Goal: Task Accomplishment & Management: Manage account settings

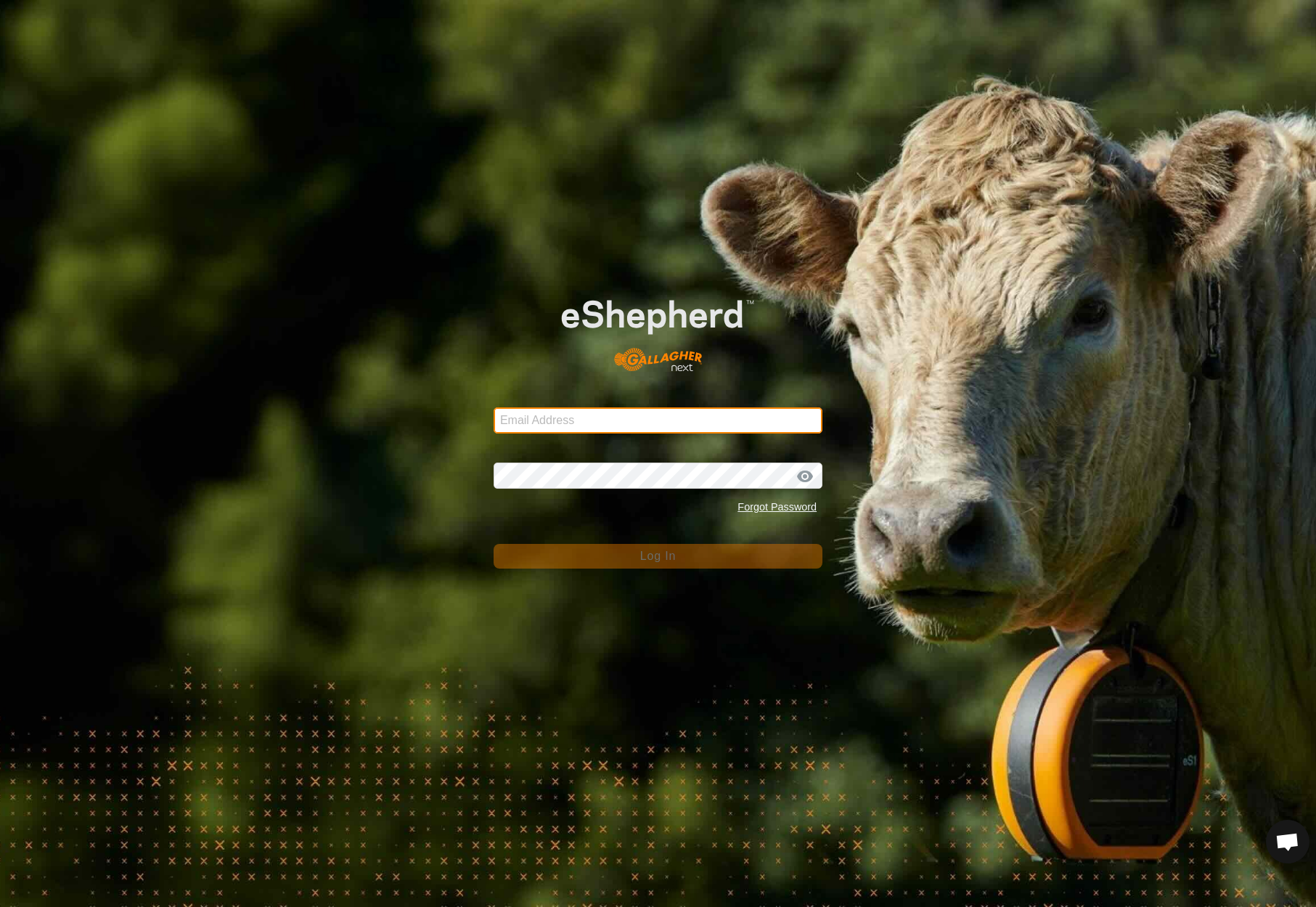
click at [649, 423] on input "Email Address" at bounding box center [658, 420] width 329 height 26
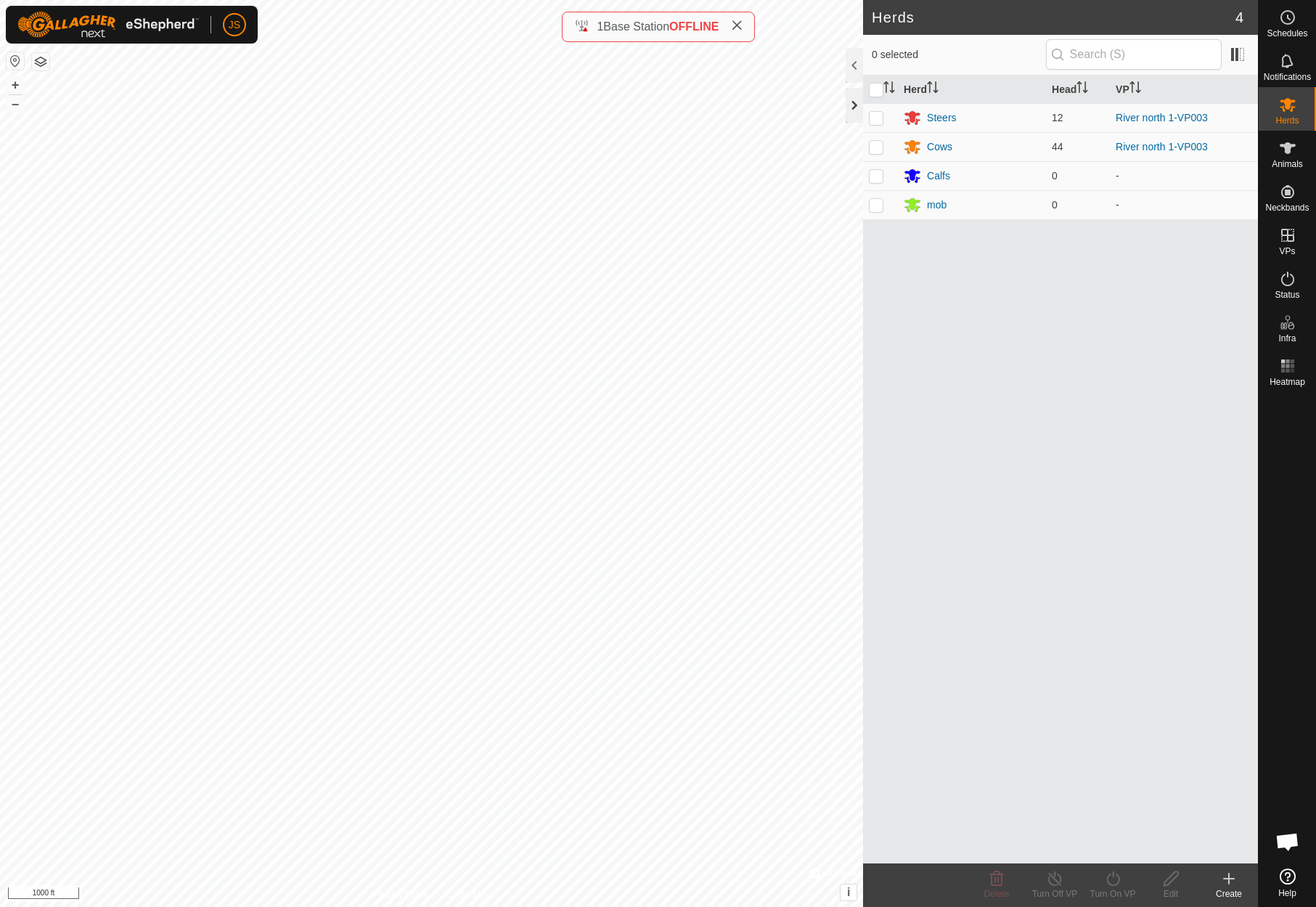
click at [851, 102] on div at bounding box center [854, 105] width 18 height 35
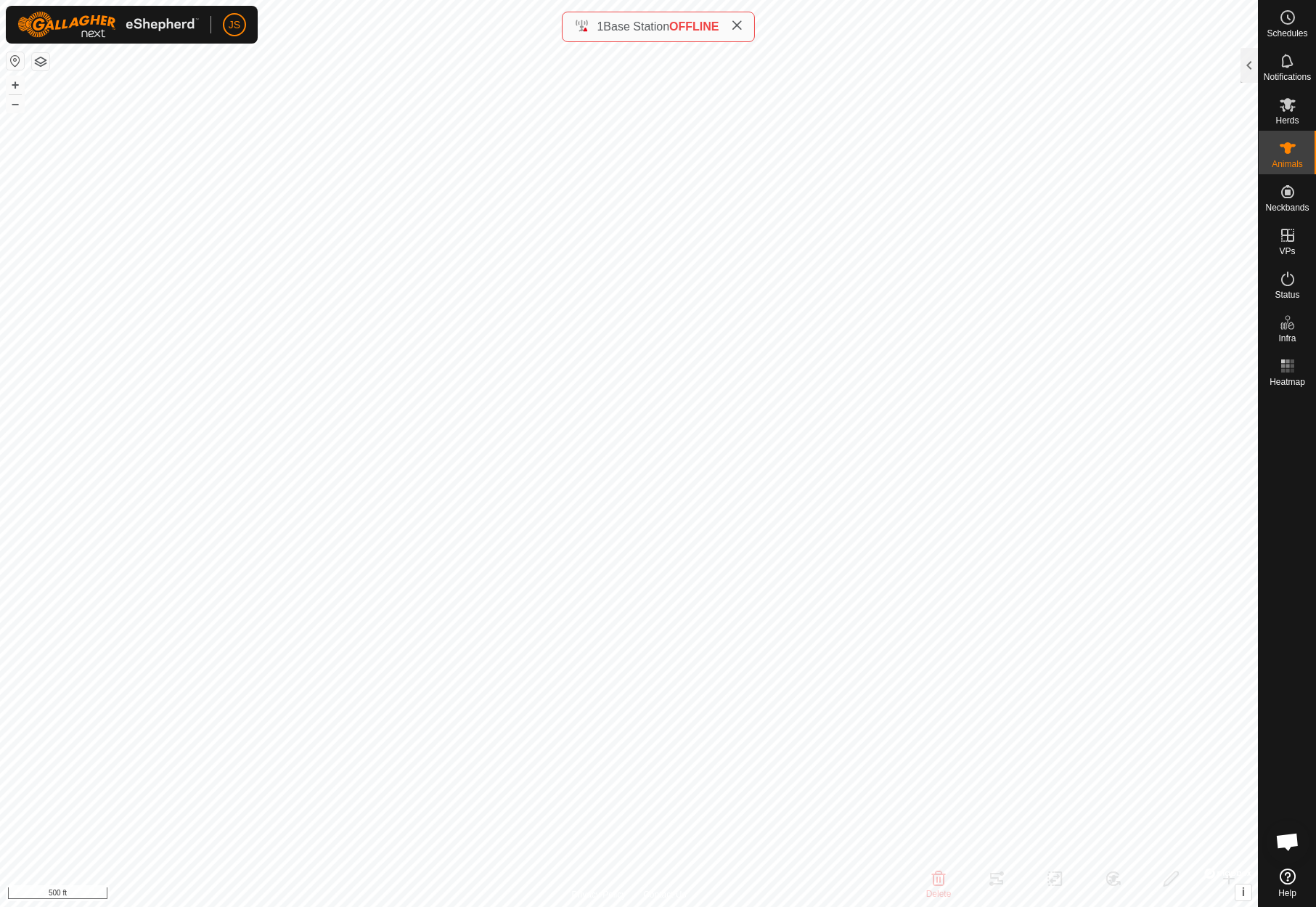
checkbox input "false"
click at [1246, 61] on div at bounding box center [1249, 65] width 18 height 35
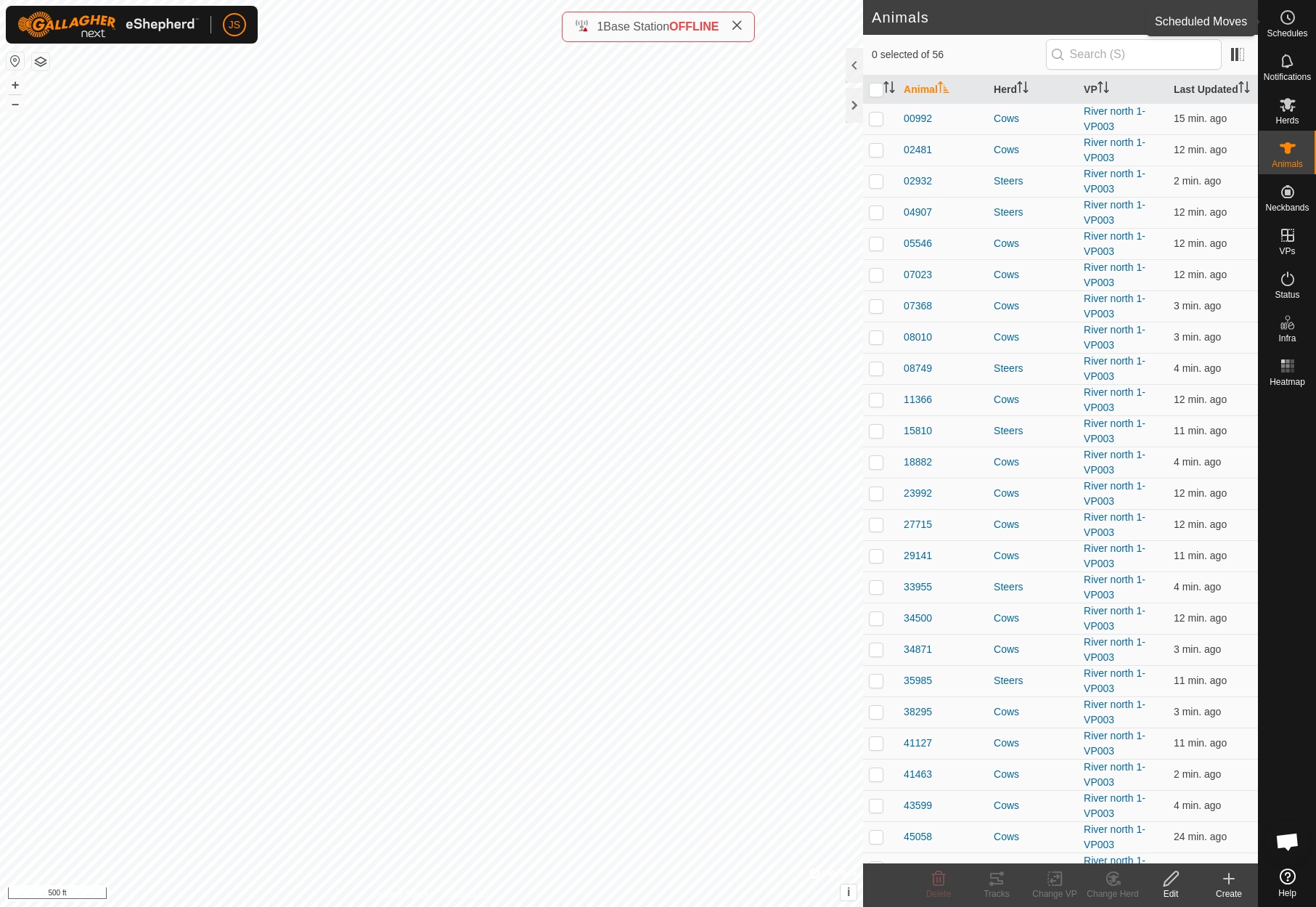
click at [1290, 16] on icon at bounding box center [1287, 17] width 18 height 18
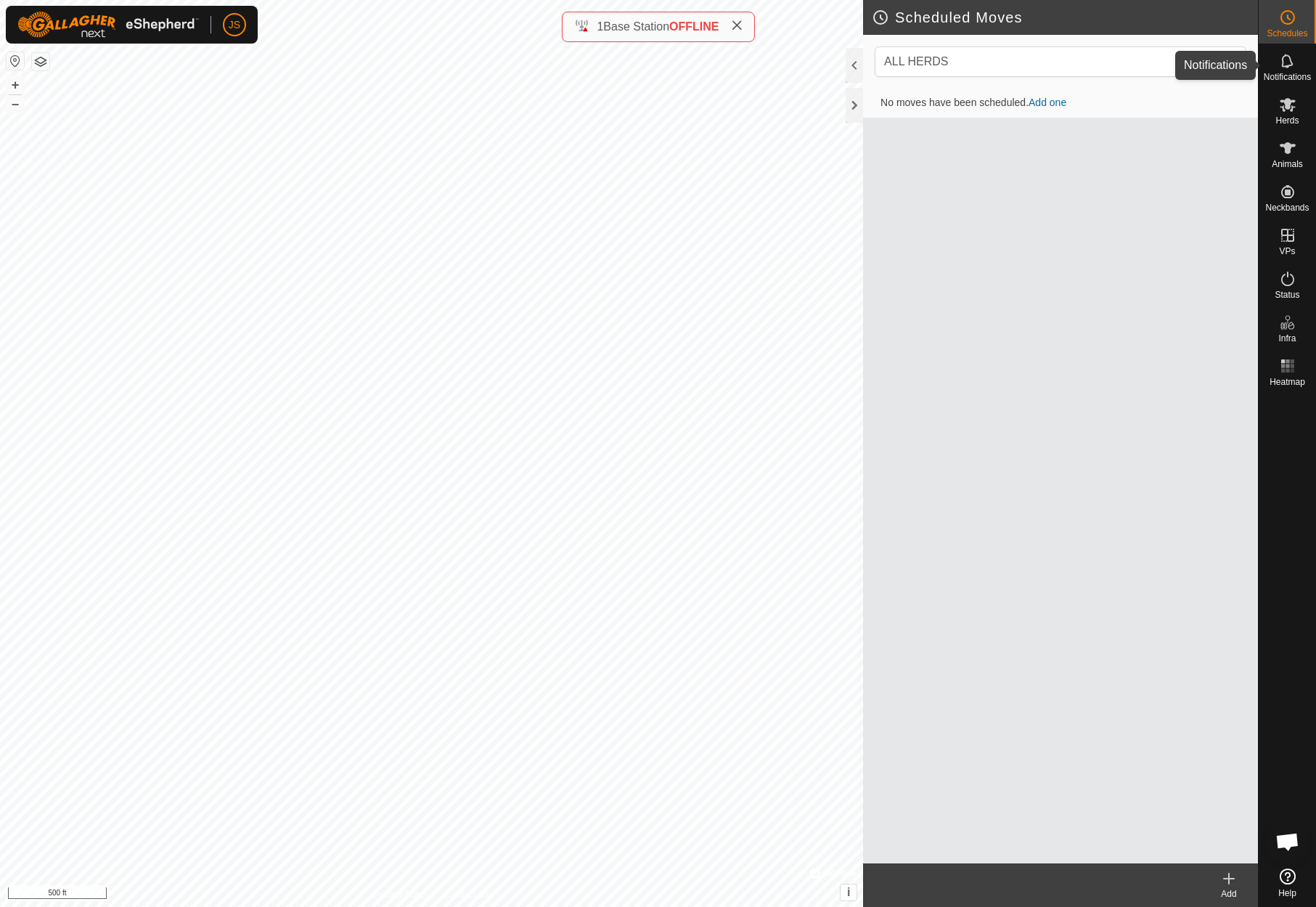
click at [1289, 62] on icon at bounding box center [1287, 61] width 18 height 18
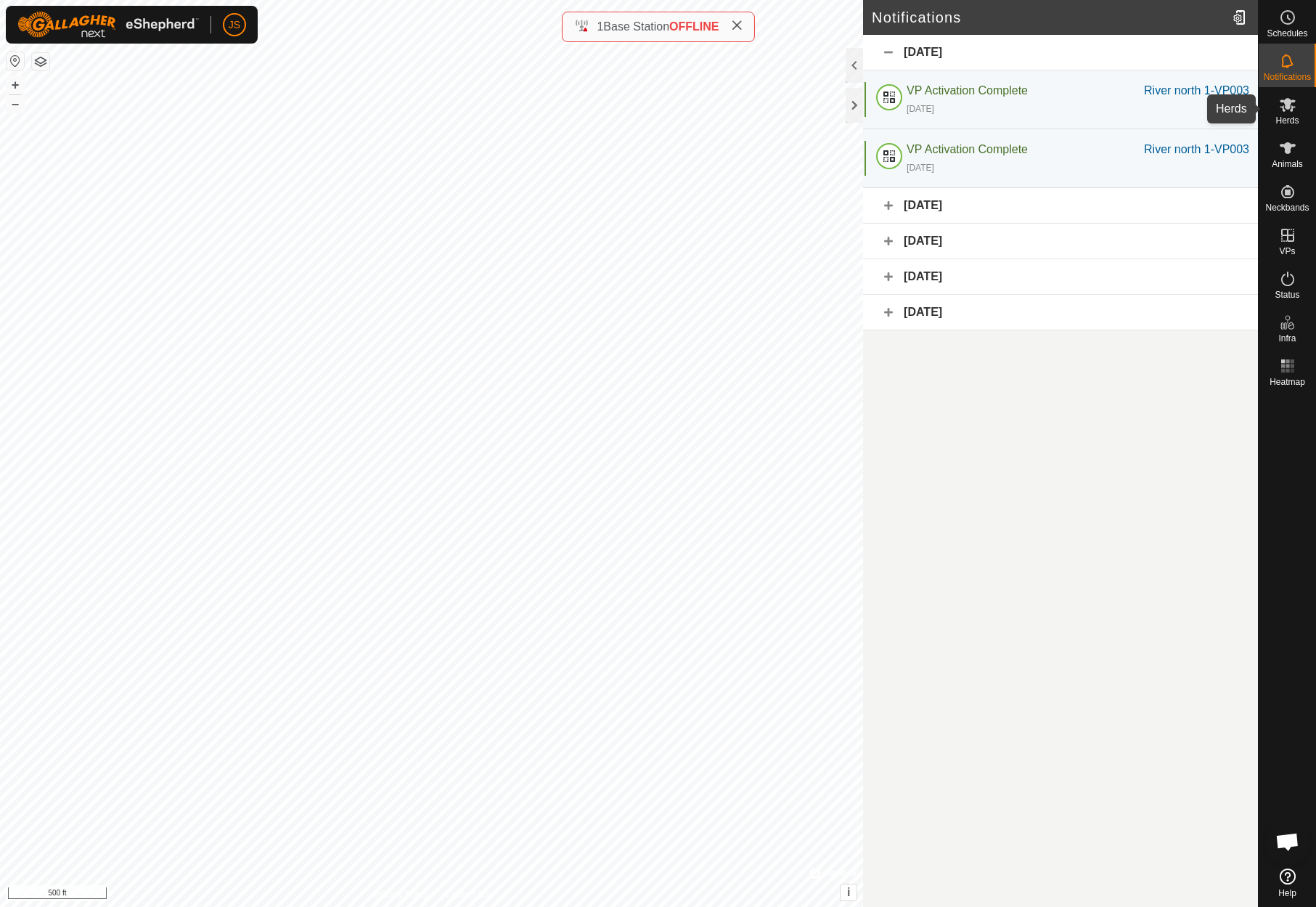
click at [1289, 101] on icon at bounding box center [1287, 105] width 16 height 13
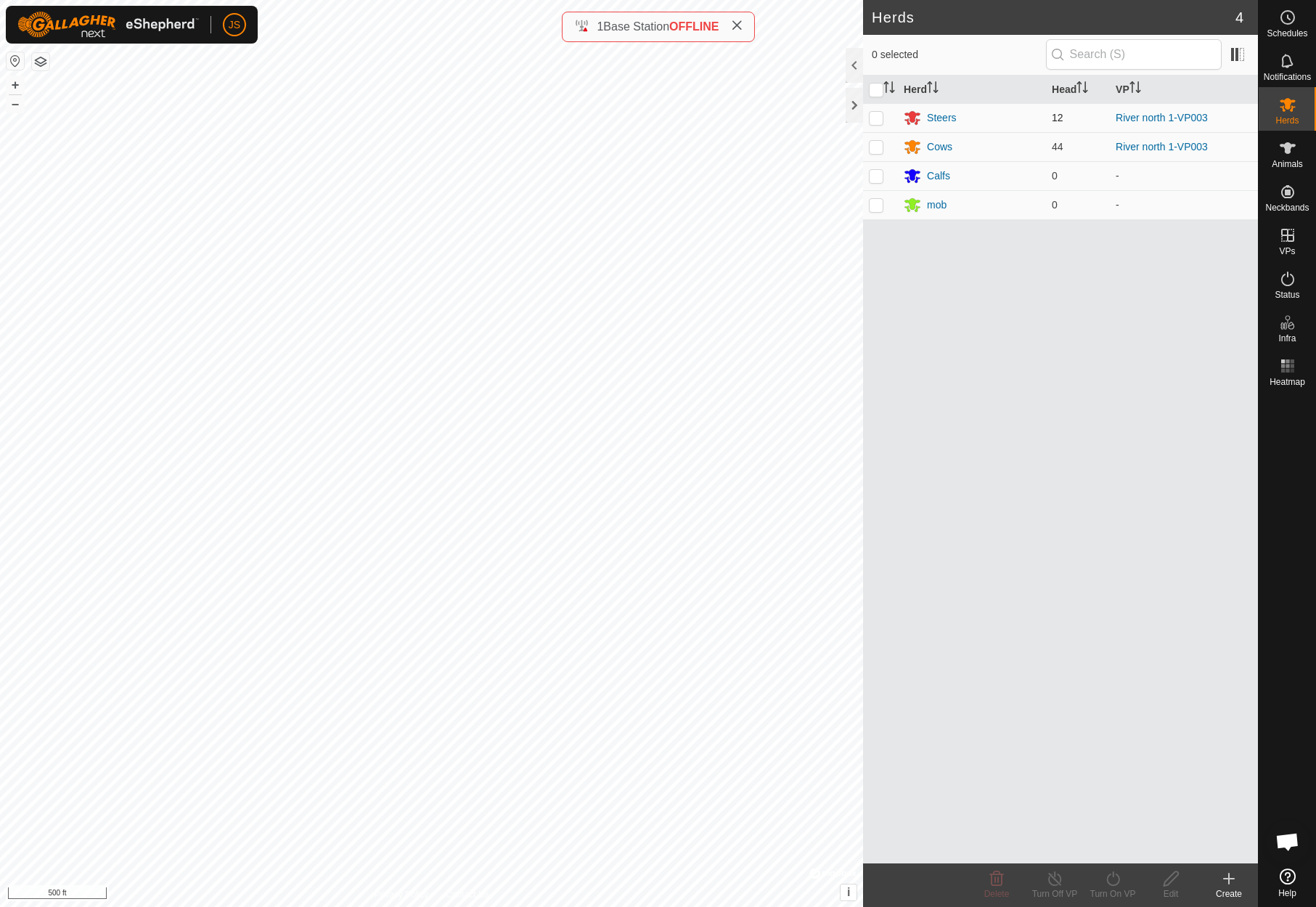
click at [882, 115] on p-checkbox at bounding box center [876, 117] width 14 height 12
checkbox input "true"
click at [876, 144] on p-checkbox at bounding box center [876, 147] width 14 height 12
checkbox input "true"
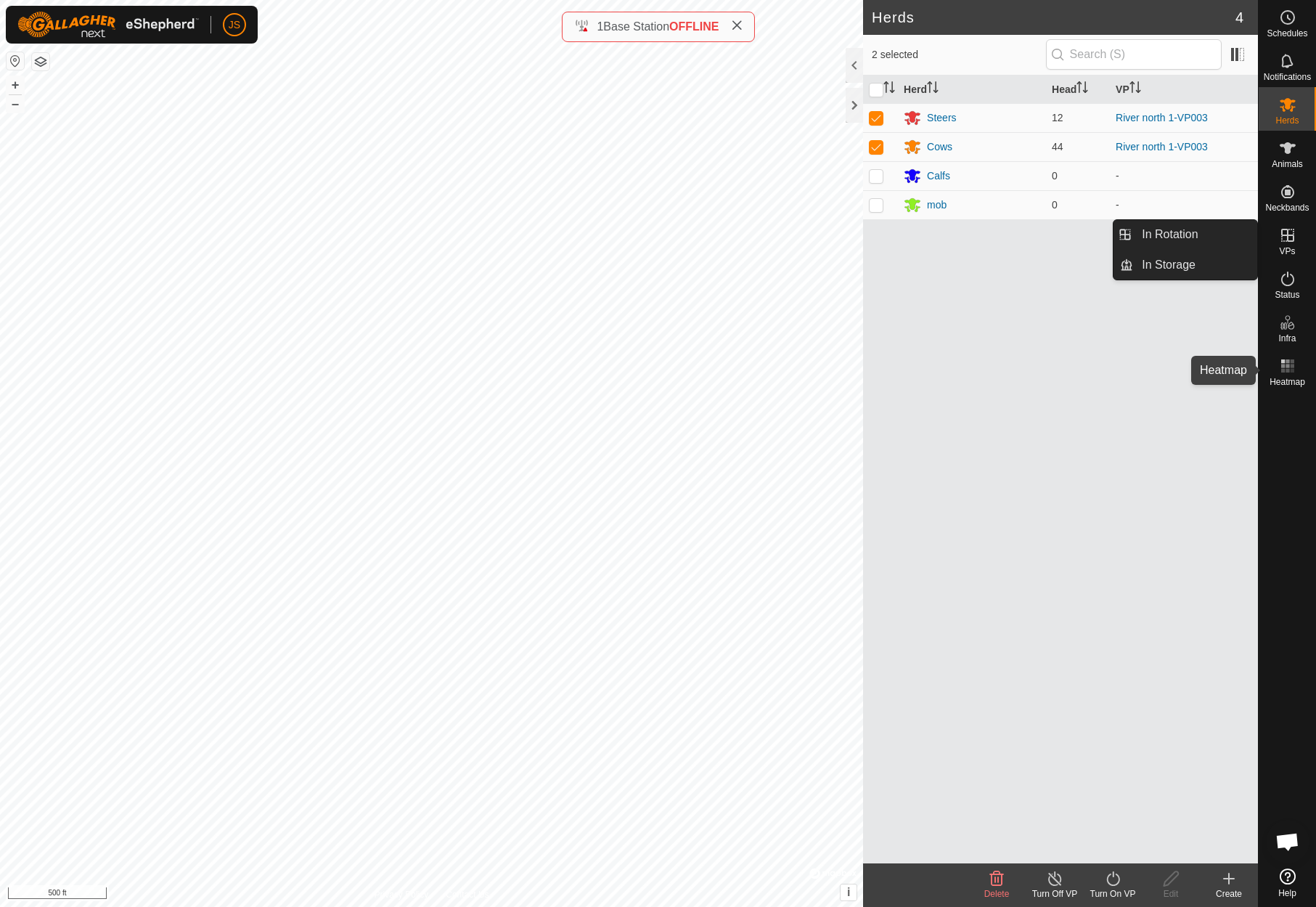
click at [1281, 364] on icon at bounding box center [1287, 365] width 18 height 18
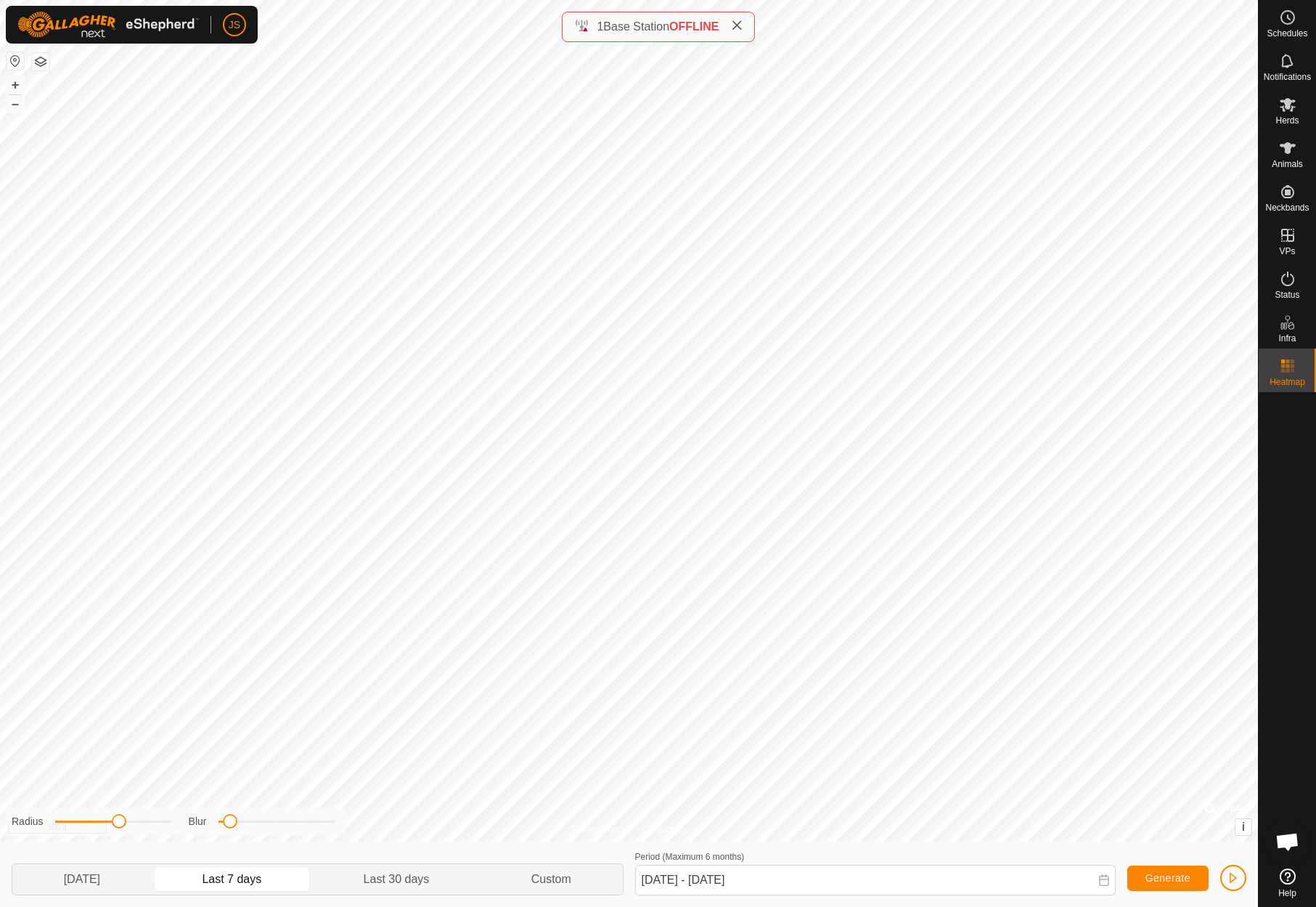
click at [1070, 0] on html "JS Schedules Notifications Herds Animals Neckbands VPs Status Infra Heatmap Hel…" at bounding box center [658, 453] width 1316 height 907
click at [1289, 237] on icon at bounding box center [1287, 235] width 18 height 18
click at [1185, 230] on link "In Rotation" at bounding box center [1195, 235] width 124 height 29
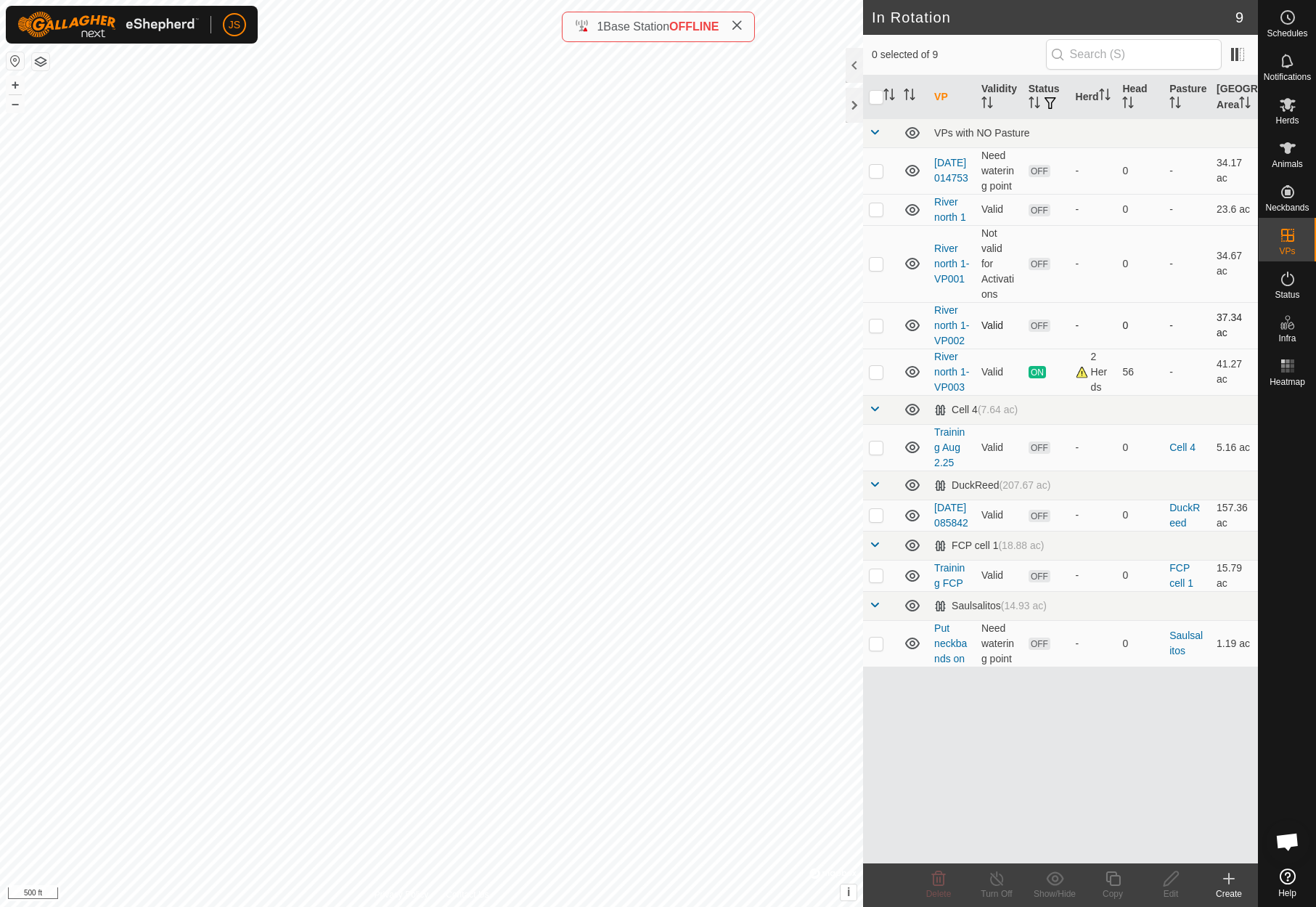
click at [872, 331] on p-checkbox at bounding box center [876, 326] width 14 height 12
checkbox input "true"
click at [876, 176] on p-checkbox at bounding box center [876, 170] width 14 height 12
checkbox input "true"
click at [876, 331] on p-checkbox at bounding box center [876, 326] width 14 height 12
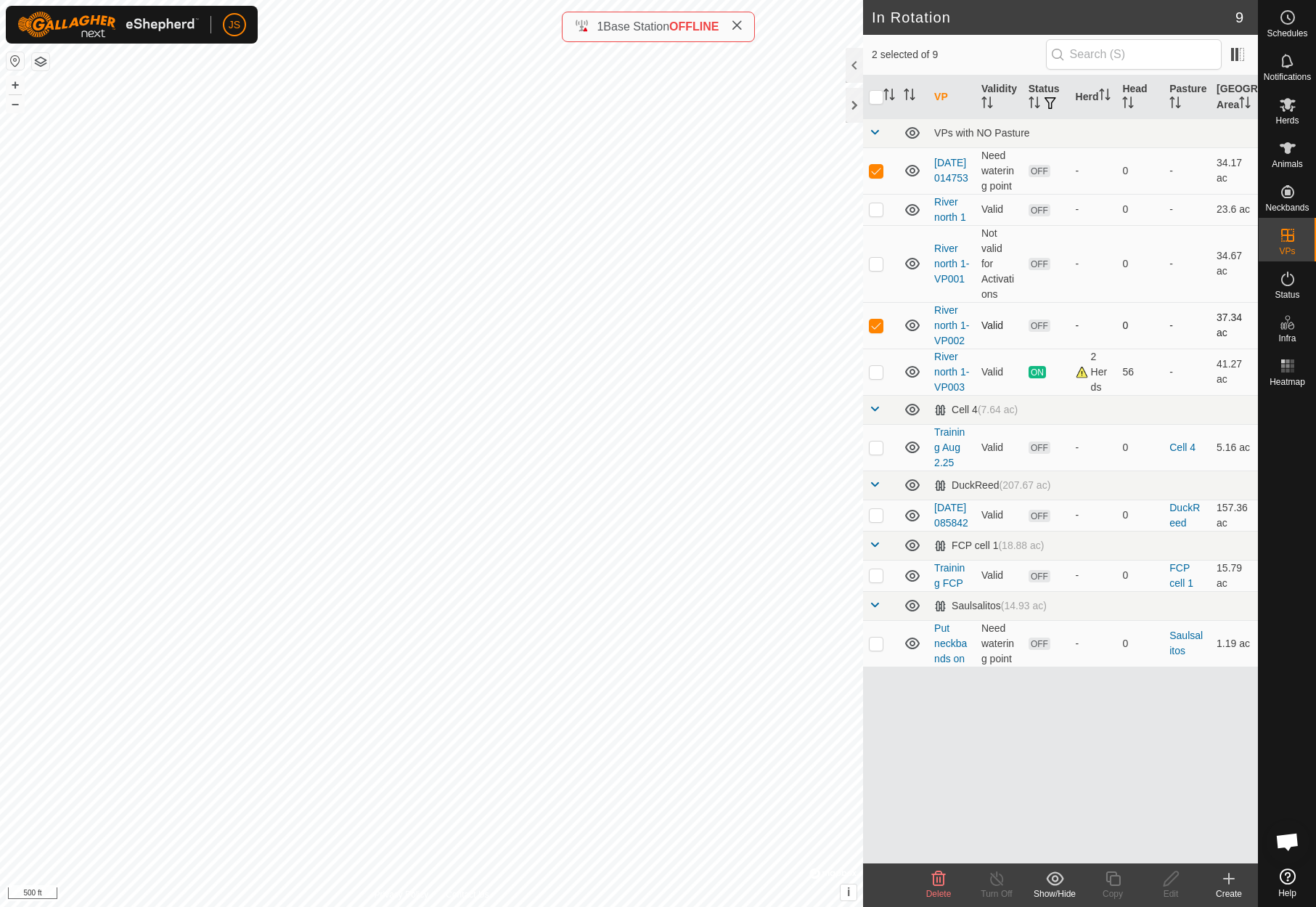
checkbox input "false"
click at [1289, 274] on icon at bounding box center [1287, 278] width 18 height 18
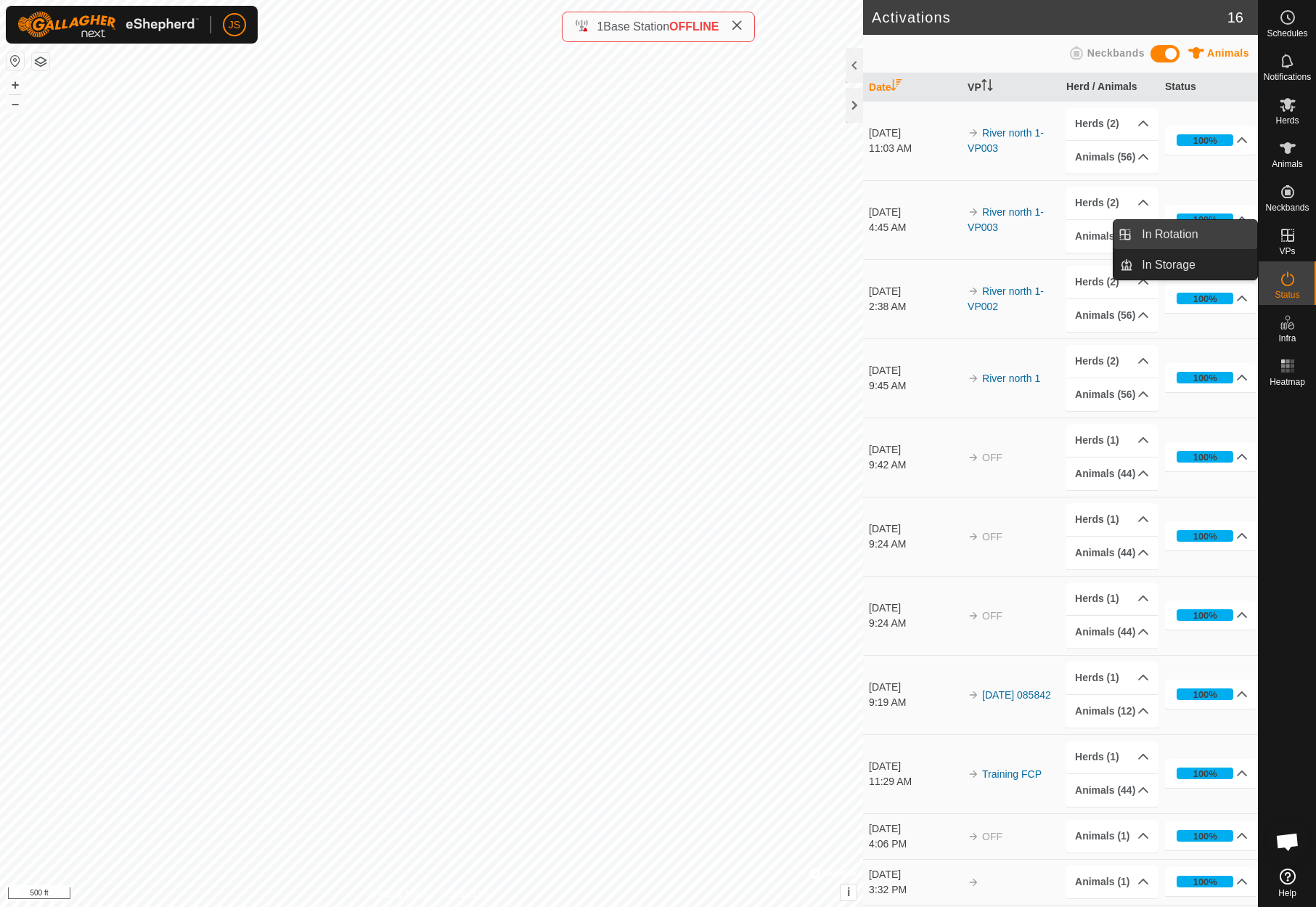
click at [1189, 233] on link "In Rotation" at bounding box center [1195, 235] width 124 height 29
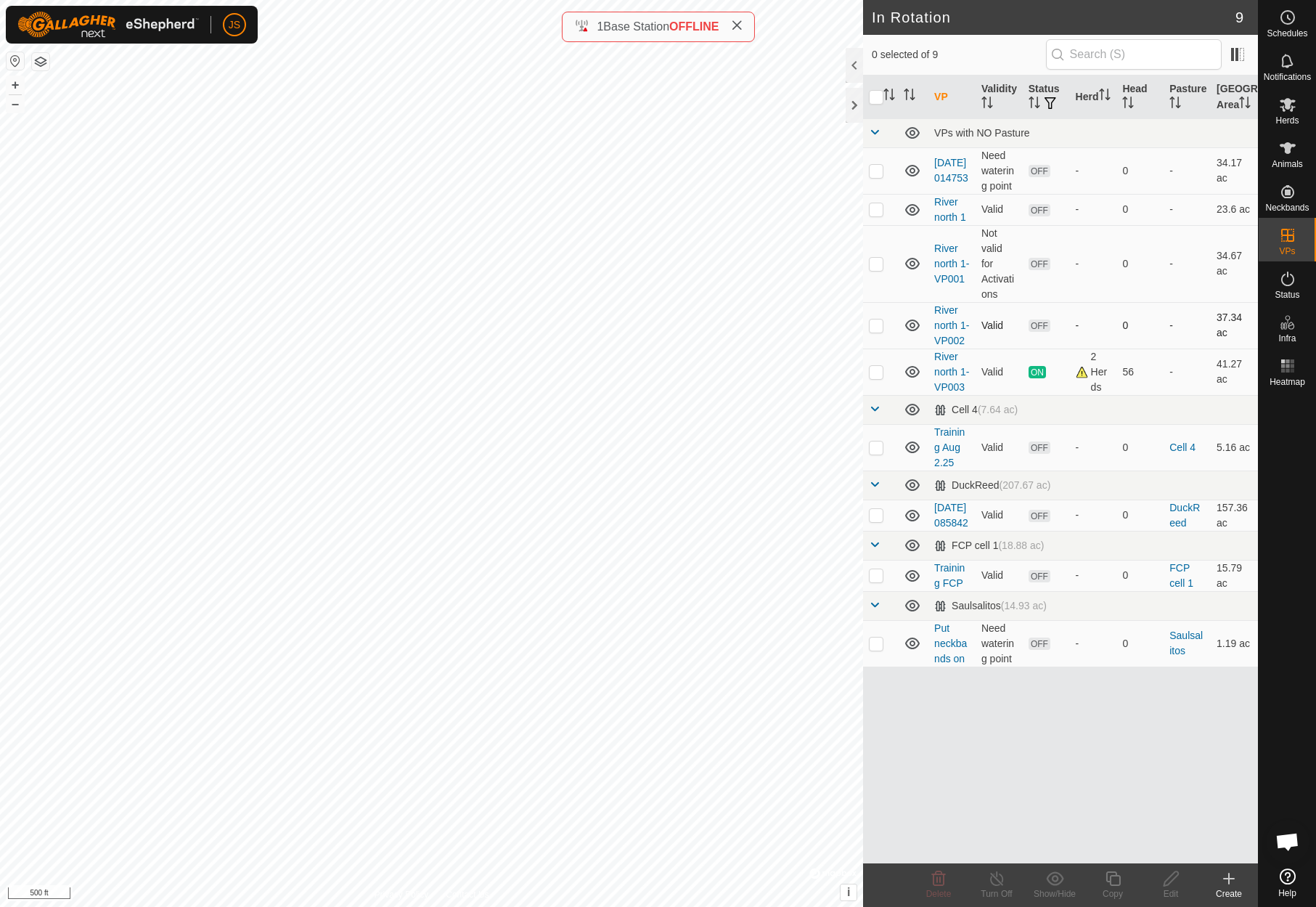
click at [880, 331] on p-checkbox at bounding box center [876, 326] width 14 height 12
checkbox input "true"
click at [873, 272] on td at bounding box center [880, 263] width 35 height 77
checkbox input "true"
click at [876, 176] on p-checkbox at bounding box center [876, 170] width 14 height 12
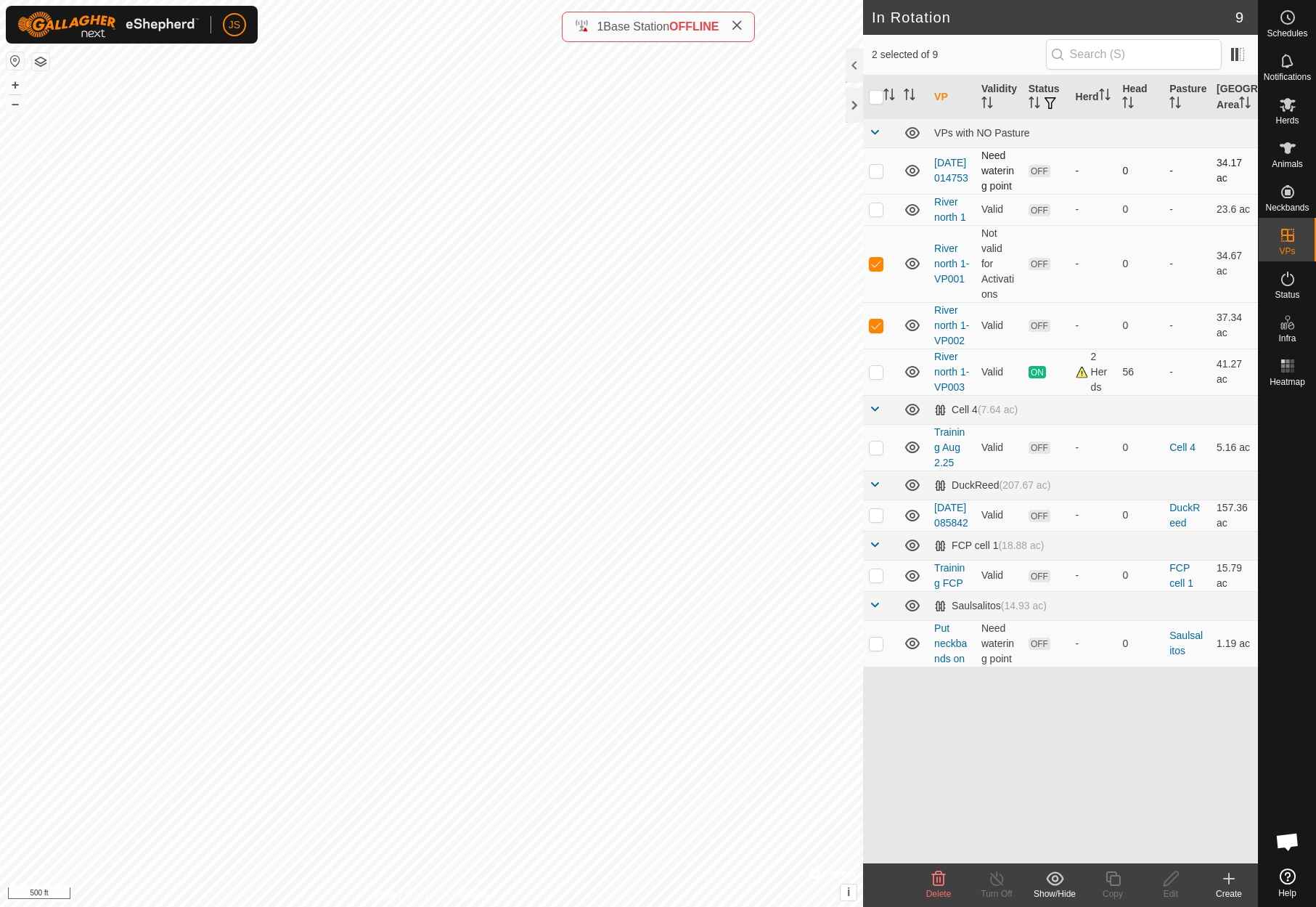
checkbox input "true"
drag, startPoint x: 876, startPoint y: 276, endPoint x: 874, endPoint y: 289, distance: 13.2
click at [876, 269] on p-checkbox at bounding box center [876, 263] width 14 height 12
checkbox input "false"
click at [873, 331] on p-checkbox at bounding box center [876, 326] width 14 height 12
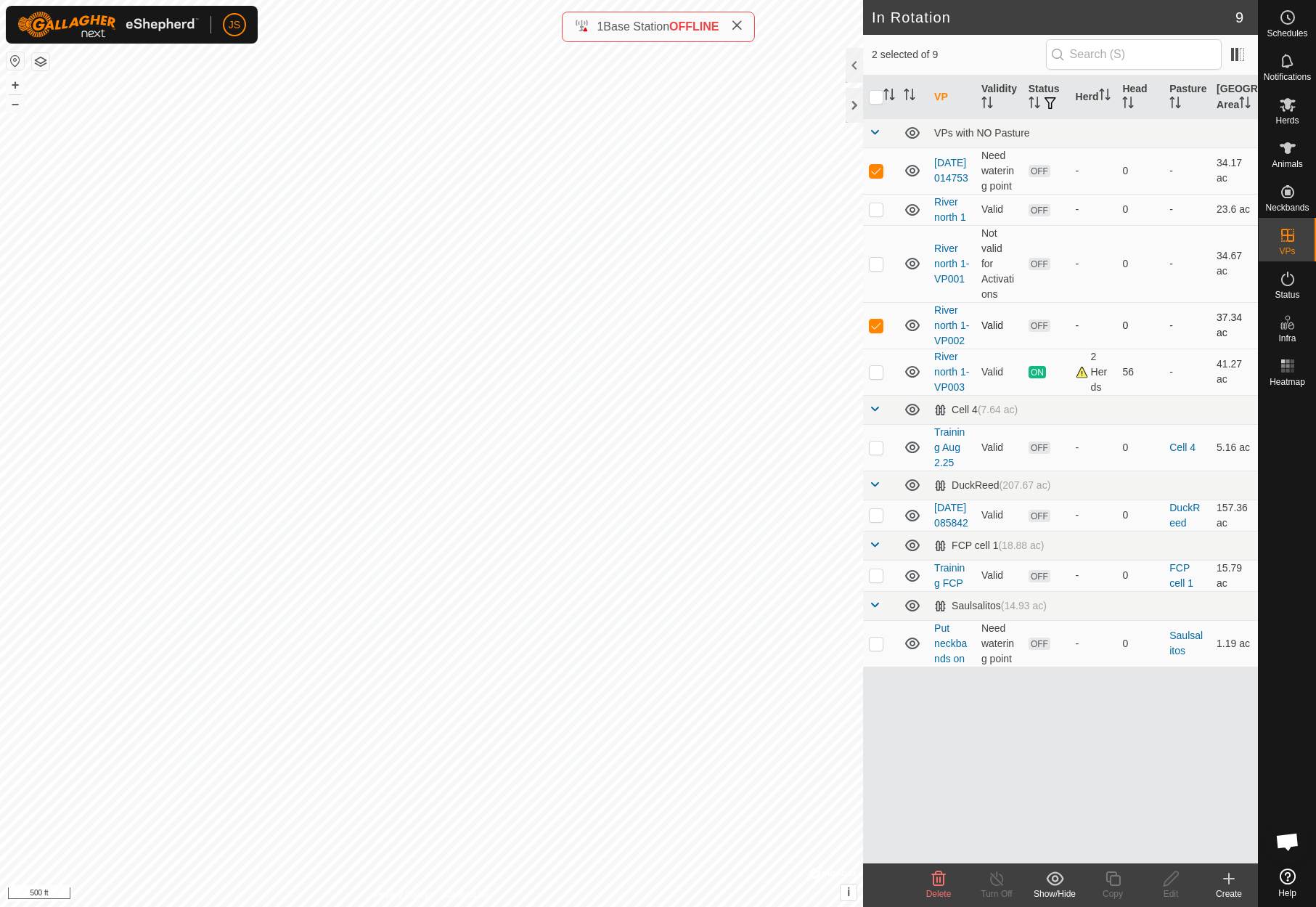
checkbox input "false"
click at [1287, 276] on icon at bounding box center [1287, 278] width 13 height 14
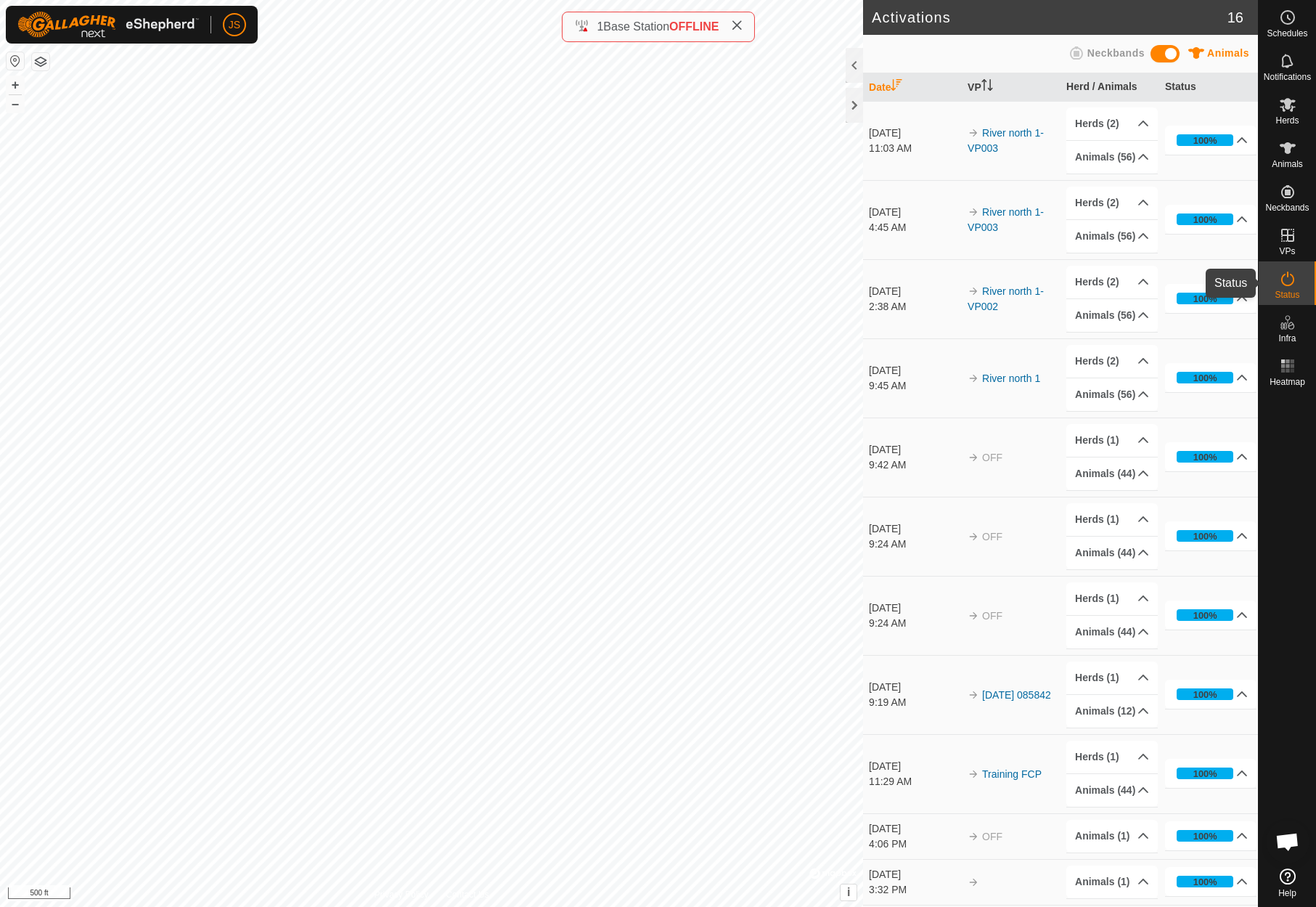
click at [1290, 273] on icon at bounding box center [1287, 278] width 13 height 14
click at [1290, 111] on icon at bounding box center [1287, 105] width 16 height 13
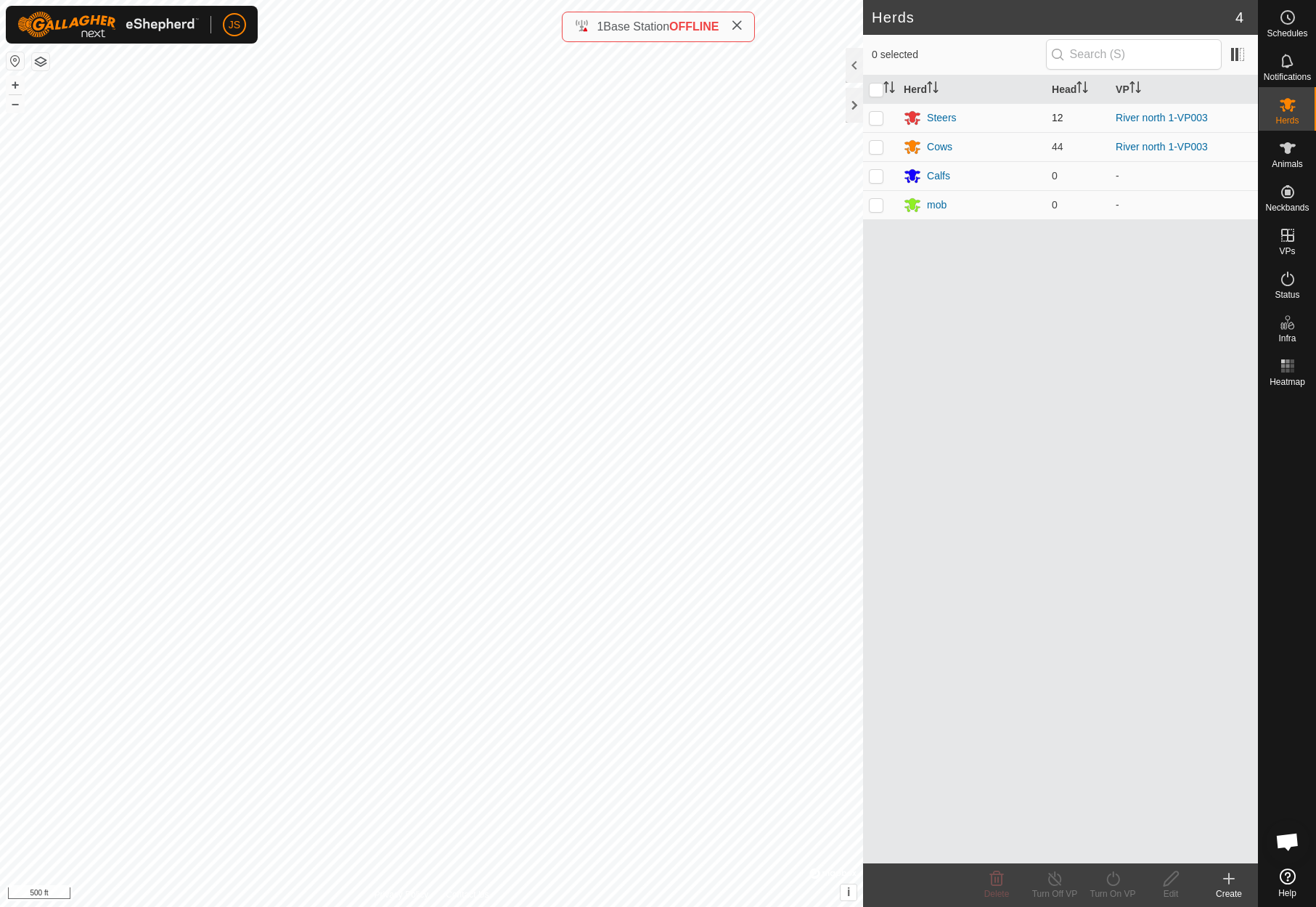
click at [875, 115] on p-checkbox at bounding box center [876, 117] width 14 height 12
checkbox input "true"
drag, startPoint x: 872, startPoint y: 143, endPoint x: 895, endPoint y: 147, distance: 23.3
click at [872, 143] on p-checkbox at bounding box center [876, 147] width 14 height 12
checkbox input "true"
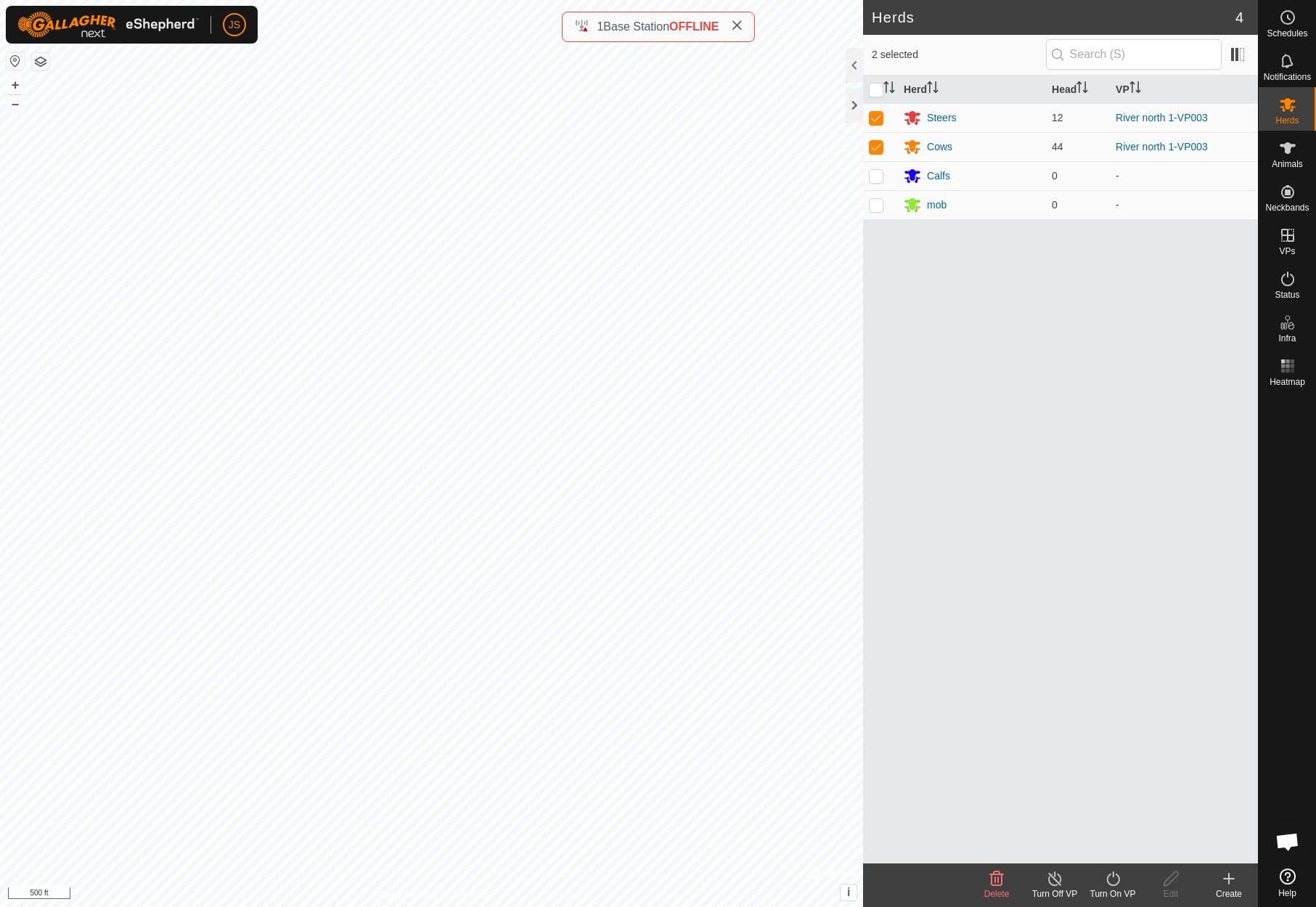
click at [1109, 873] on icon at bounding box center [1114, 878] width 19 height 18
click at [1107, 843] on link "Now" at bounding box center [1156, 846] width 143 height 29
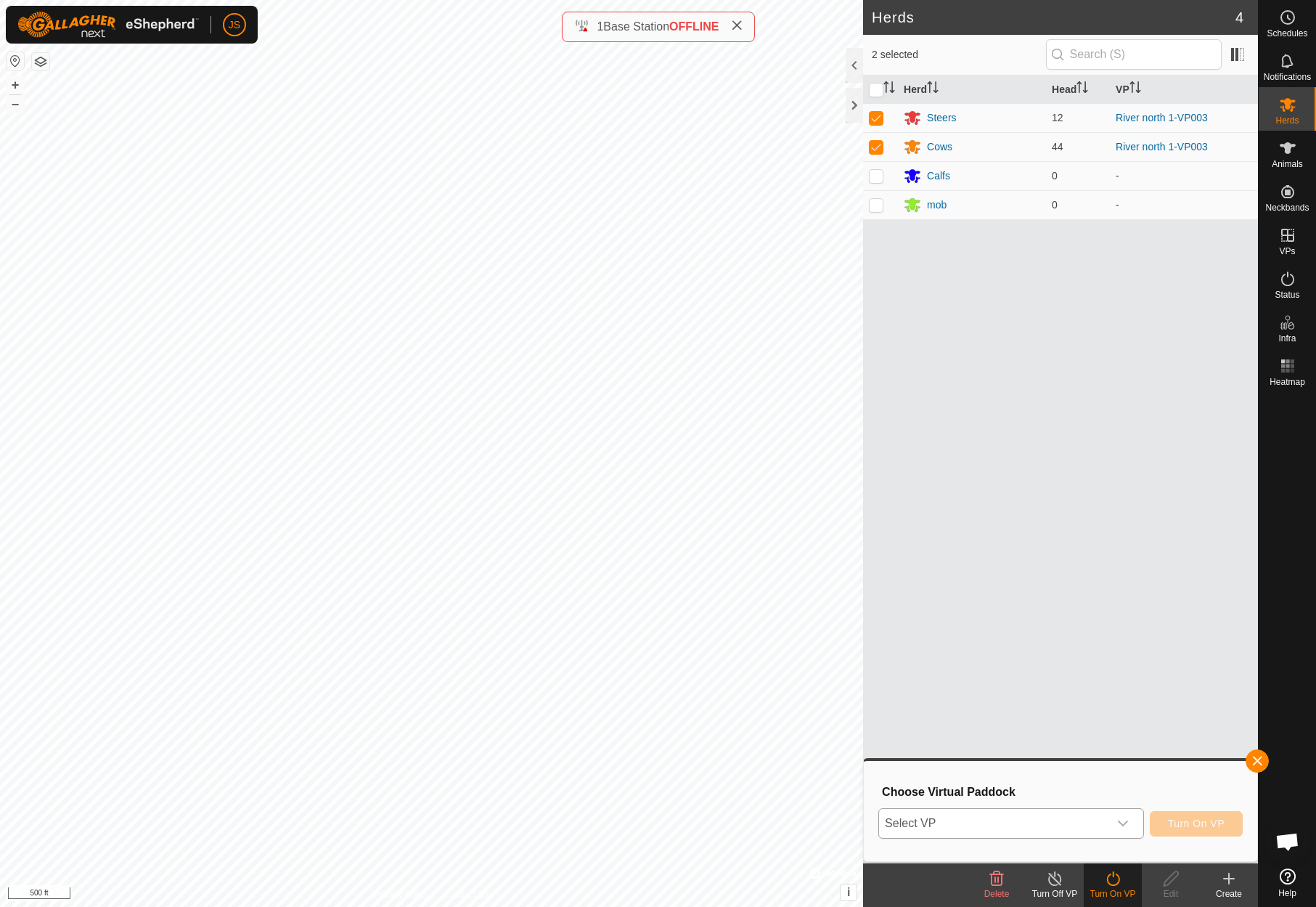
click at [1124, 821] on icon "dropdown trigger" at bounding box center [1123, 823] width 12 height 12
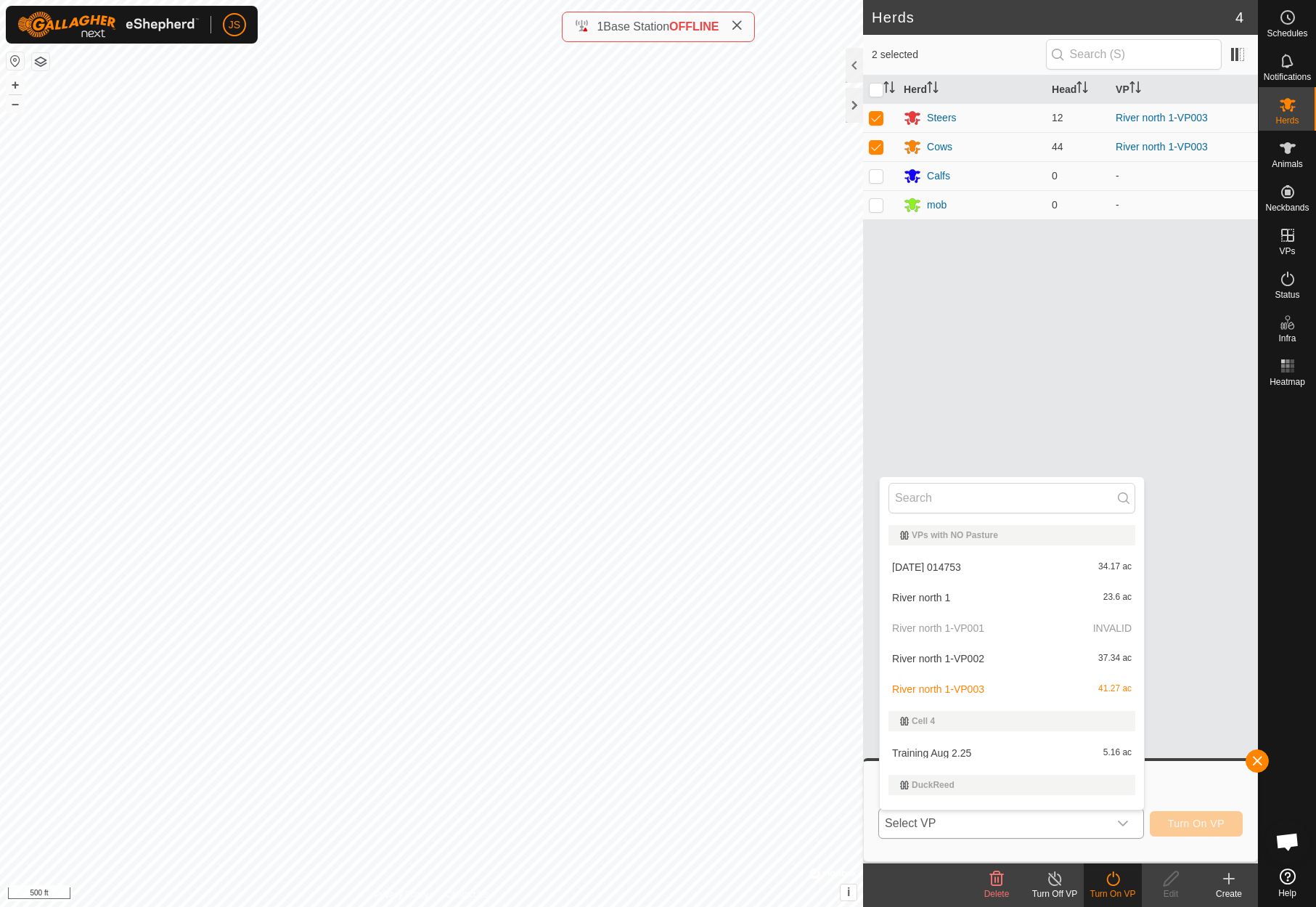
scroll to position [22, 0]
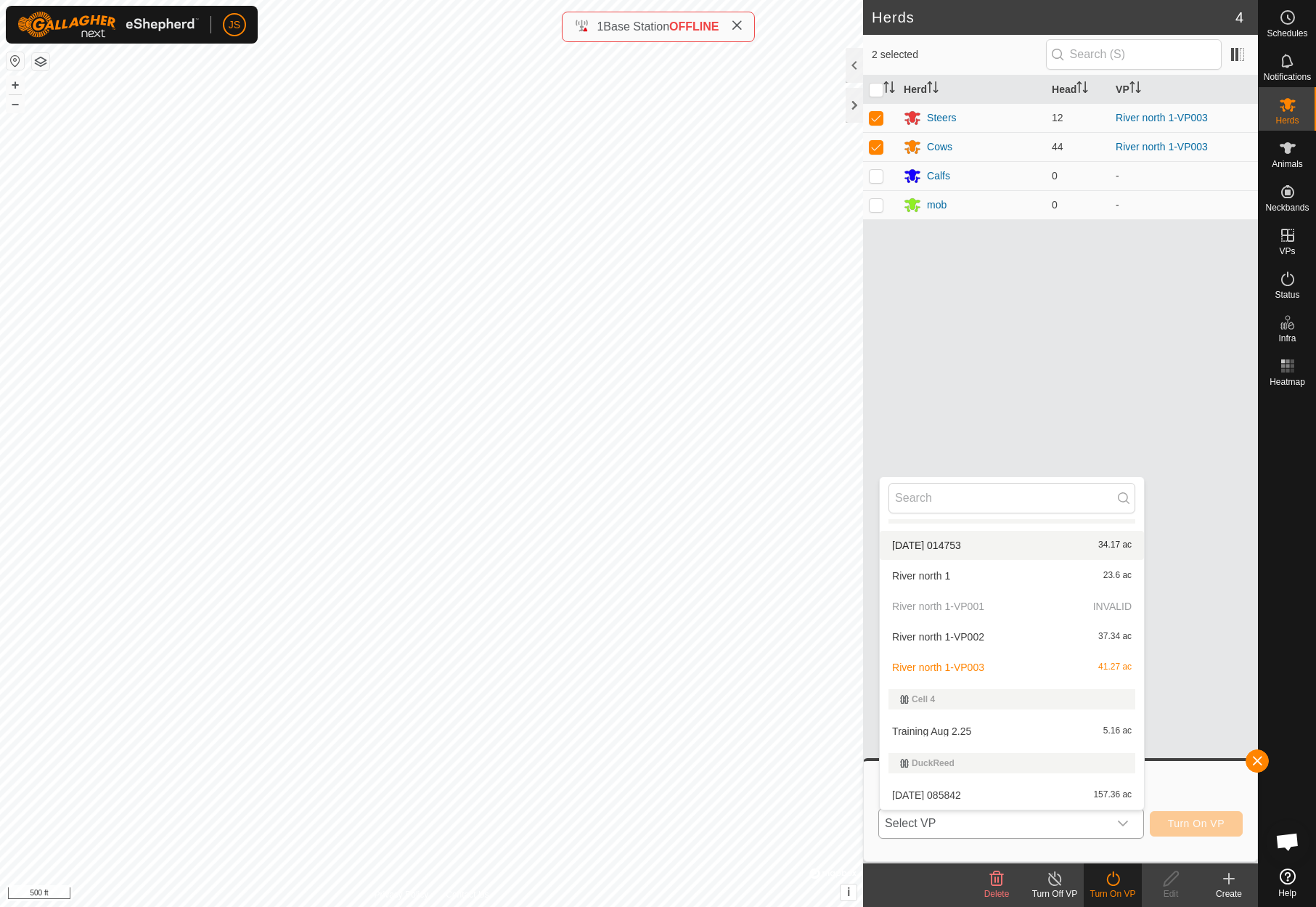
click at [953, 538] on li "2025-09-04 014753 34.17 ac" at bounding box center [1011, 545] width 264 height 29
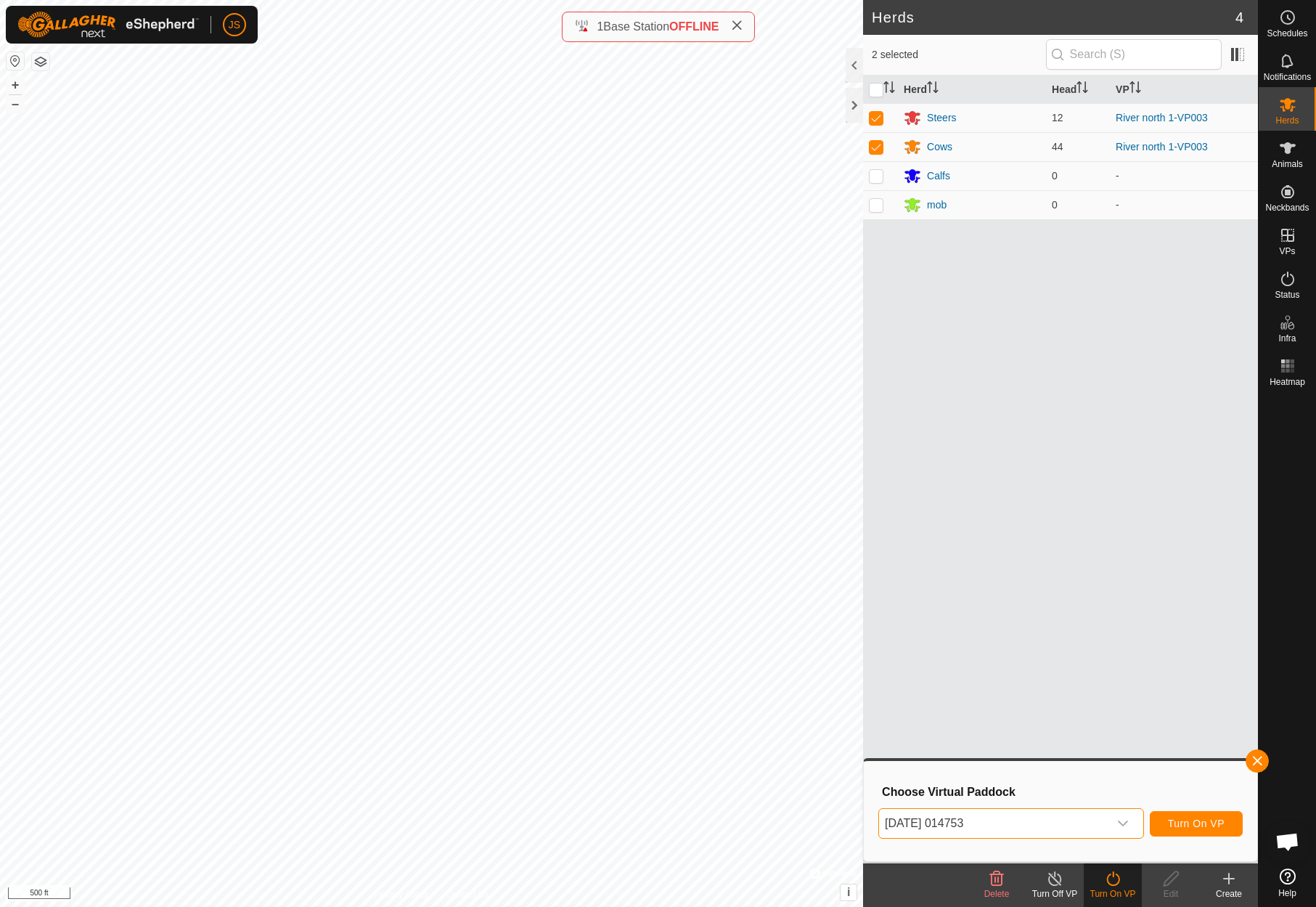
click at [1053, 876] on icon at bounding box center [1055, 878] width 19 height 18
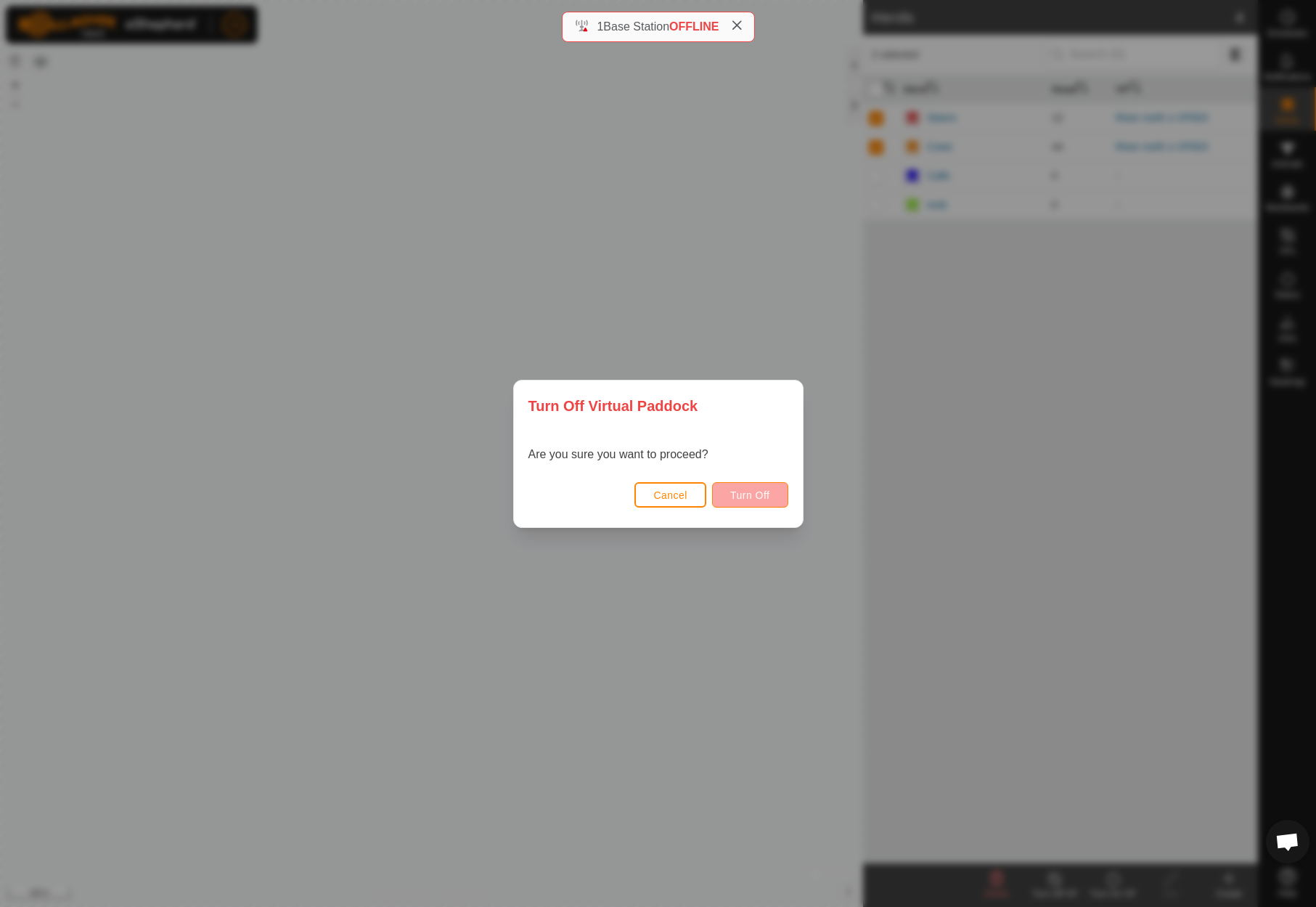
click at [753, 493] on span "Turn Off" at bounding box center [750, 495] width 40 height 12
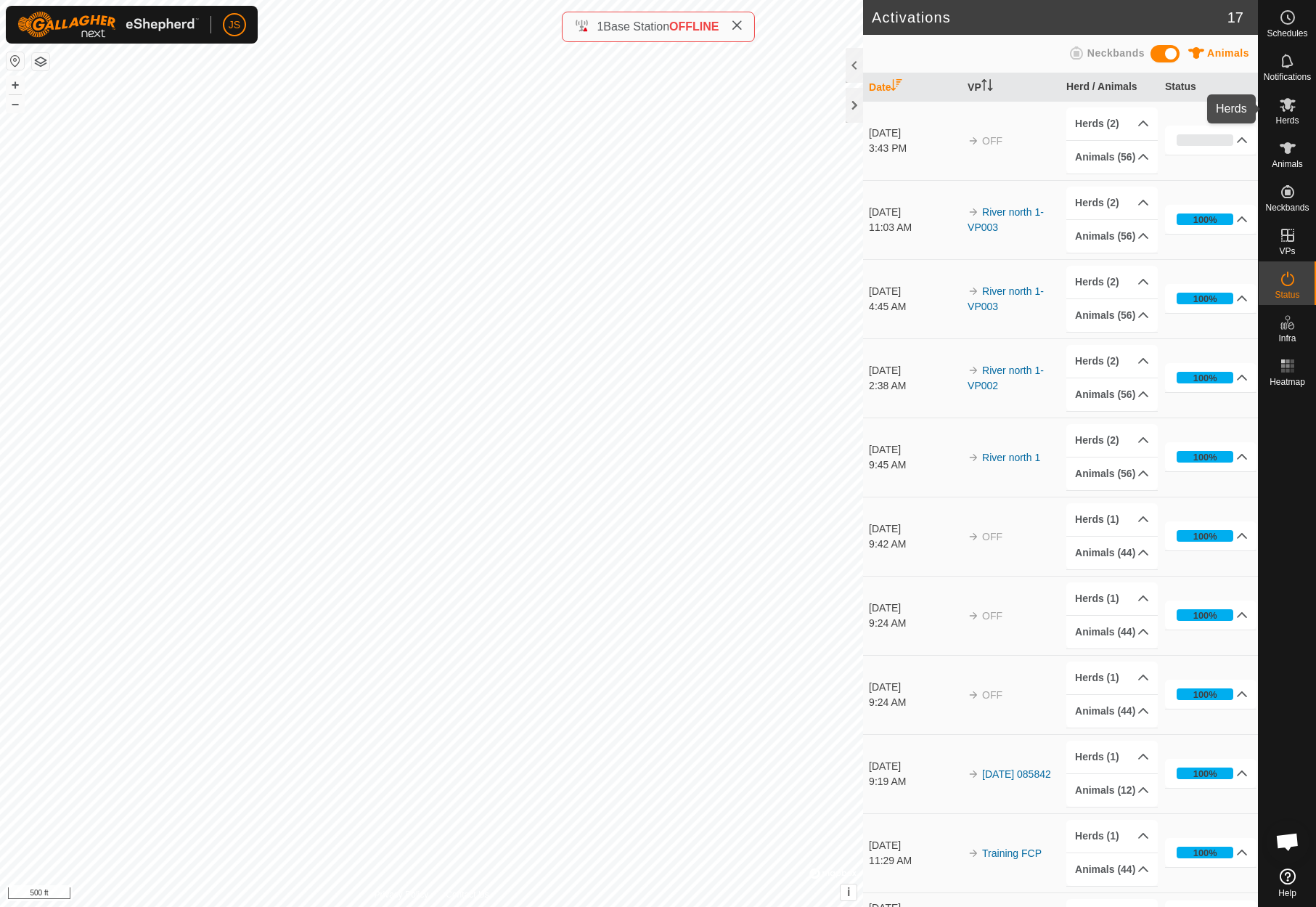
click at [1288, 101] on icon at bounding box center [1287, 105] width 16 height 13
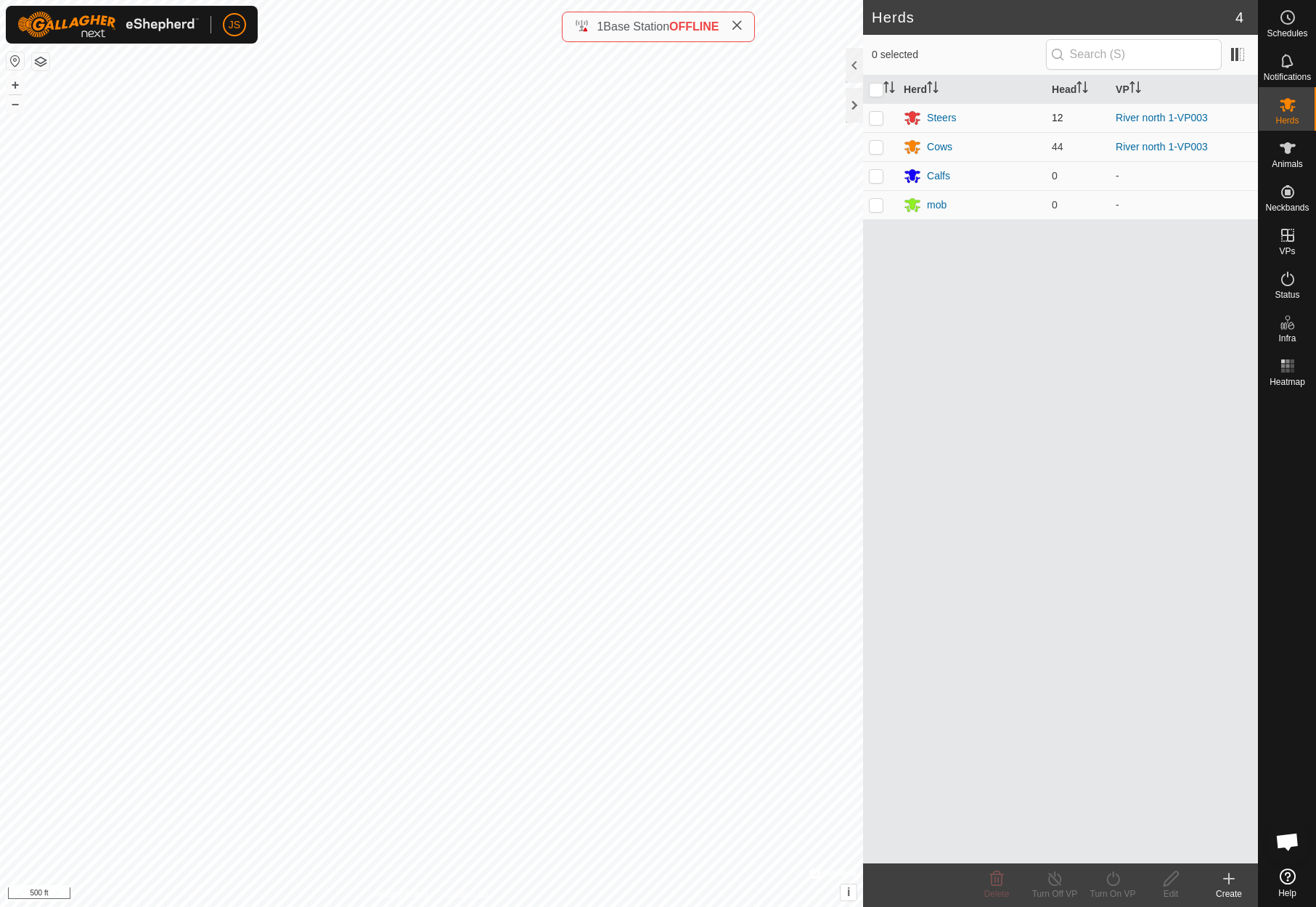
click at [876, 112] on p-checkbox at bounding box center [876, 117] width 14 height 12
checkbox input "true"
click at [877, 143] on p-checkbox at bounding box center [876, 147] width 14 height 12
checkbox input "true"
click at [1109, 878] on icon at bounding box center [1114, 878] width 19 height 18
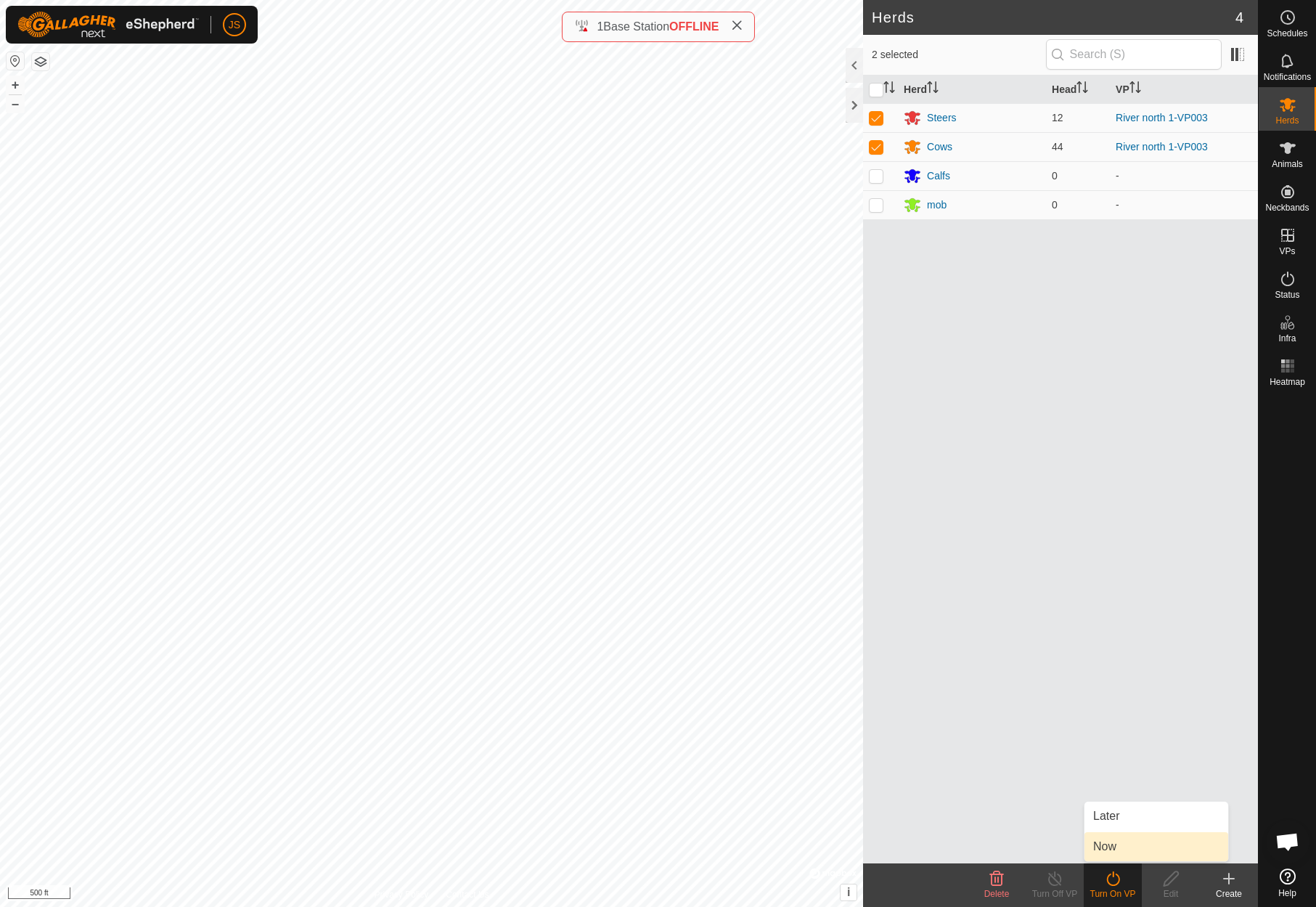
click at [1112, 844] on link "Now" at bounding box center [1156, 846] width 143 height 29
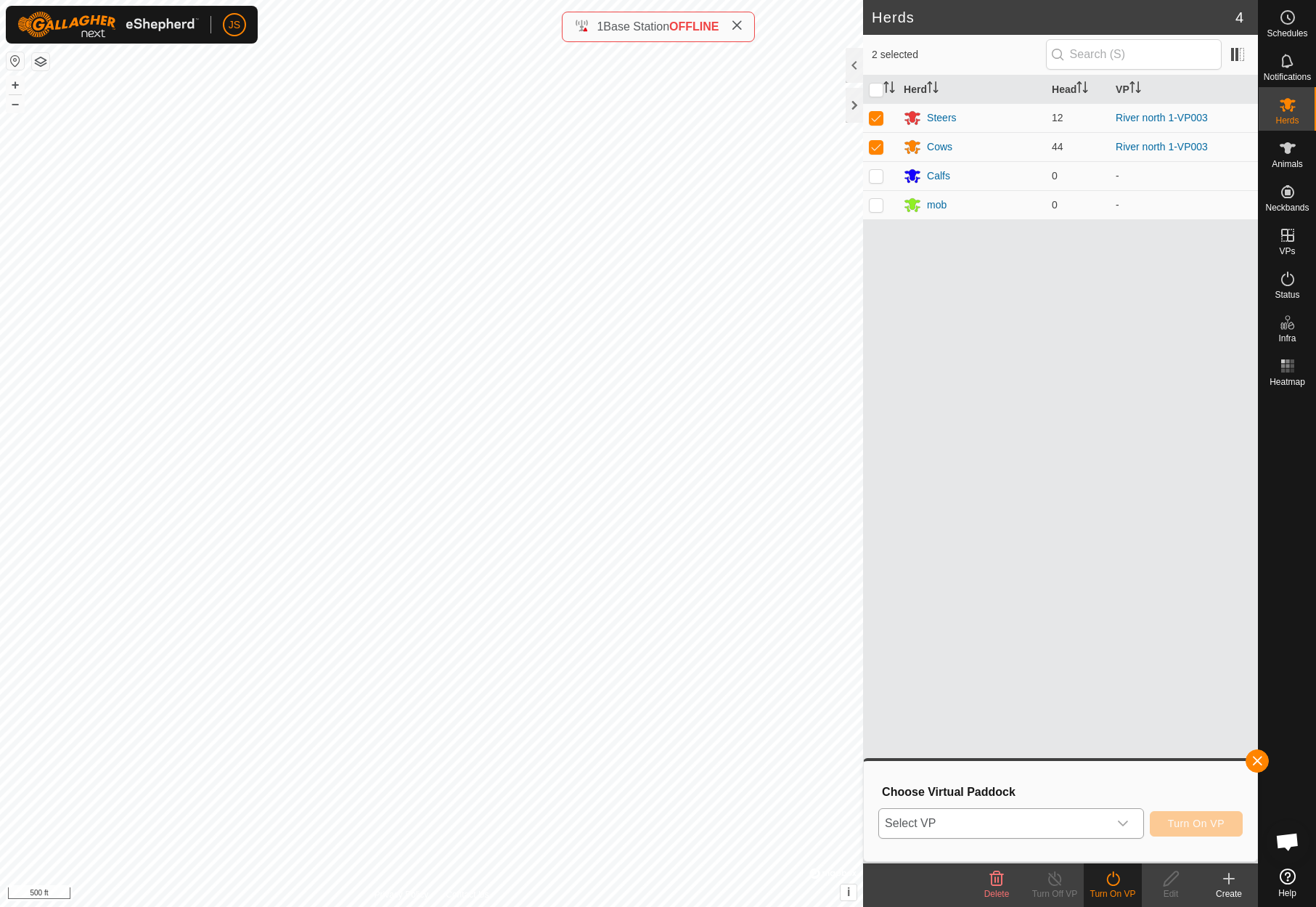
click at [1001, 813] on span "Select VP" at bounding box center [994, 823] width 229 height 29
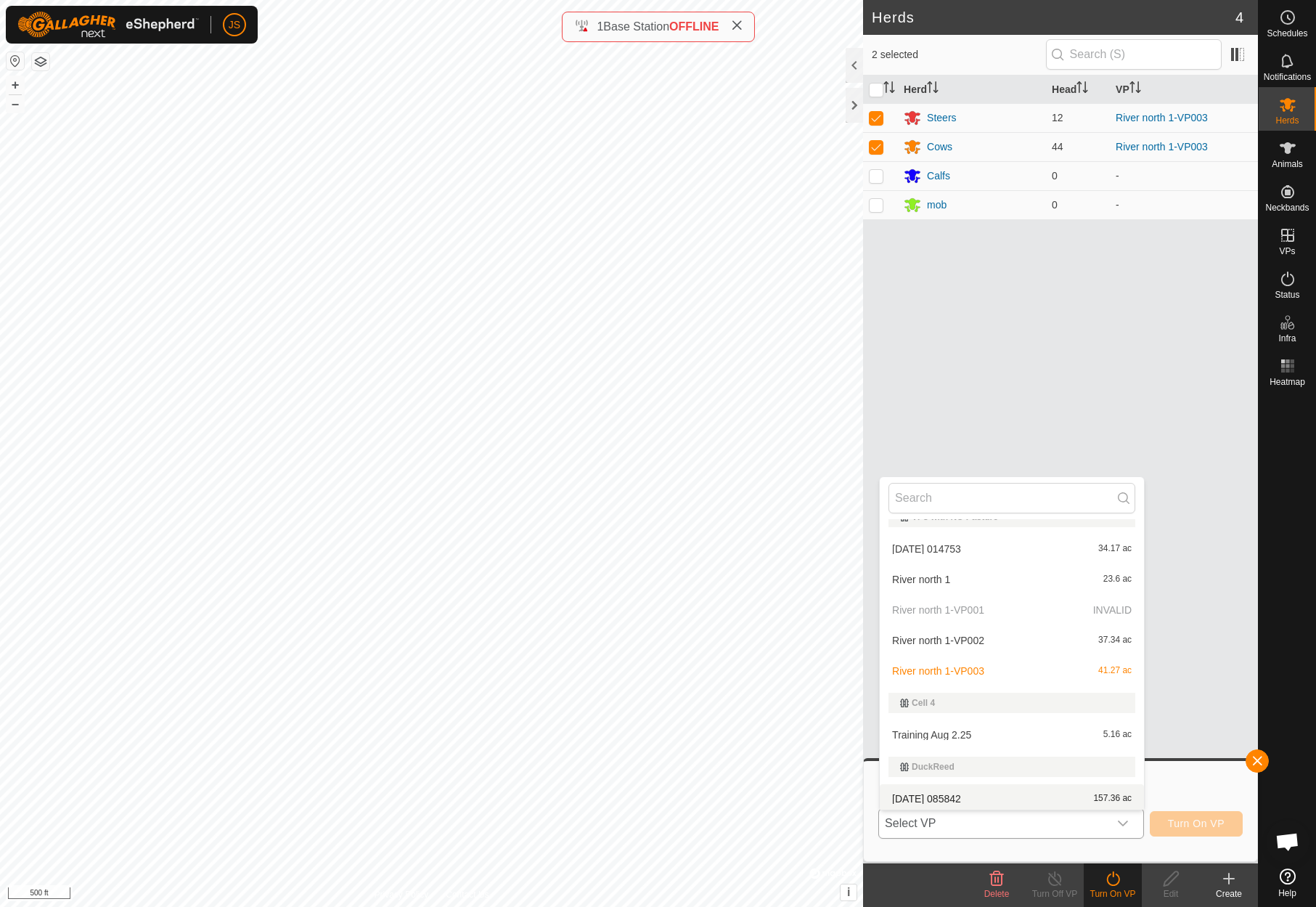
scroll to position [15, 0]
click at [948, 549] on li "2025-09-04 014753 34.17 ac" at bounding box center [1011, 552] width 264 height 29
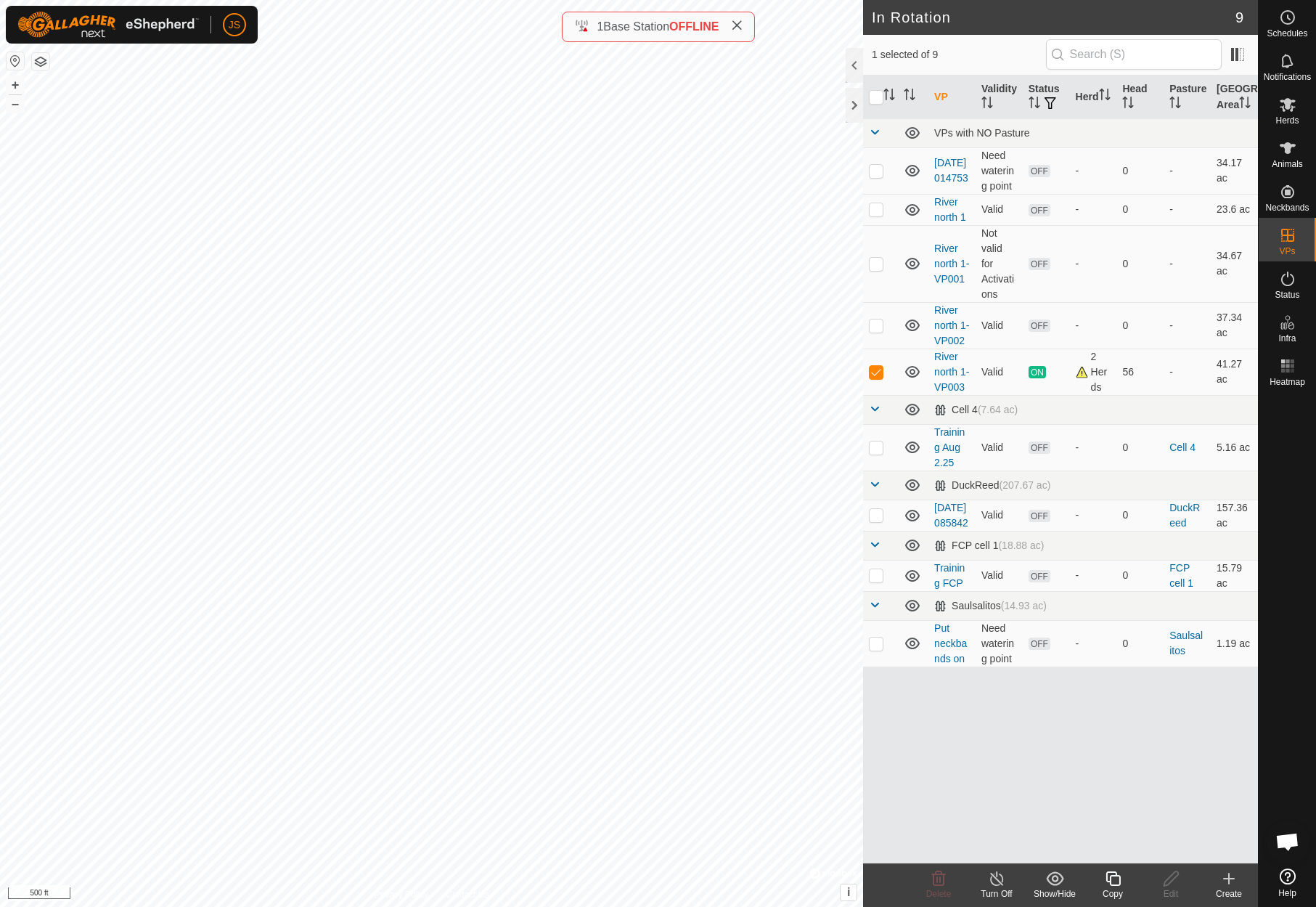
checkbox input "true"
checkbox input "false"
click at [1042, 378] on span "ON" at bounding box center [1037, 372] width 18 height 13
click at [1292, 277] on icon at bounding box center [1287, 278] width 13 height 14
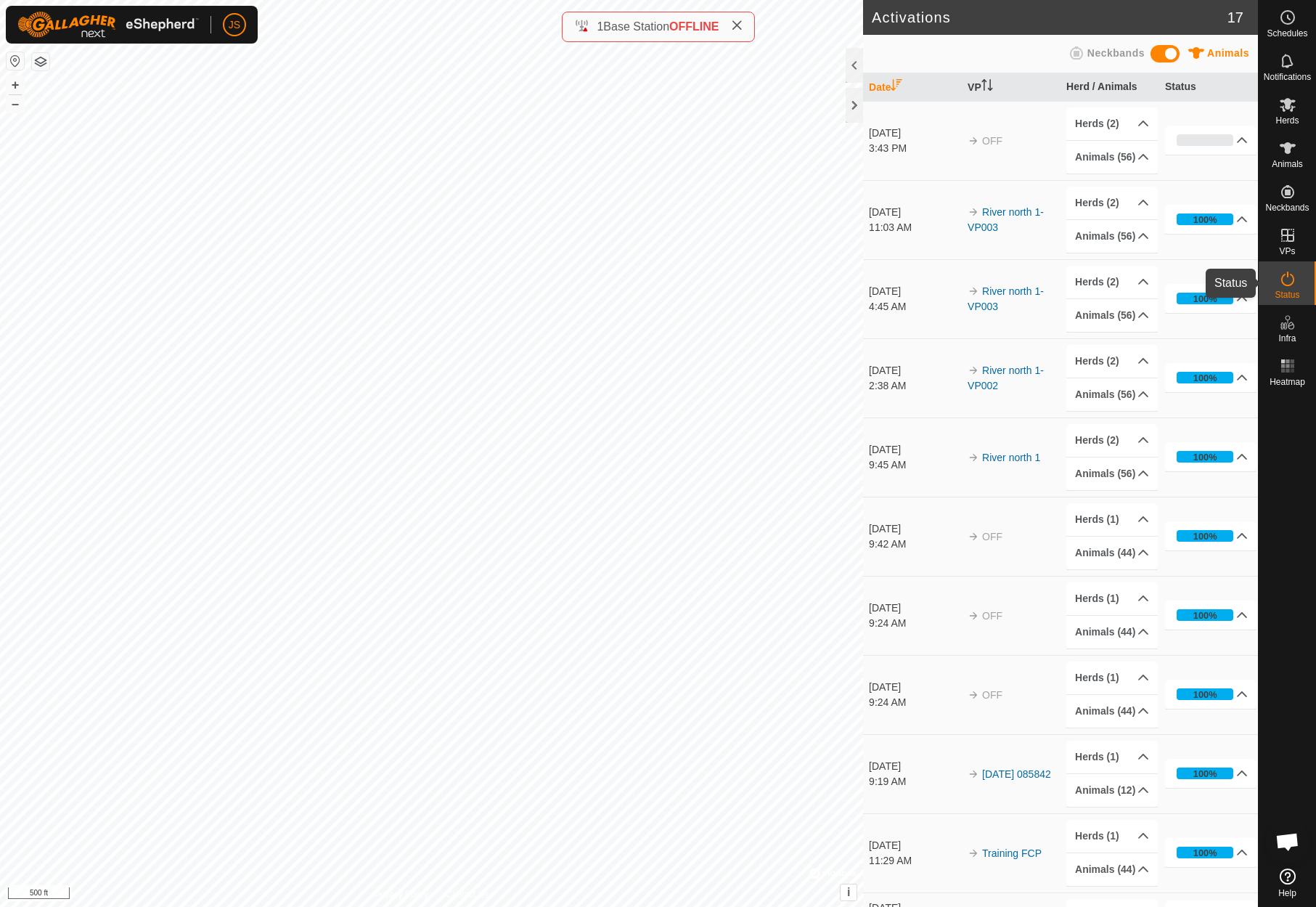
click at [1287, 278] on icon at bounding box center [1287, 278] width 18 height 18
click at [1172, 233] on link "In Rotation" at bounding box center [1195, 235] width 124 height 29
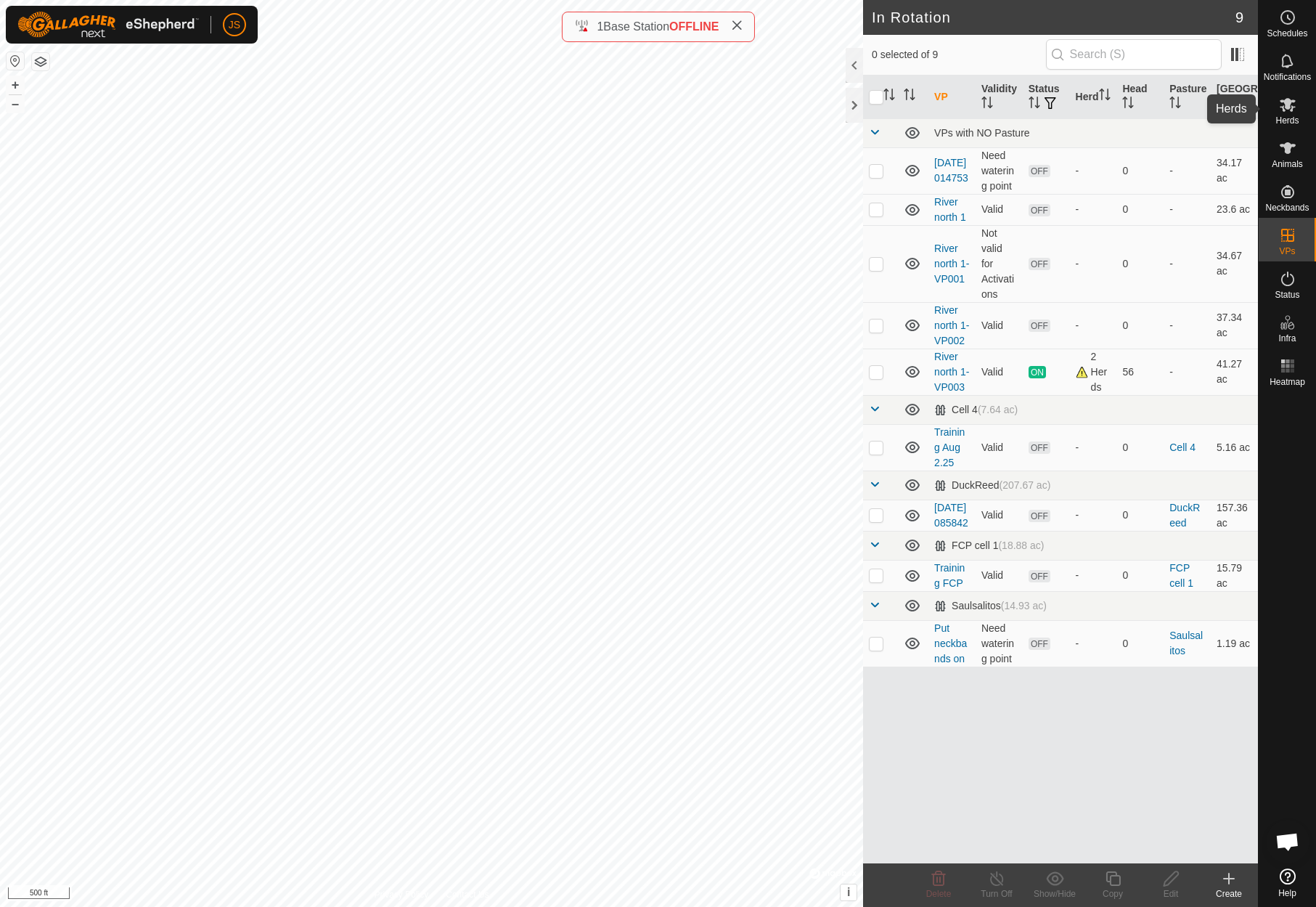
drag, startPoint x: 1285, startPoint y: 100, endPoint x: 1276, endPoint y: 101, distance: 9.1
click at [1284, 100] on icon at bounding box center [1287, 105] width 18 height 18
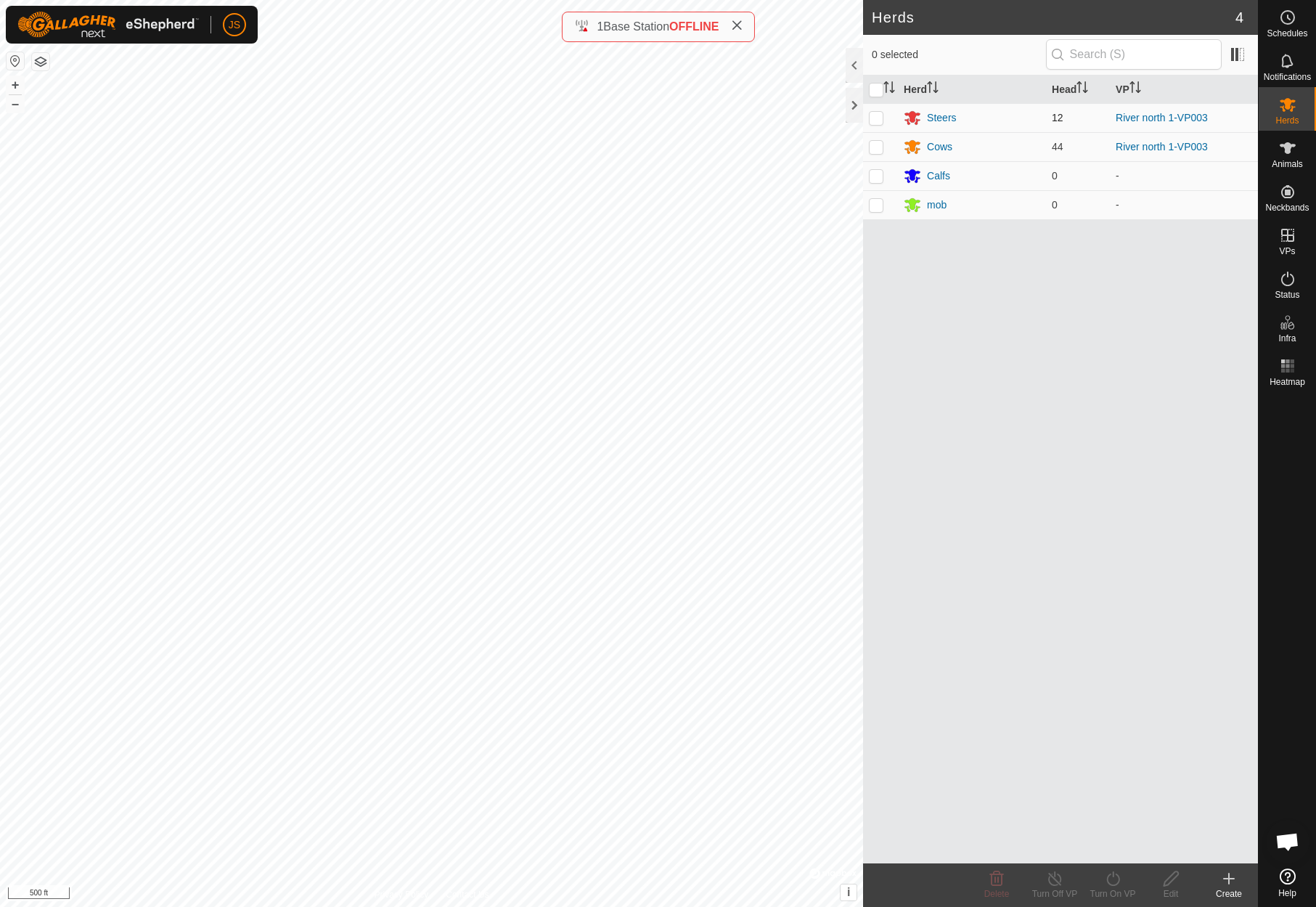
click at [873, 113] on p-checkbox at bounding box center [876, 117] width 14 height 12
checkbox input "true"
click at [873, 143] on p-checkbox at bounding box center [876, 147] width 14 height 12
checkbox input "true"
click at [1114, 876] on icon at bounding box center [1112, 877] width 13 height 14
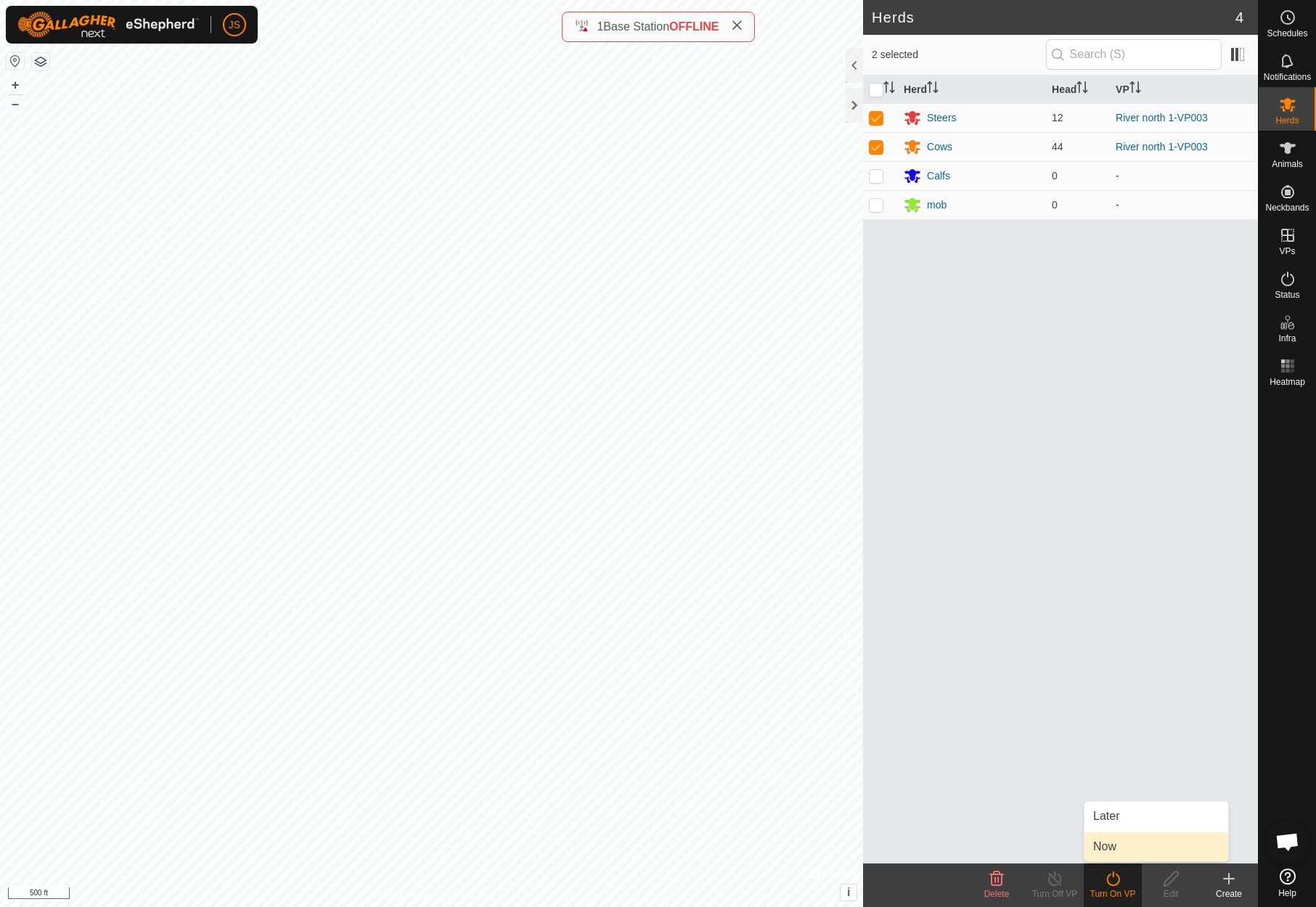
click at [1117, 842] on link "Now" at bounding box center [1156, 846] width 143 height 29
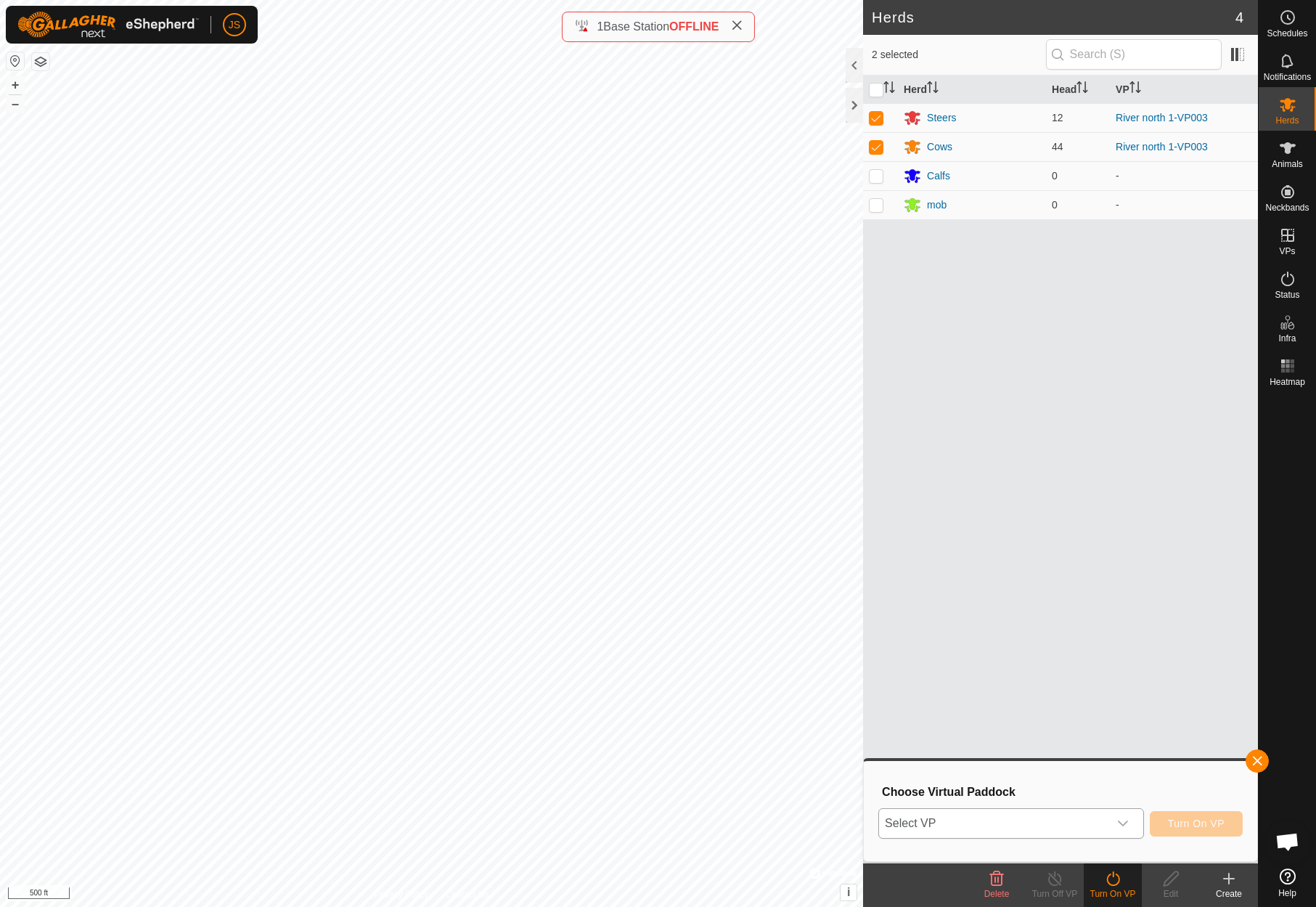
click at [1071, 815] on span "Select VP" at bounding box center [994, 823] width 229 height 29
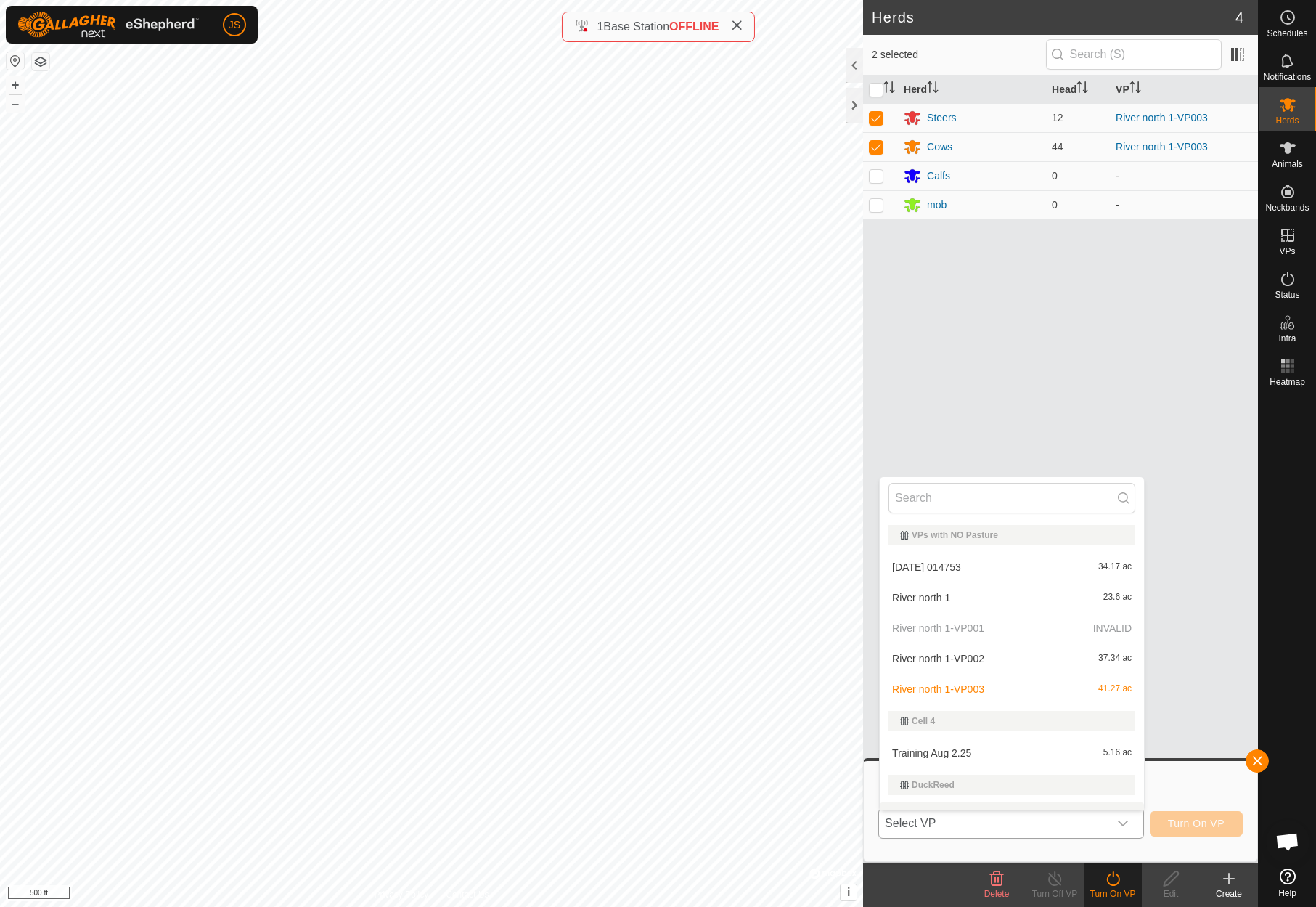
scroll to position [22, 0]
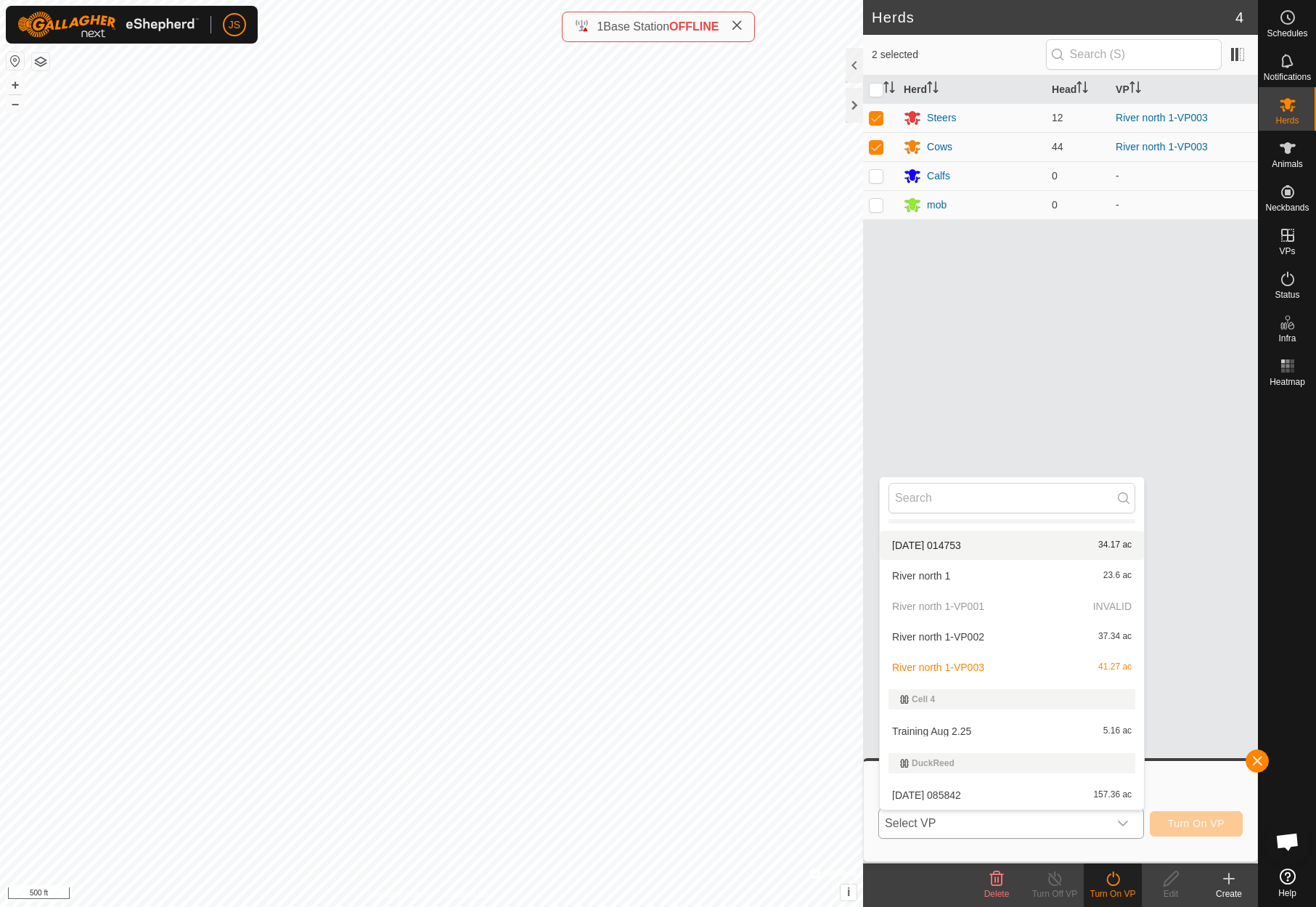
click at [990, 538] on li "2025-09-04 014753 34.17 ac" at bounding box center [1011, 545] width 264 height 29
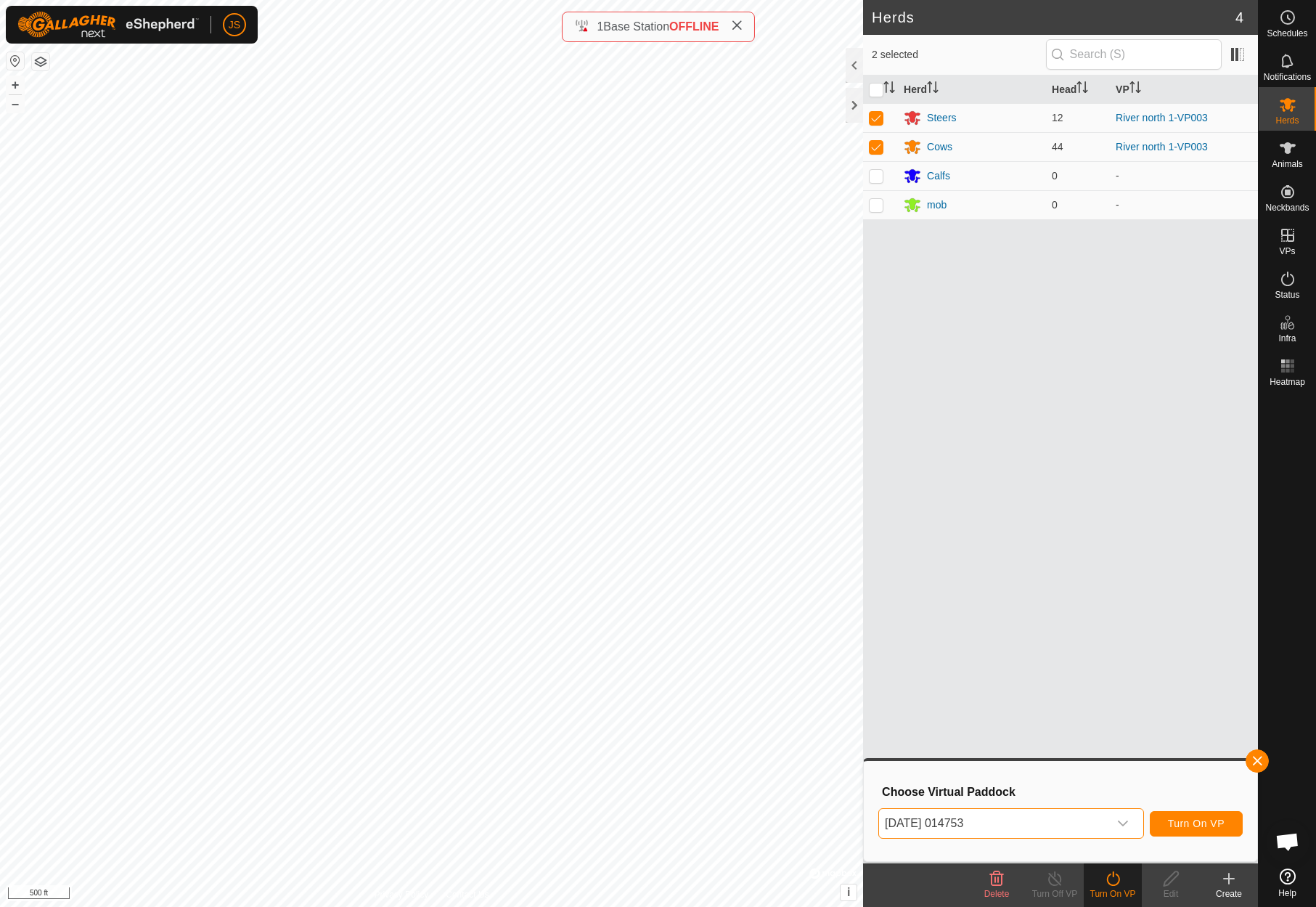
click at [1200, 823] on span "Turn On VP" at bounding box center [1195, 823] width 57 height 12
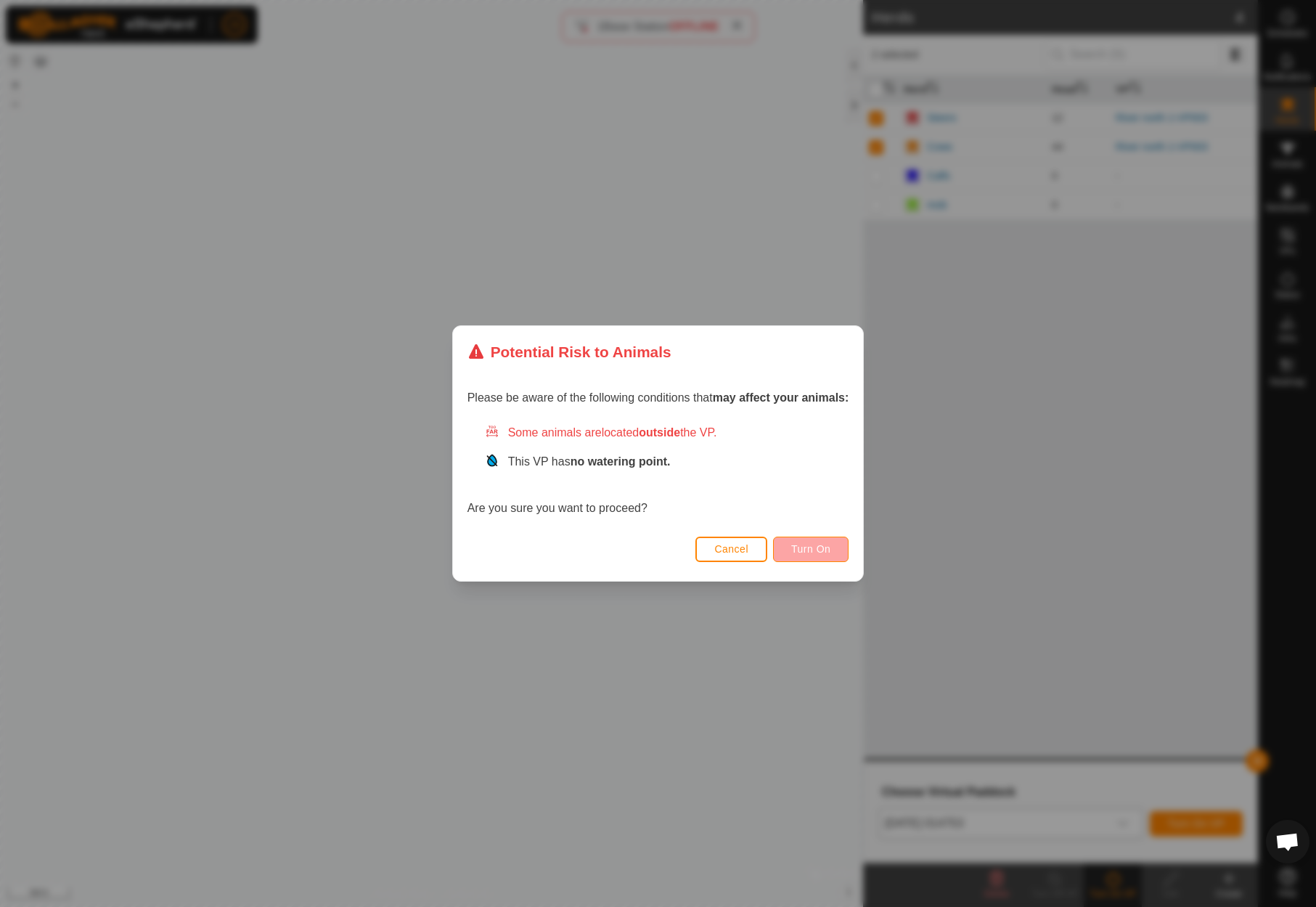
click at [808, 548] on span "Turn On" at bounding box center [811, 549] width 39 height 12
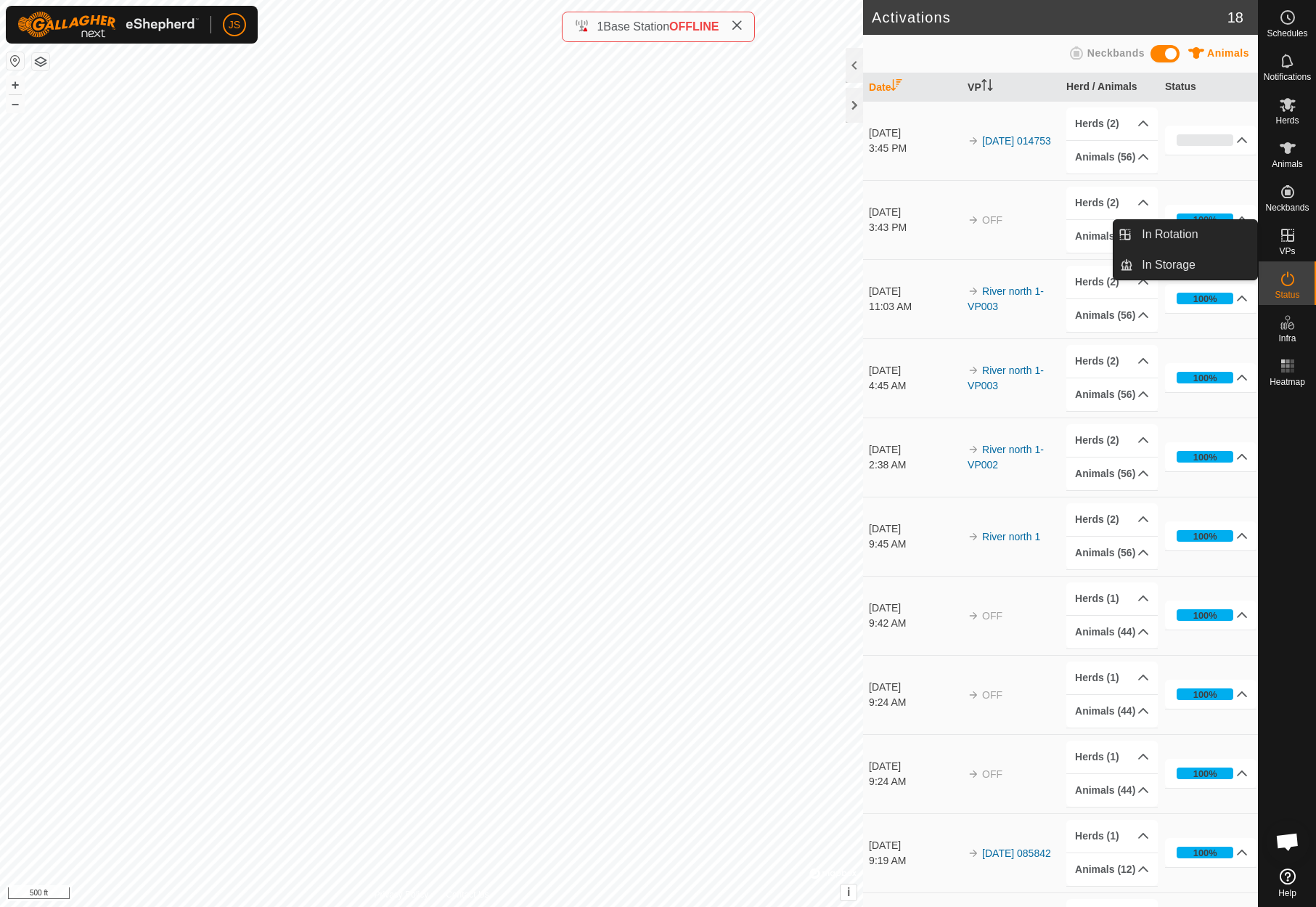
click at [1291, 229] on icon at bounding box center [1287, 235] width 18 height 18
click at [1174, 232] on link "In Rotation" at bounding box center [1195, 235] width 124 height 29
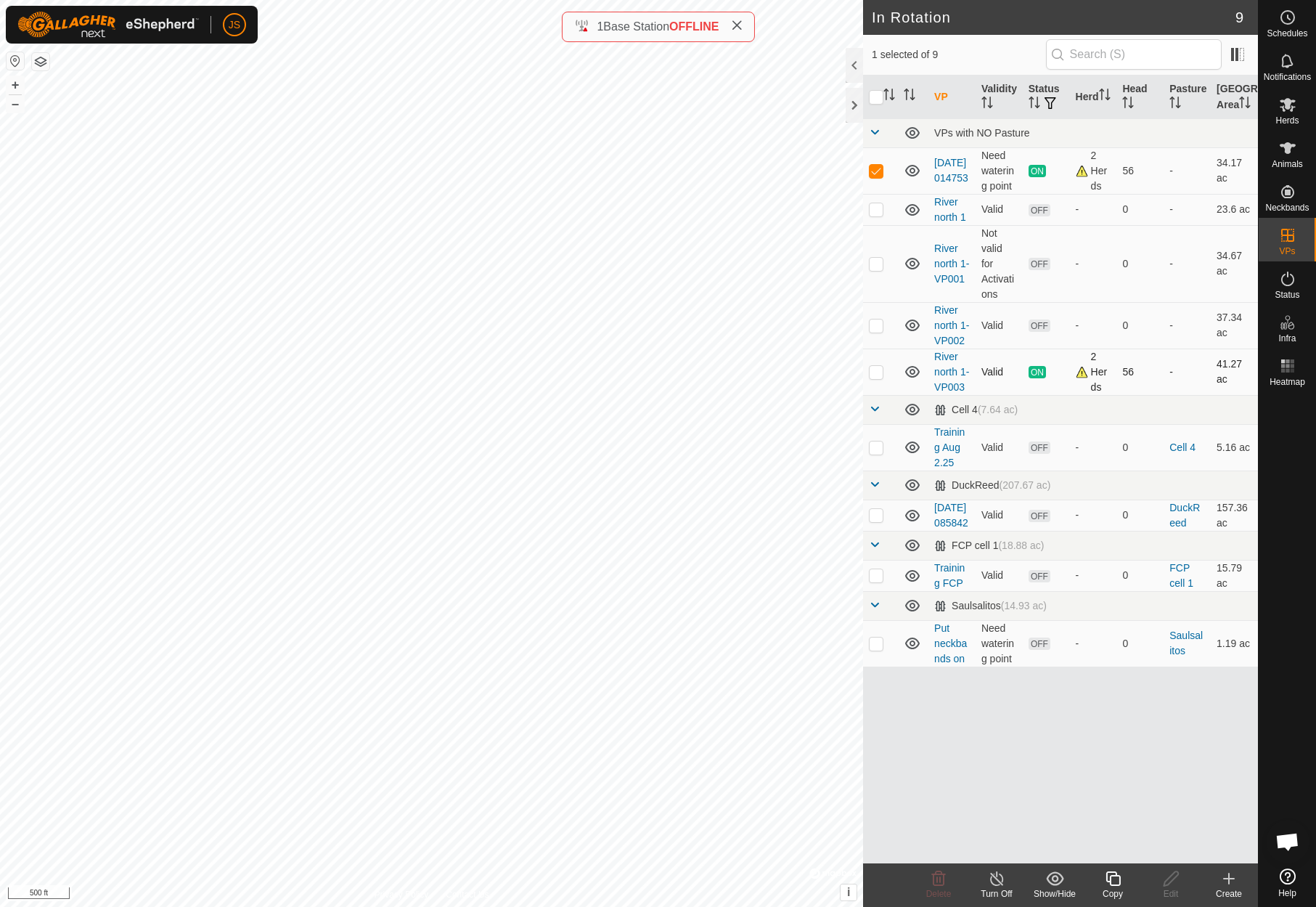
click at [874, 377] on p-checkbox at bounding box center [876, 372] width 14 height 12
checkbox input "true"
click at [876, 176] on p-checkbox at bounding box center [876, 170] width 14 height 12
checkbox input "false"
click at [995, 879] on line at bounding box center [996, 879] width 12 height 12
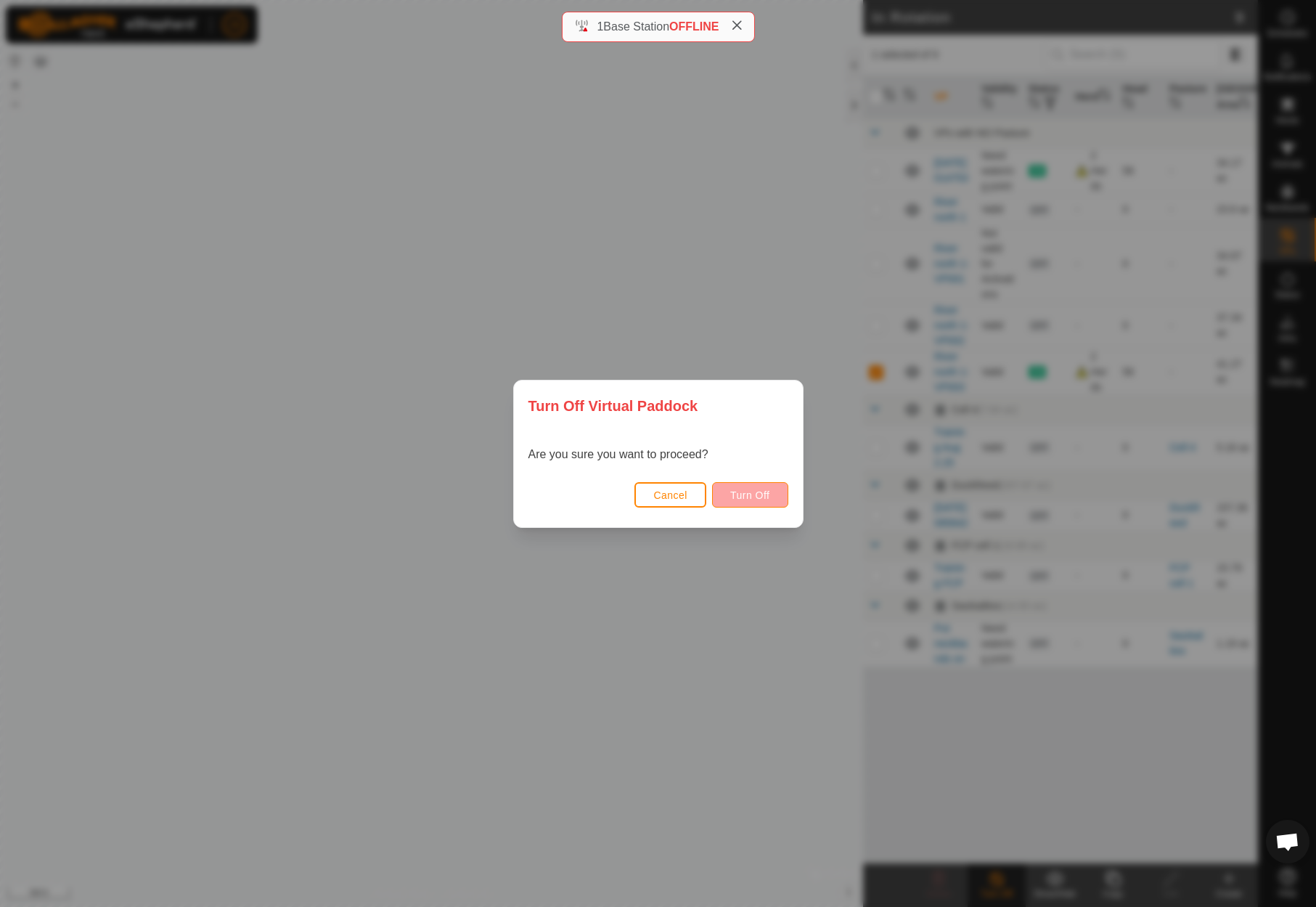
click at [747, 489] on button "Turn Off" at bounding box center [750, 494] width 76 height 25
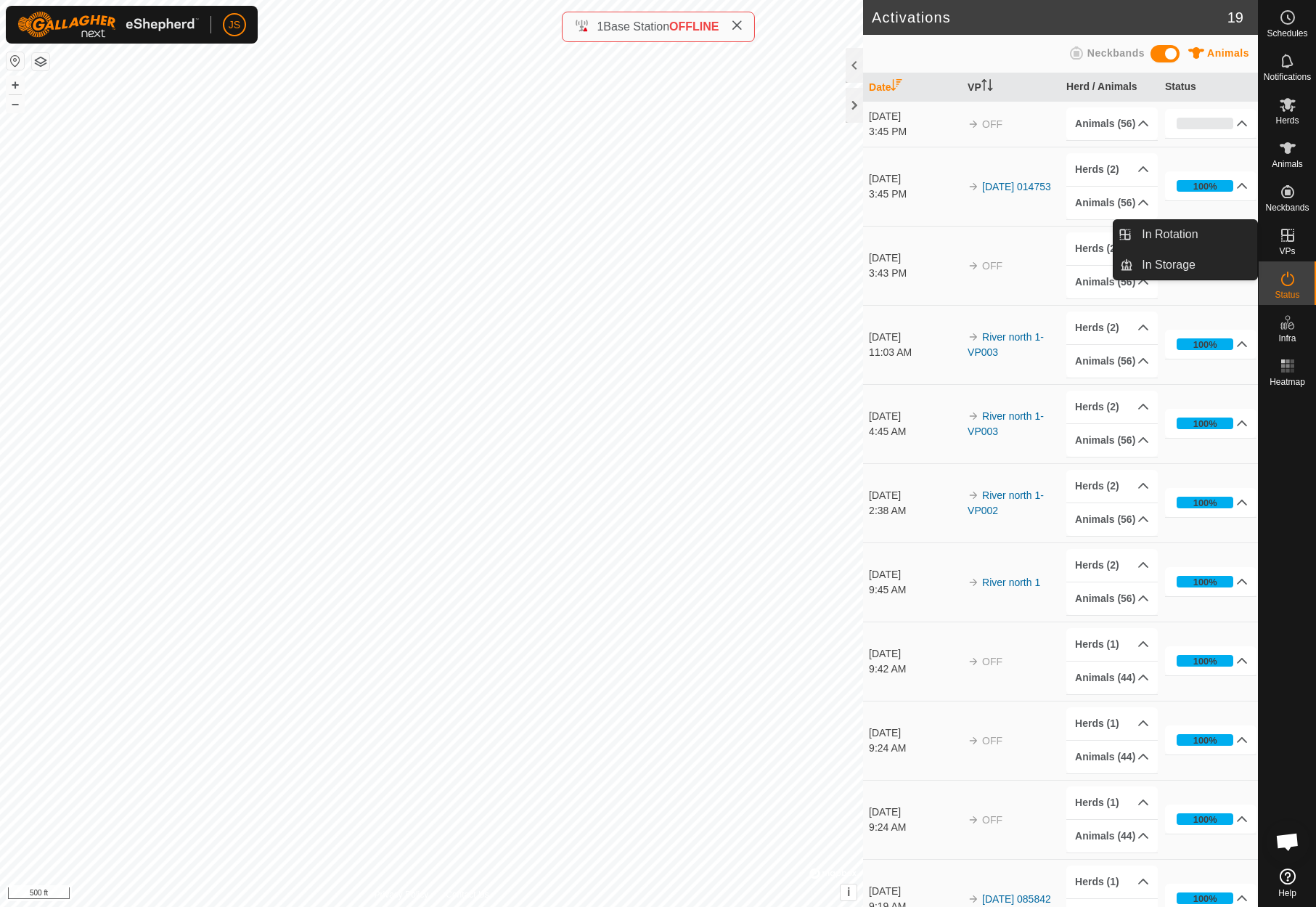
click at [1290, 234] on icon at bounding box center [1287, 235] width 18 height 18
click at [1177, 230] on link "In Rotation" at bounding box center [1195, 235] width 124 height 29
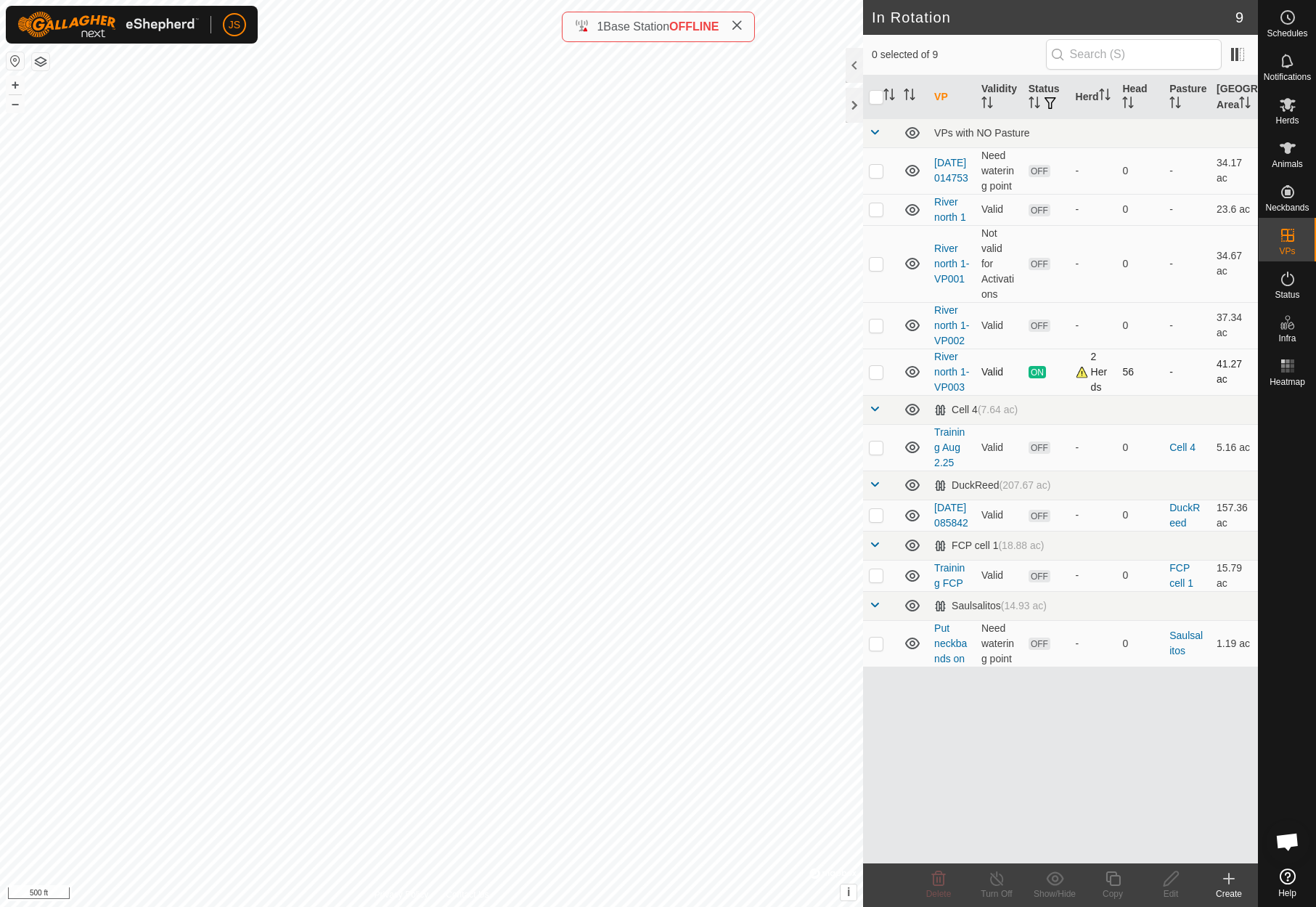
click at [872, 377] on p-checkbox at bounding box center [876, 372] width 14 height 12
checkbox input "true"
click at [995, 876] on icon at bounding box center [997, 878] width 19 height 18
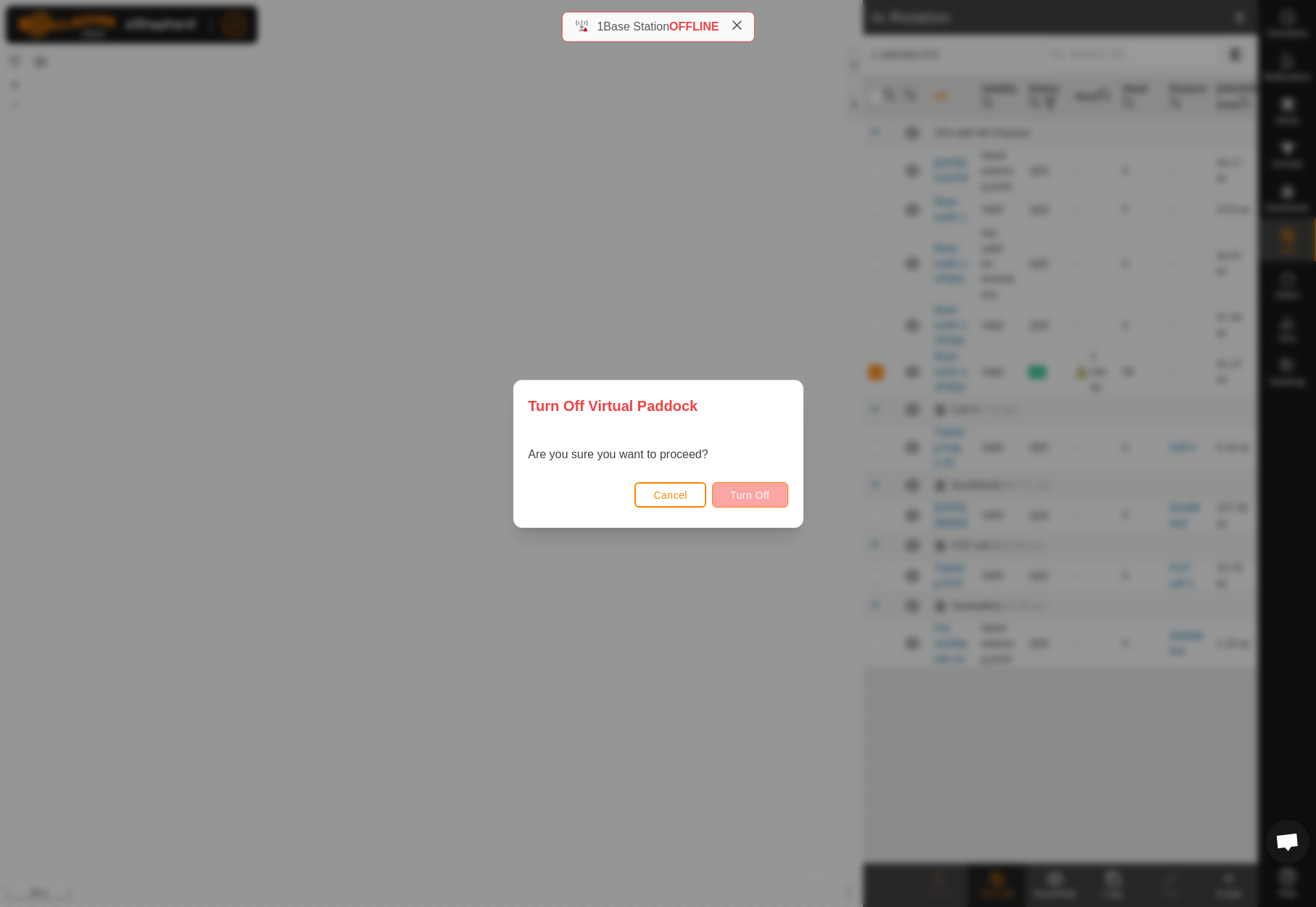
click at [743, 487] on button "Turn Off" at bounding box center [750, 494] width 76 height 25
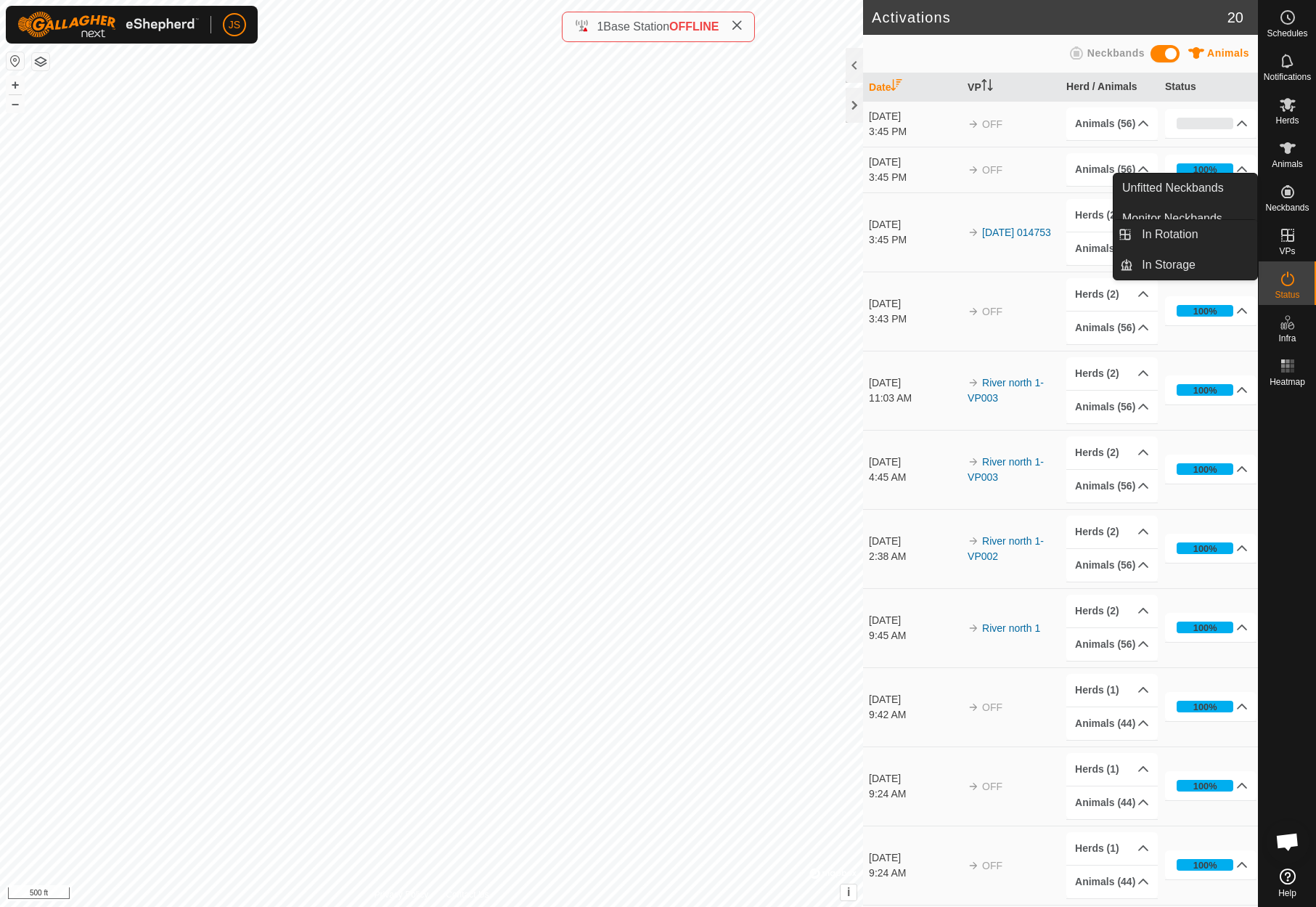
click at [1289, 228] on icon at bounding box center [1287, 235] width 18 height 18
click at [1178, 233] on link "In Rotation" at bounding box center [1195, 235] width 124 height 29
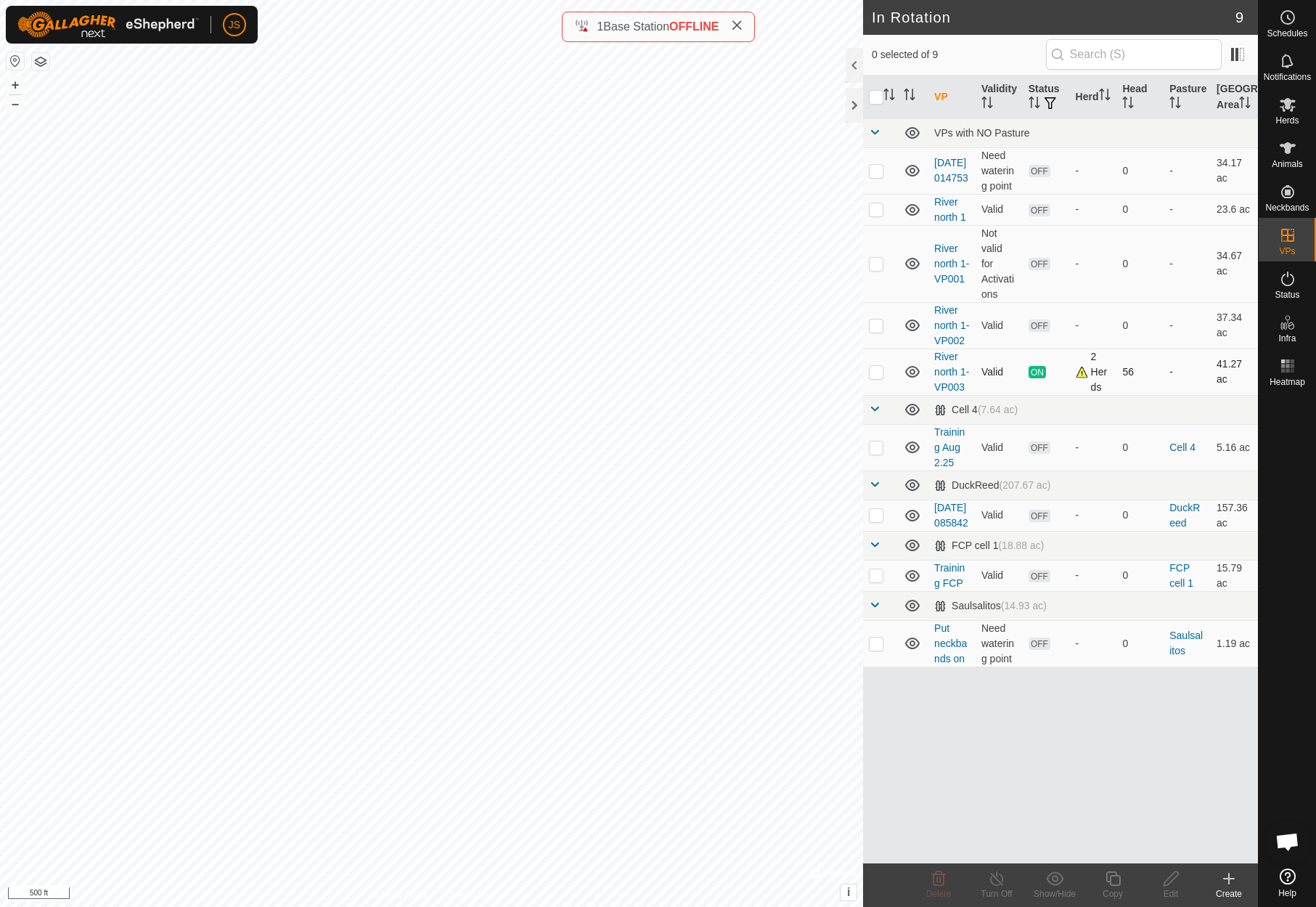
click at [873, 377] on p-checkbox at bounding box center [876, 372] width 14 height 12
checkbox input "true"
click at [995, 874] on icon at bounding box center [997, 878] width 19 height 18
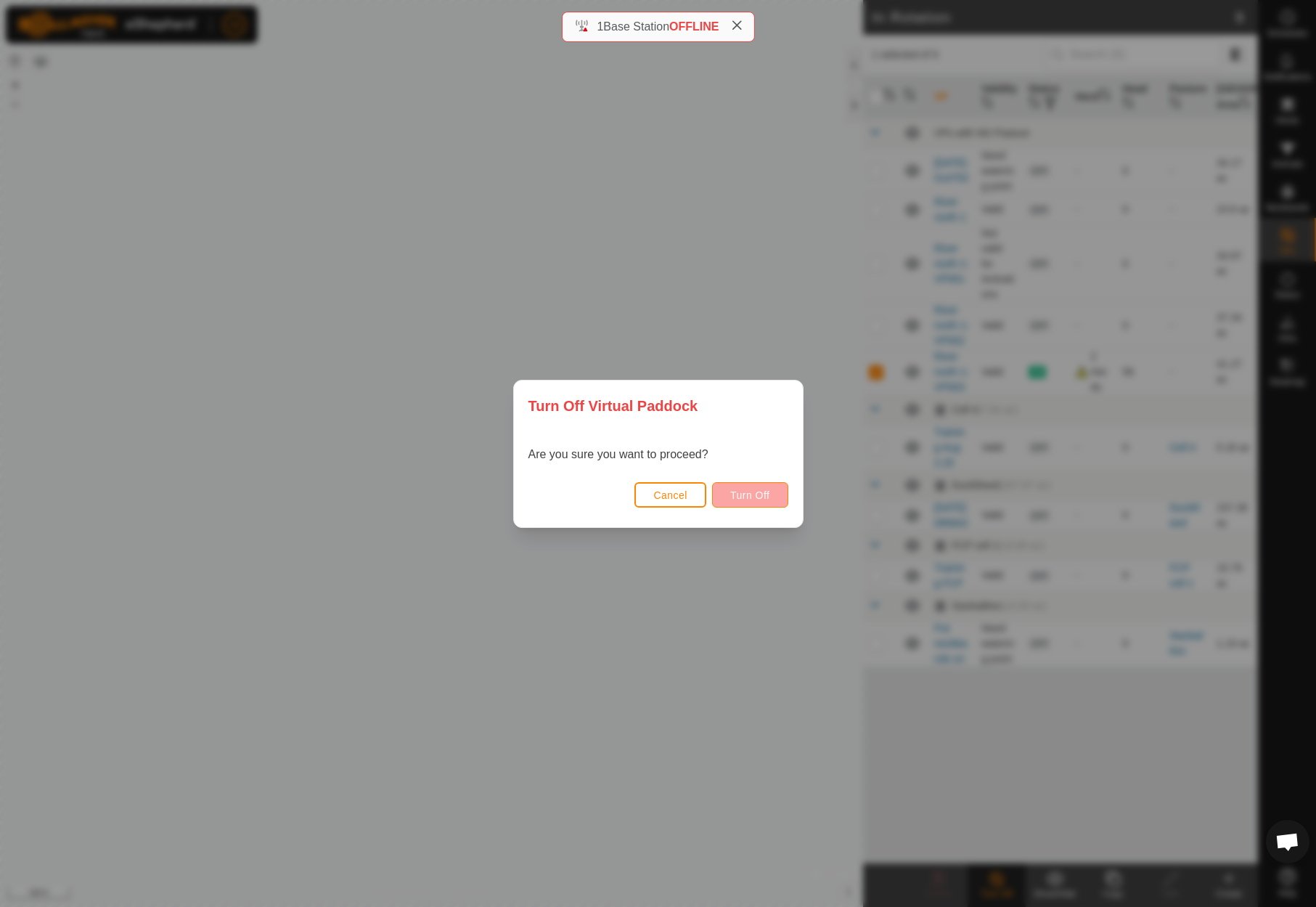
click at [757, 491] on span "Turn Off" at bounding box center [750, 495] width 40 height 12
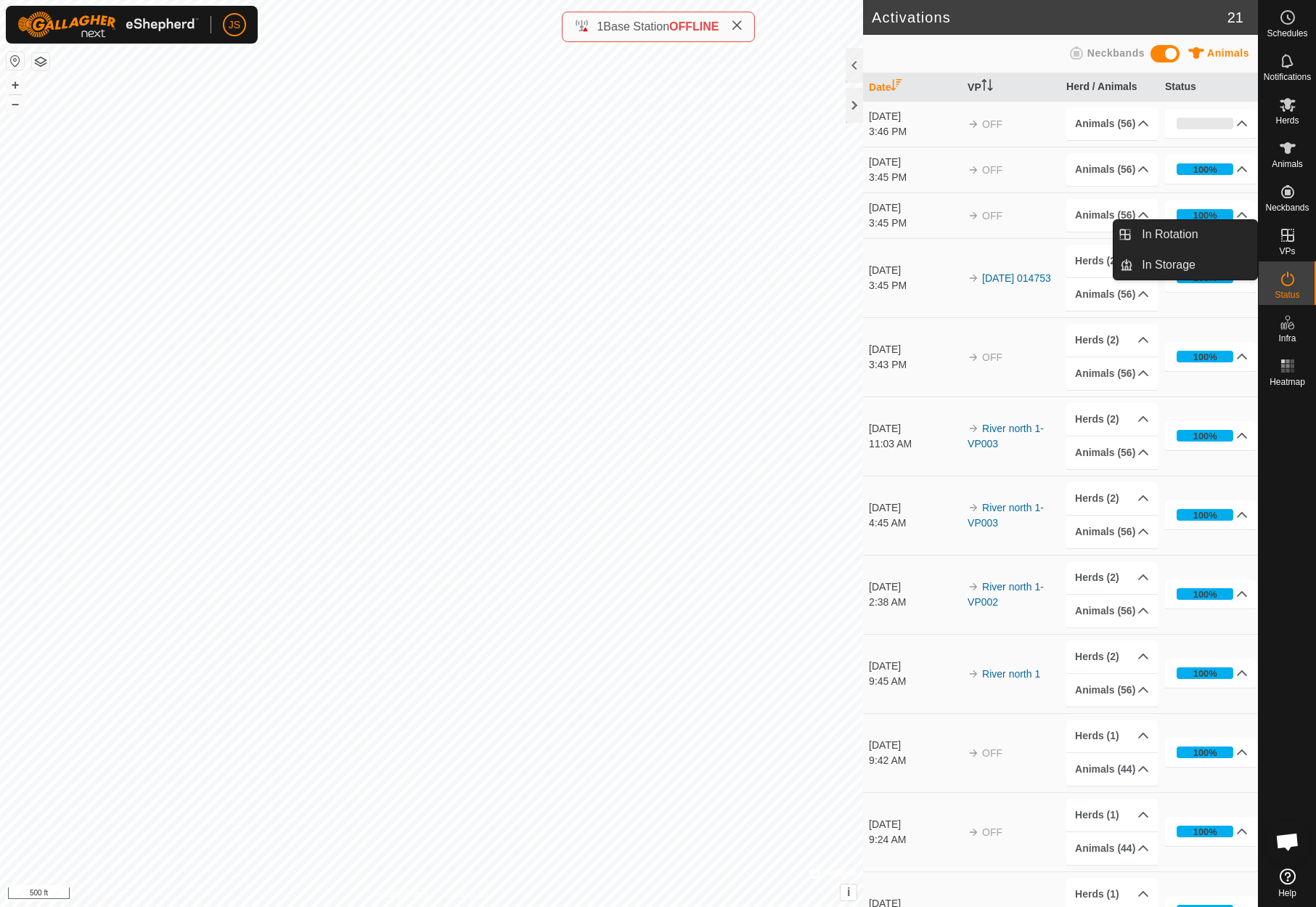
click at [1290, 233] on icon at bounding box center [1287, 235] width 18 height 18
click at [1189, 233] on link "In Rotation" at bounding box center [1195, 235] width 124 height 29
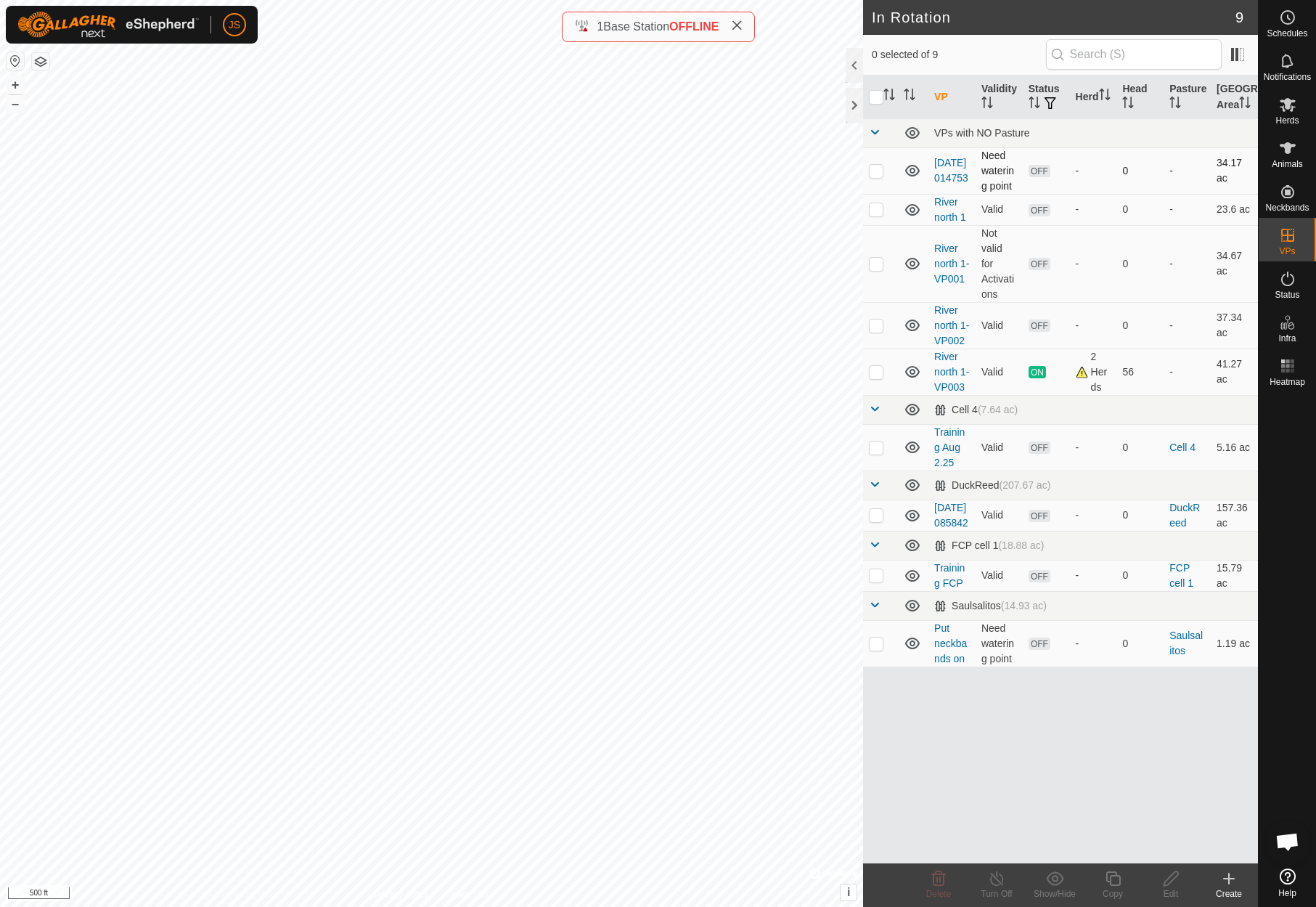
click at [872, 176] on p-checkbox at bounding box center [876, 170] width 14 height 12
checkbox input "true"
click at [1286, 100] on icon at bounding box center [1287, 105] width 16 height 13
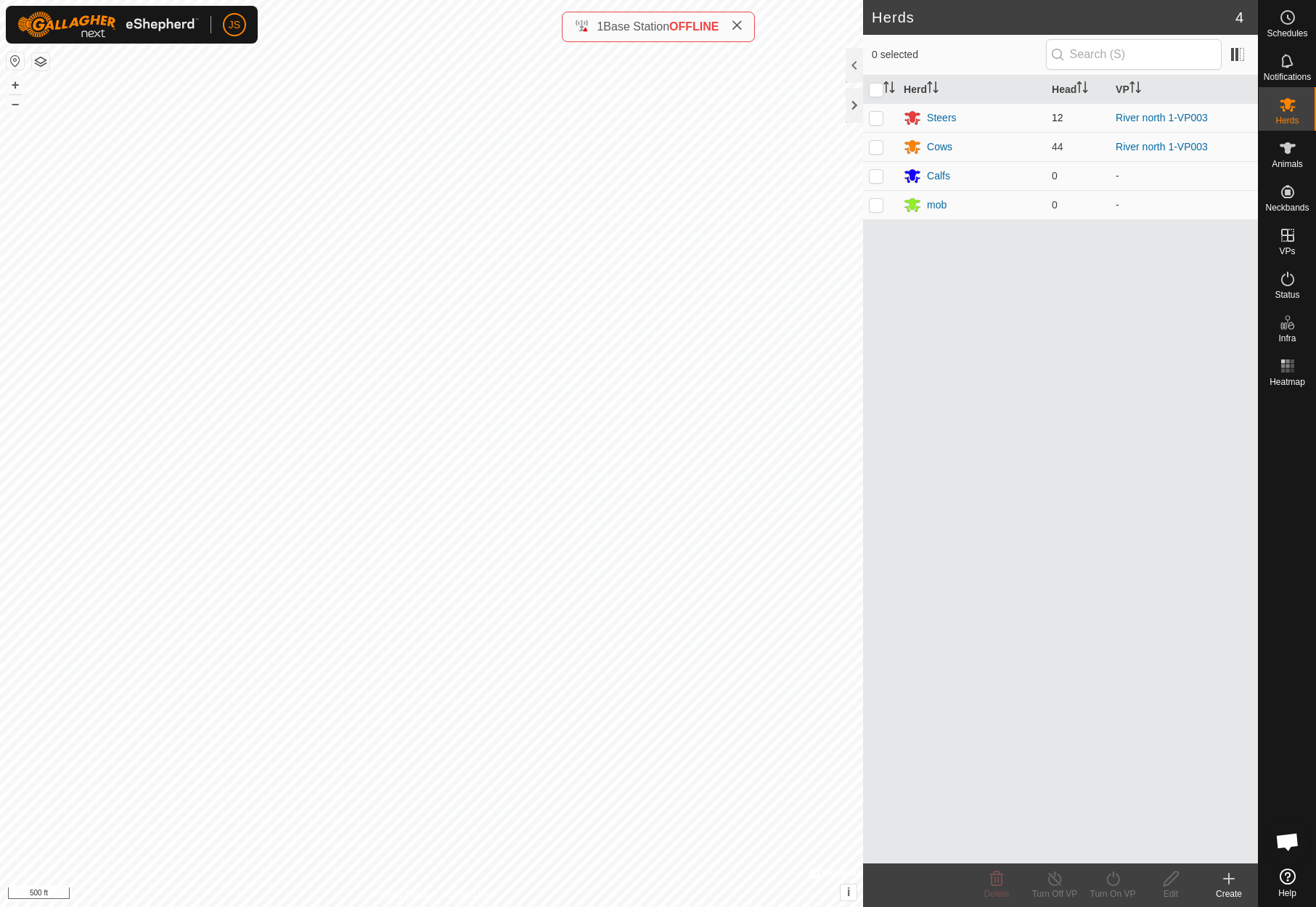
click at [875, 113] on p-checkbox at bounding box center [876, 117] width 14 height 12
checkbox input "true"
click at [875, 141] on p-checkbox at bounding box center [876, 147] width 14 height 12
checkbox input "true"
click at [1112, 876] on icon at bounding box center [1114, 878] width 19 height 18
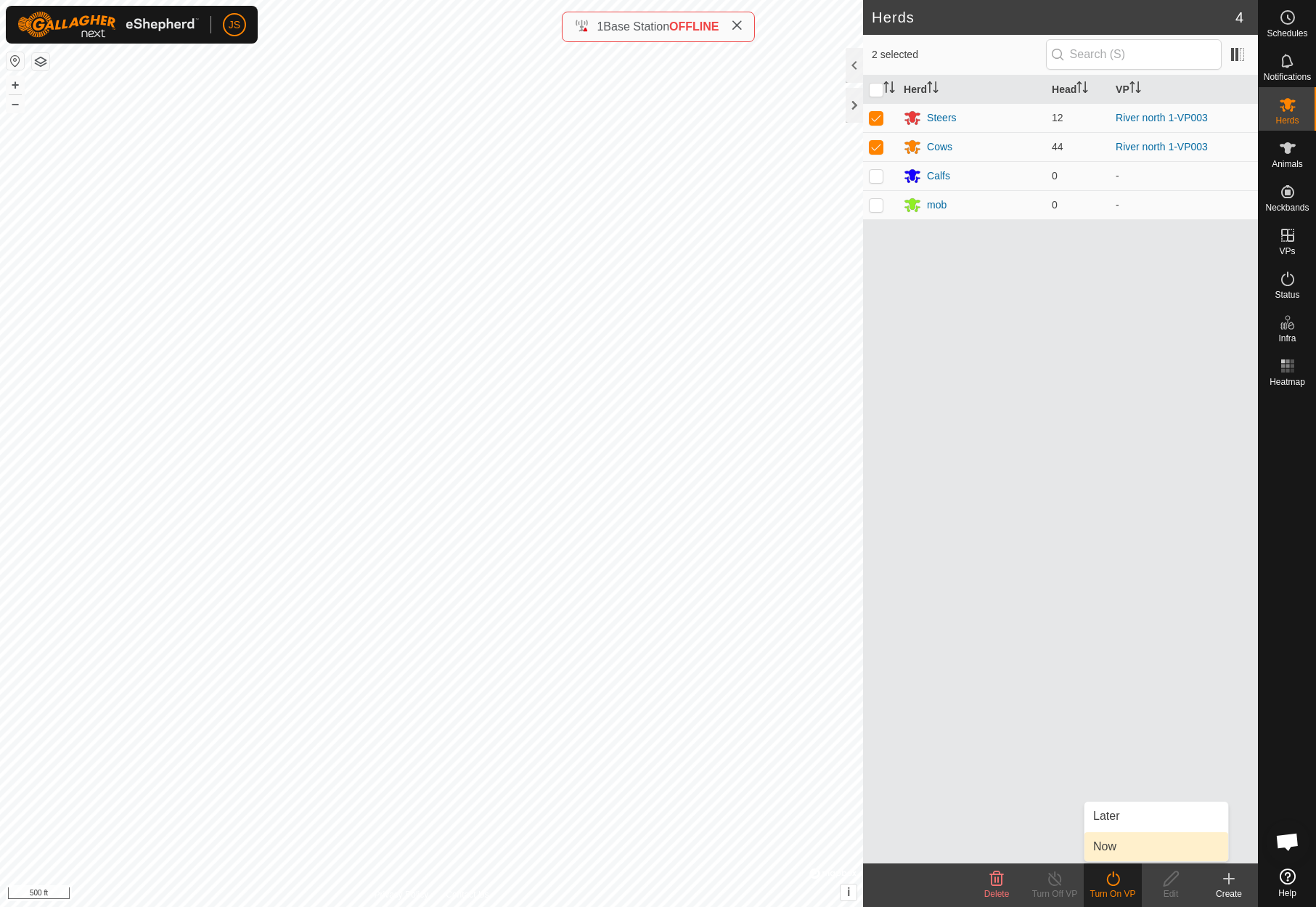
click at [1098, 840] on link "Now" at bounding box center [1156, 846] width 143 height 29
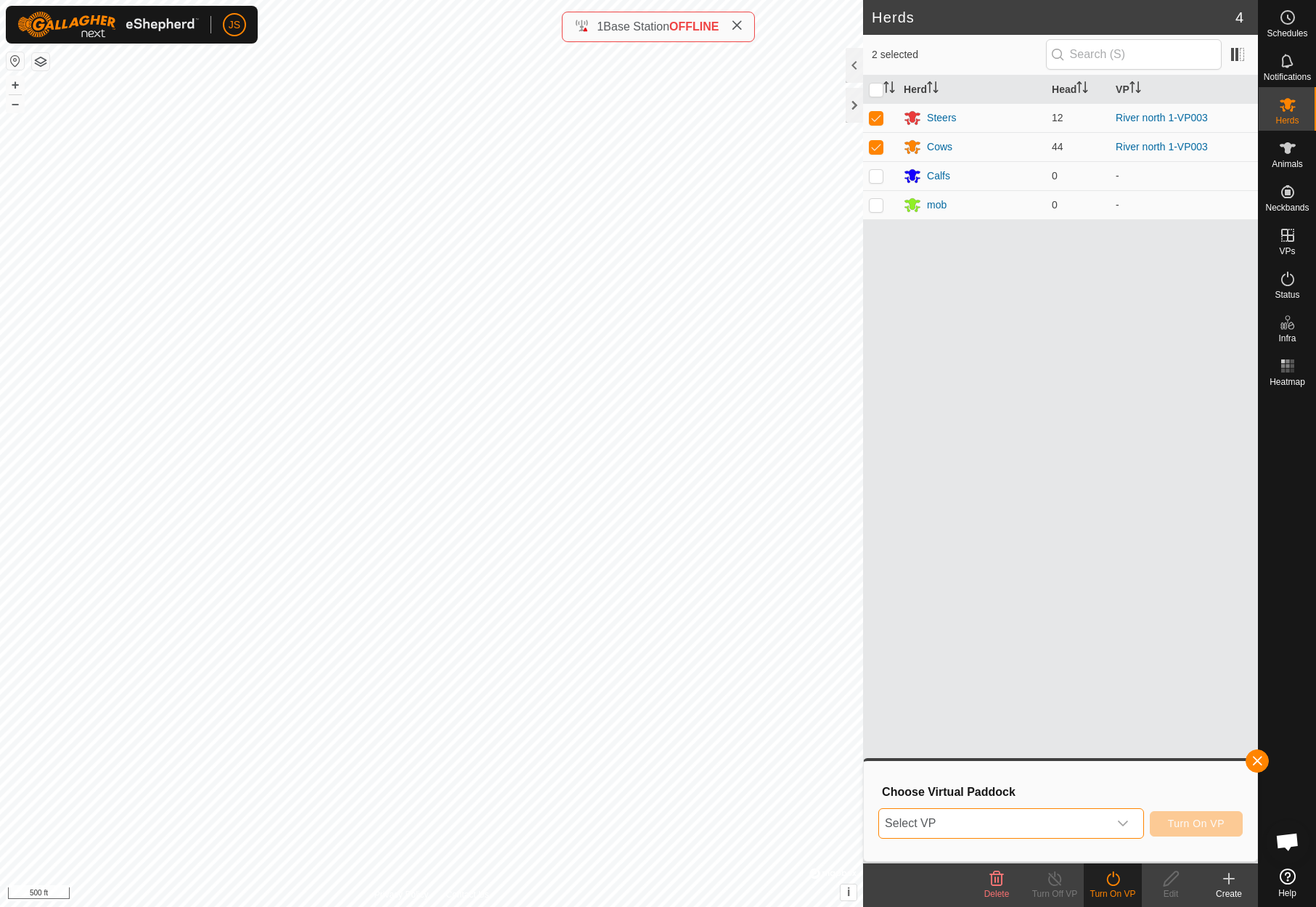
click at [1015, 813] on span "Select VP" at bounding box center [994, 823] width 229 height 29
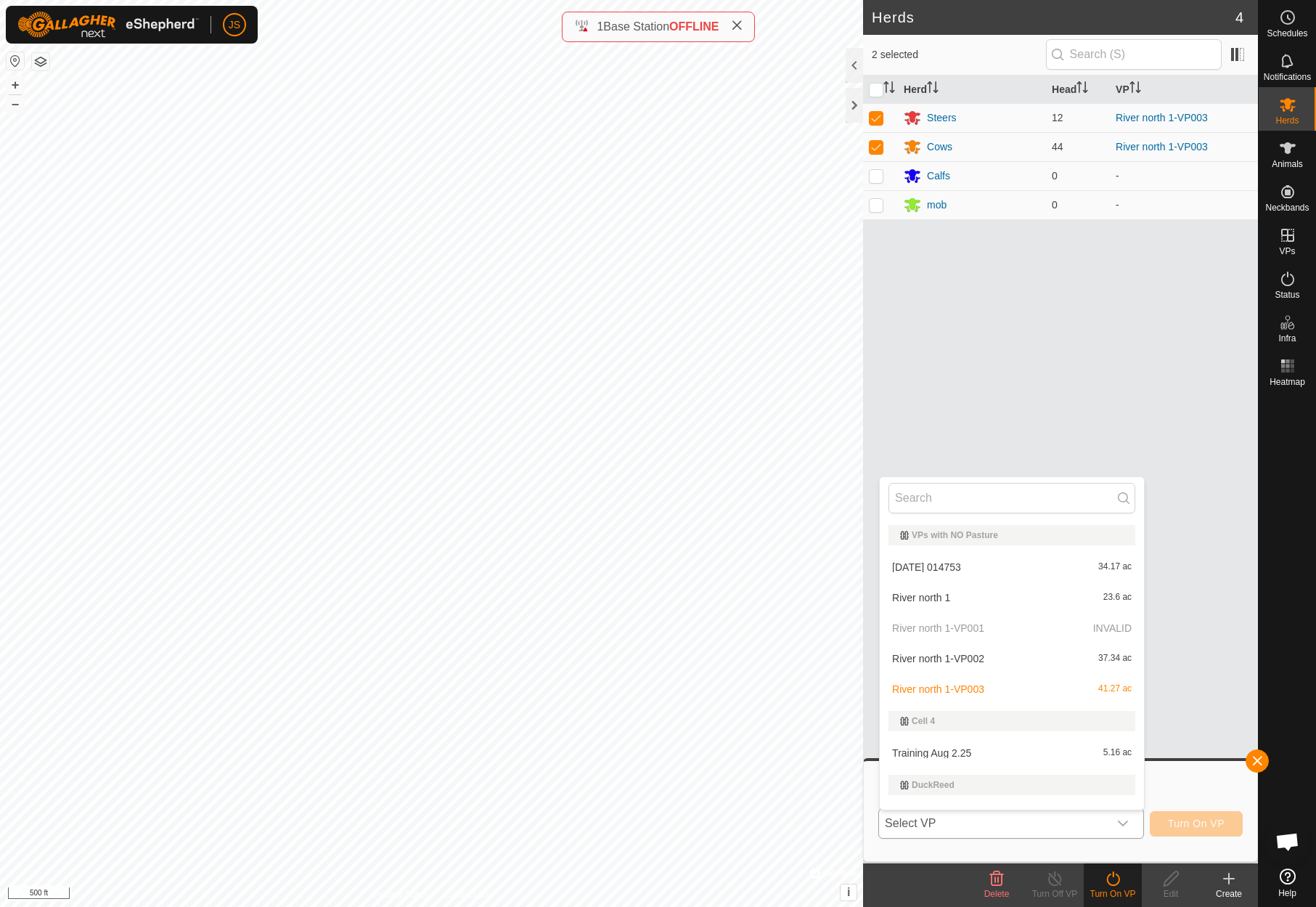
scroll to position [22, 0]
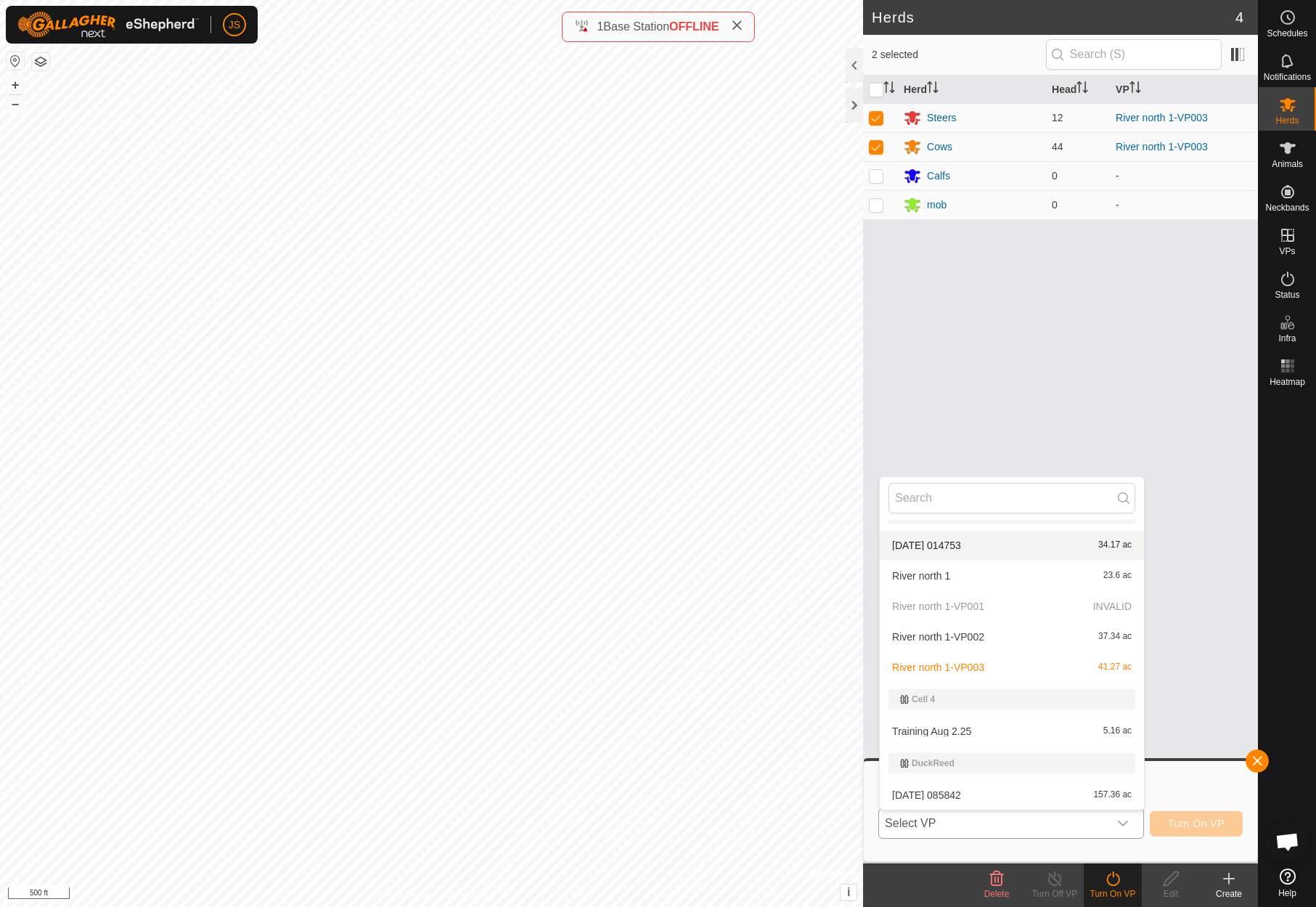
click at [954, 538] on li "2025-09-04 014753 34.17 ac" at bounding box center [1011, 545] width 264 height 29
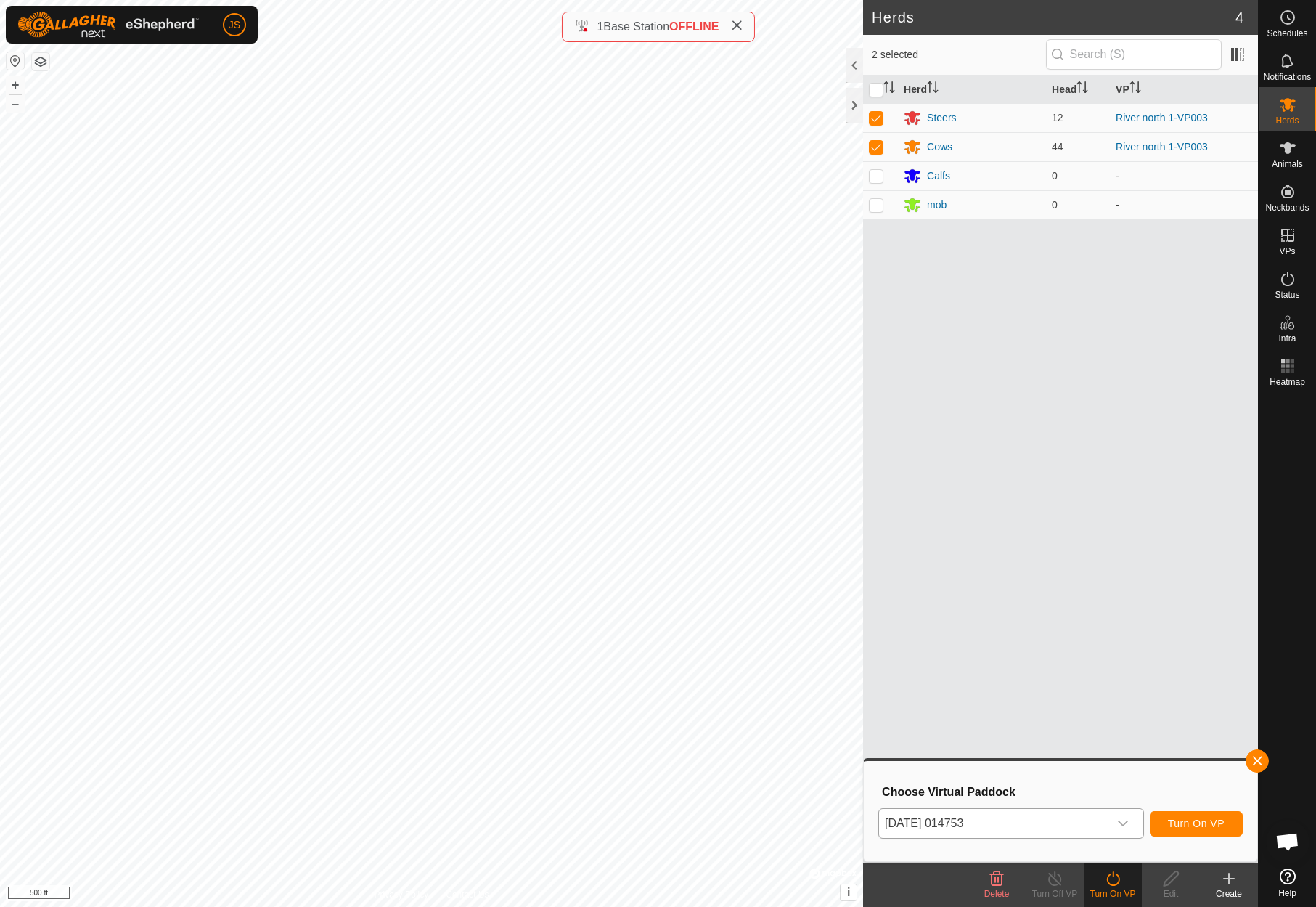
click at [1195, 818] on span "Turn On VP" at bounding box center [1195, 823] width 57 height 12
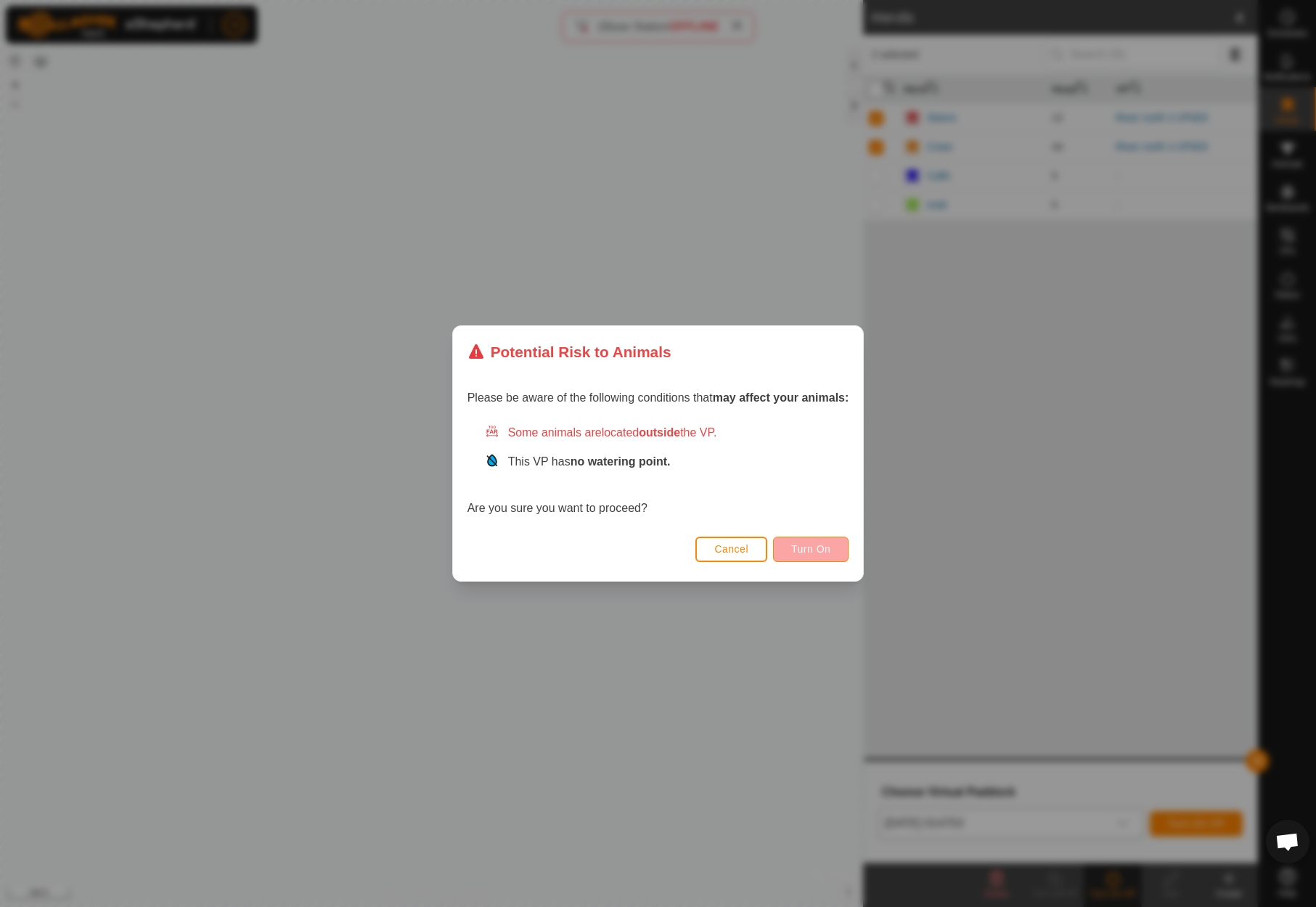
click at [799, 543] on span "Turn On" at bounding box center [811, 549] width 39 height 12
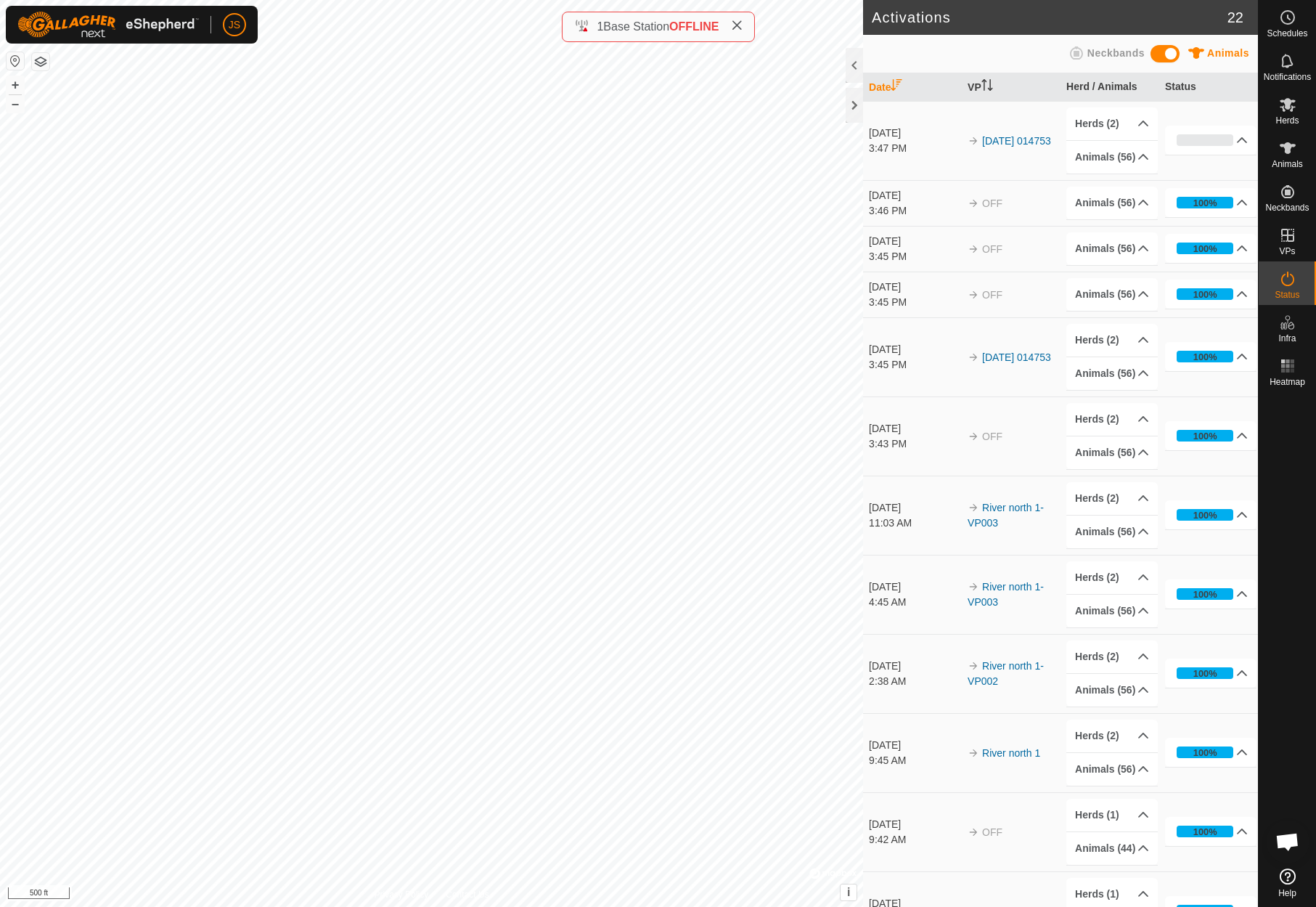
scroll to position [1, 0]
click at [1286, 231] on icon at bounding box center [1287, 235] width 18 height 18
click at [1172, 230] on link "In Rotation" at bounding box center [1195, 235] width 124 height 29
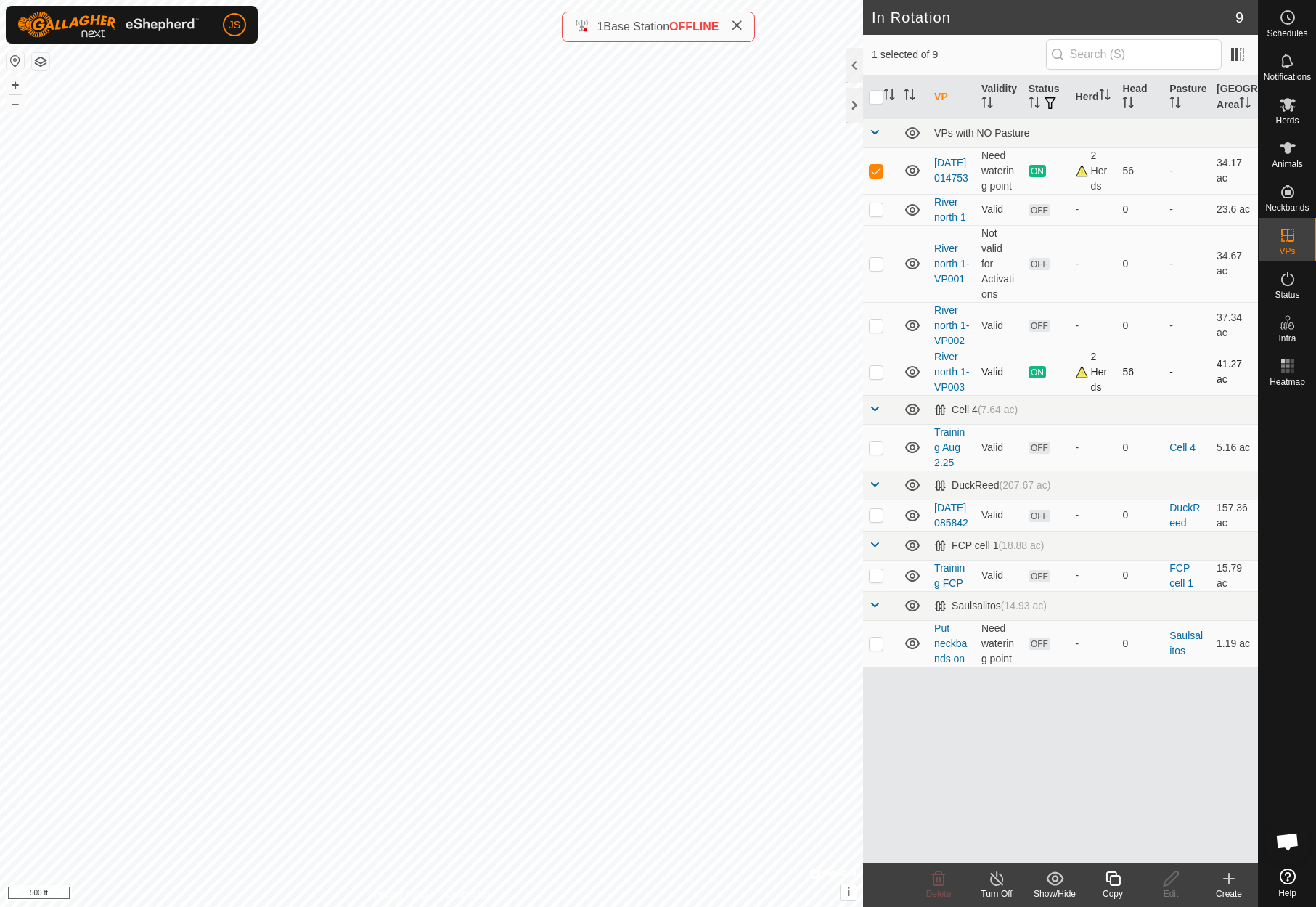
click at [871, 377] on p-checkbox at bounding box center [876, 372] width 14 height 12
checkbox input "true"
click at [875, 176] on p-checkbox at bounding box center [876, 170] width 14 height 12
checkbox input "false"
click at [995, 878] on line at bounding box center [996, 879] width 12 height 12
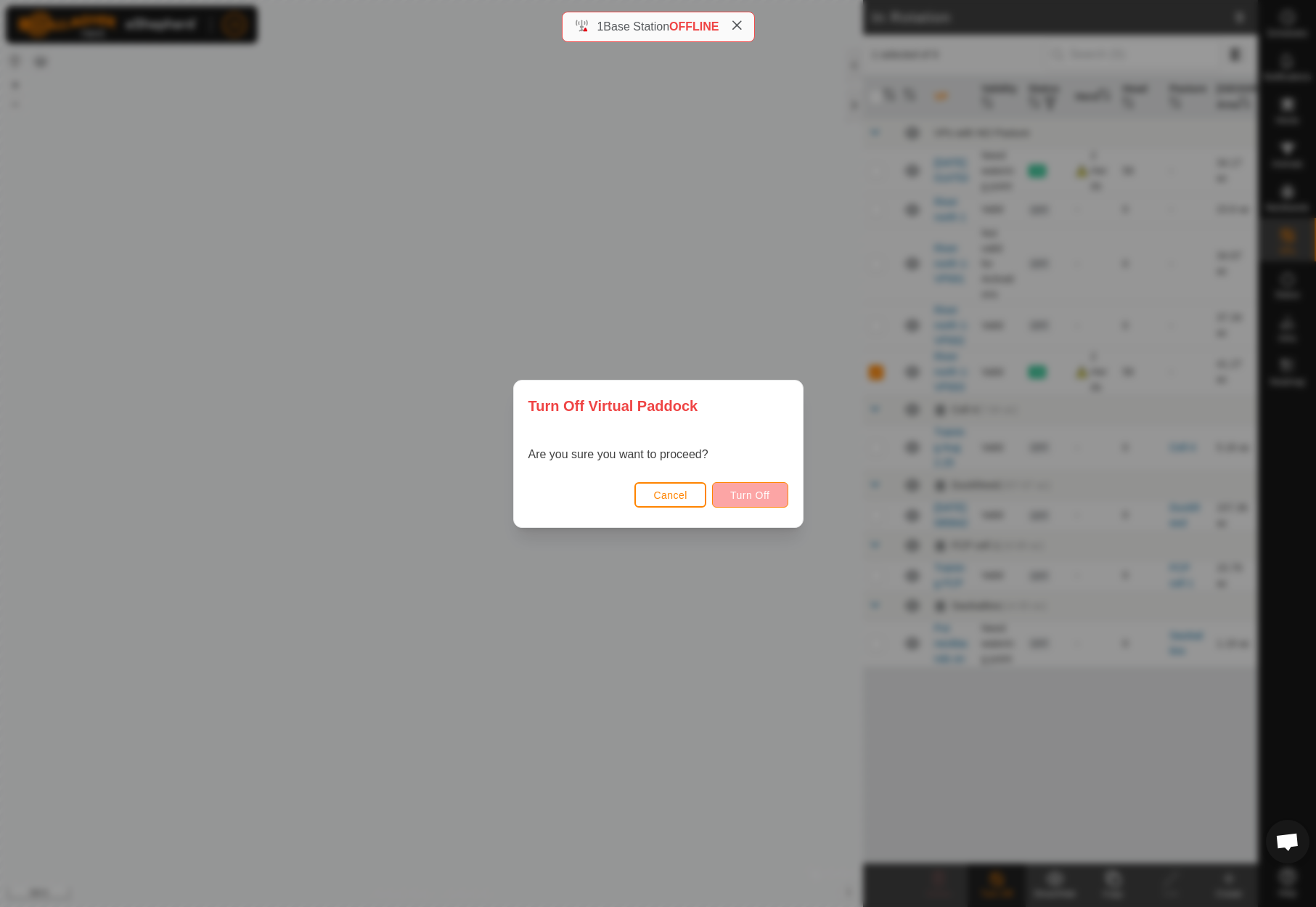
click at [753, 492] on span "Turn Off" at bounding box center [750, 495] width 40 height 12
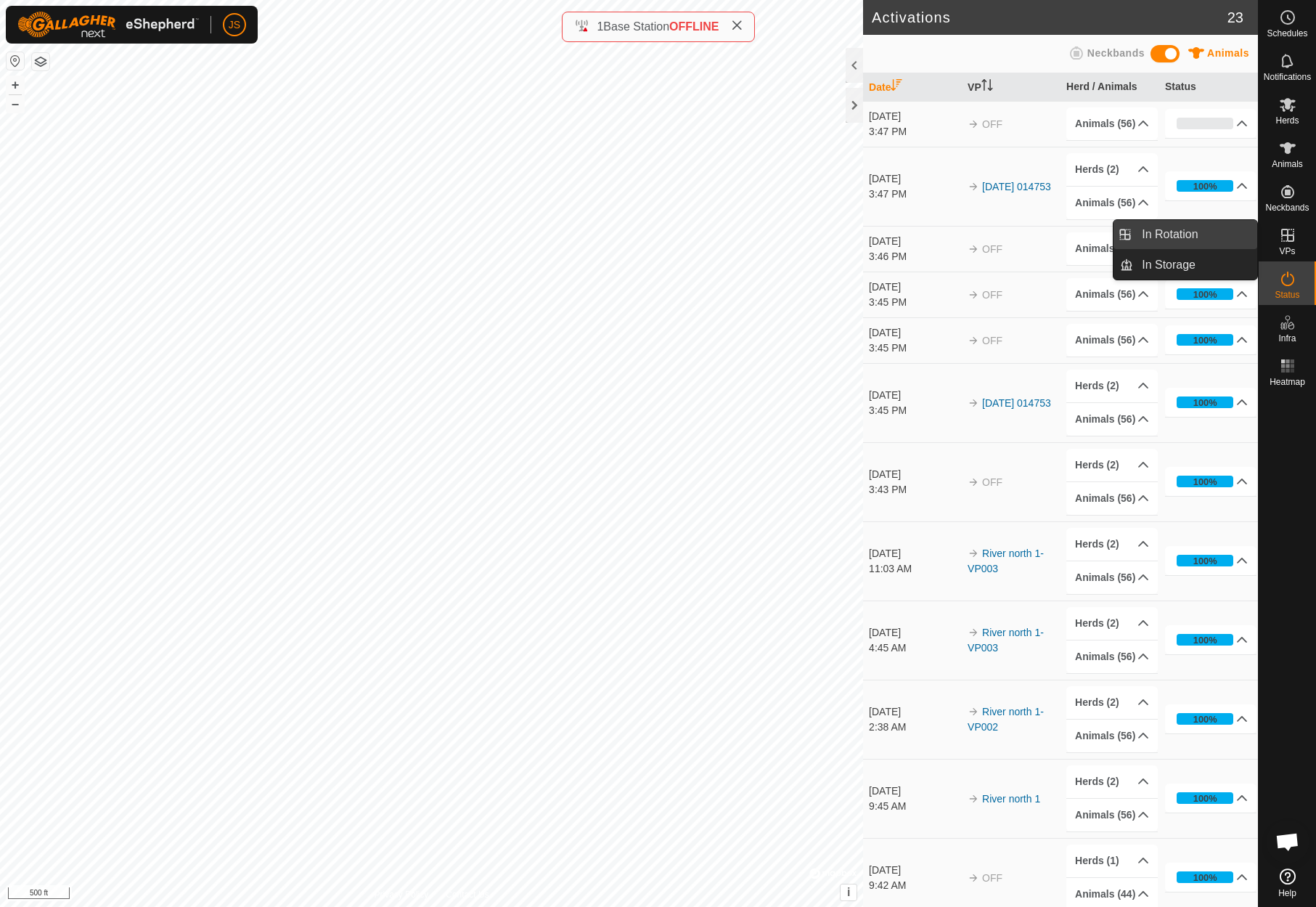
click at [1183, 230] on link "In Rotation" at bounding box center [1195, 235] width 124 height 29
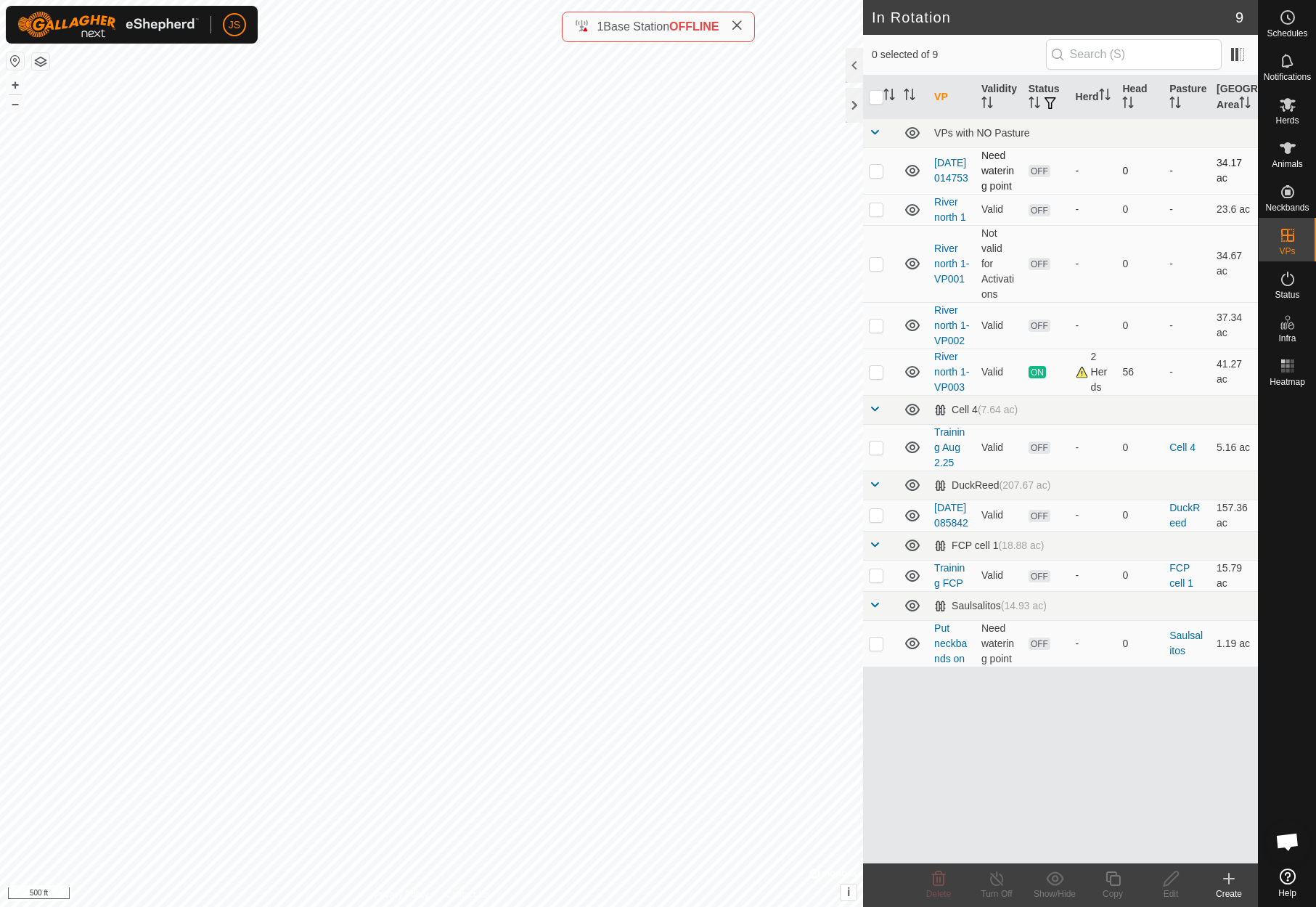
click at [872, 176] on p-checkbox at bounding box center [876, 170] width 14 height 12
checkbox input "true"
click at [1291, 98] on icon at bounding box center [1287, 105] width 18 height 18
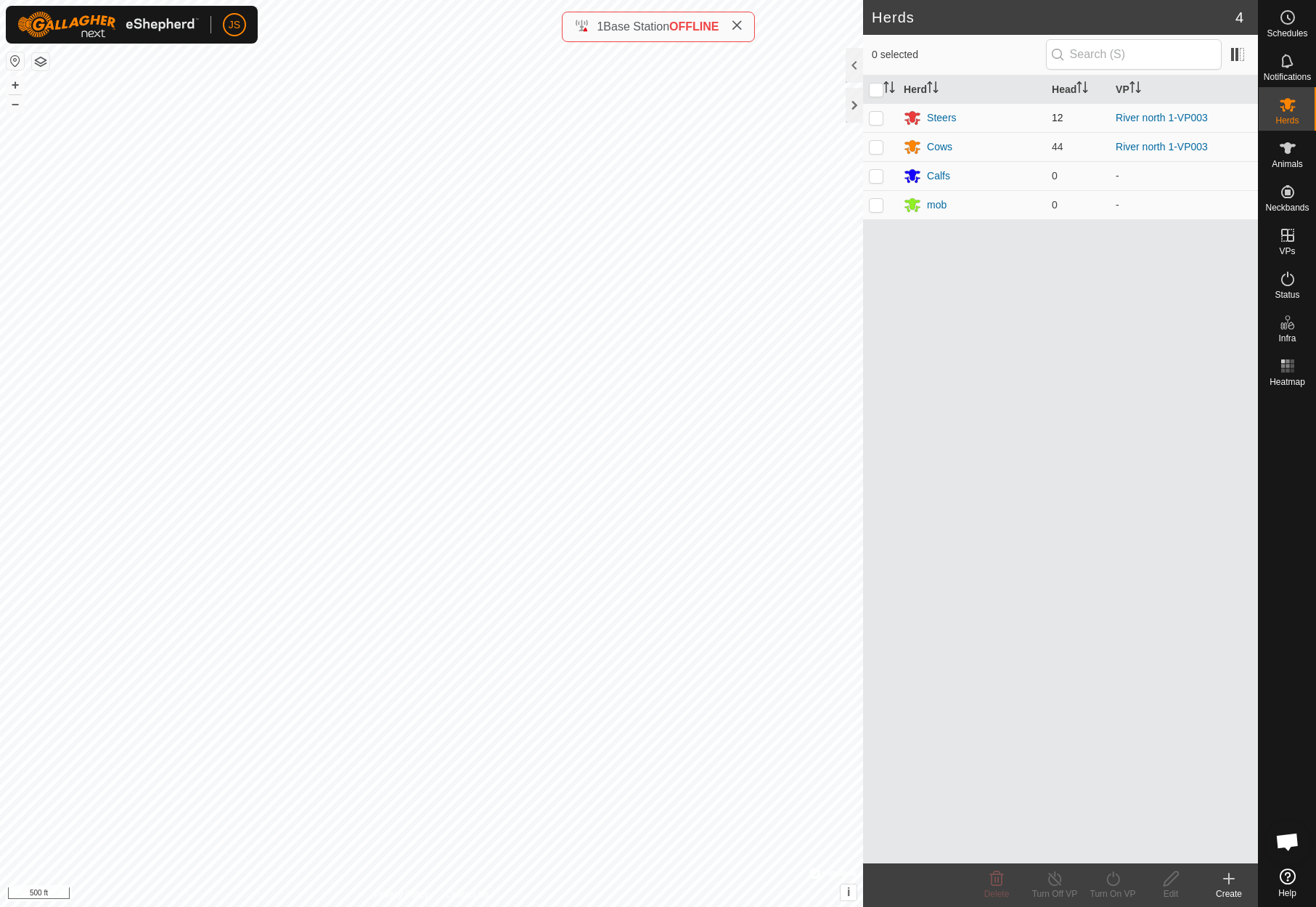
click at [871, 111] on p-checkbox at bounding box center [876, 117] width 14 height 12
checkbox input "true"
click at [879, 141] on p-checkbox at bounding box center [876, 147] width 14 height 12
checkbox input "true"
drag, startPoint x: 1111, startPoint y: 875, endPoint x: 1102, endPoint y: 866, distance: 12.7
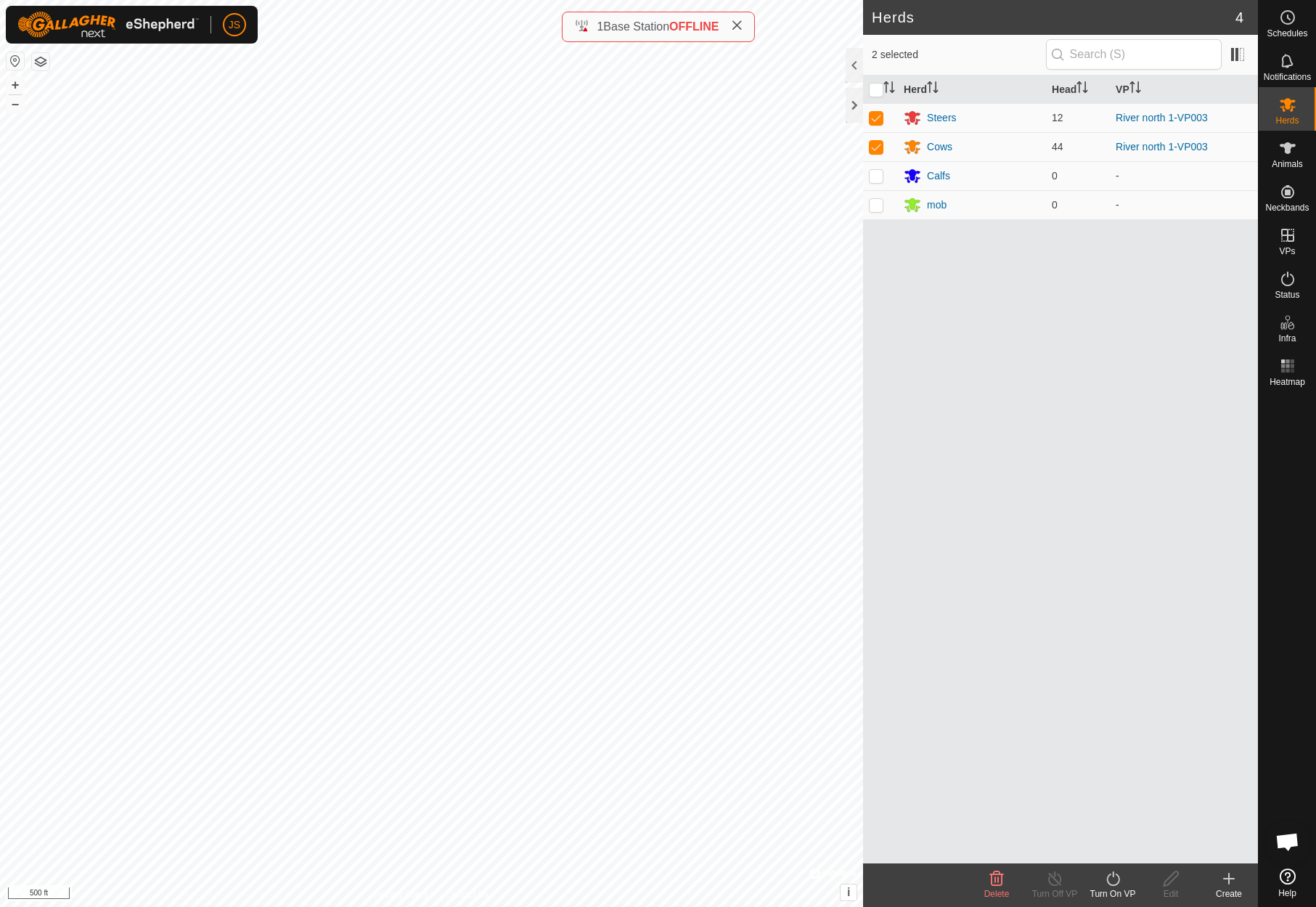
click at [1109, 872] on icon at bounding box center [1114, 878] width 19 height 18
click at [1105, 838] on link "Now" at bounding box center [1156, 846] width 143 height 29
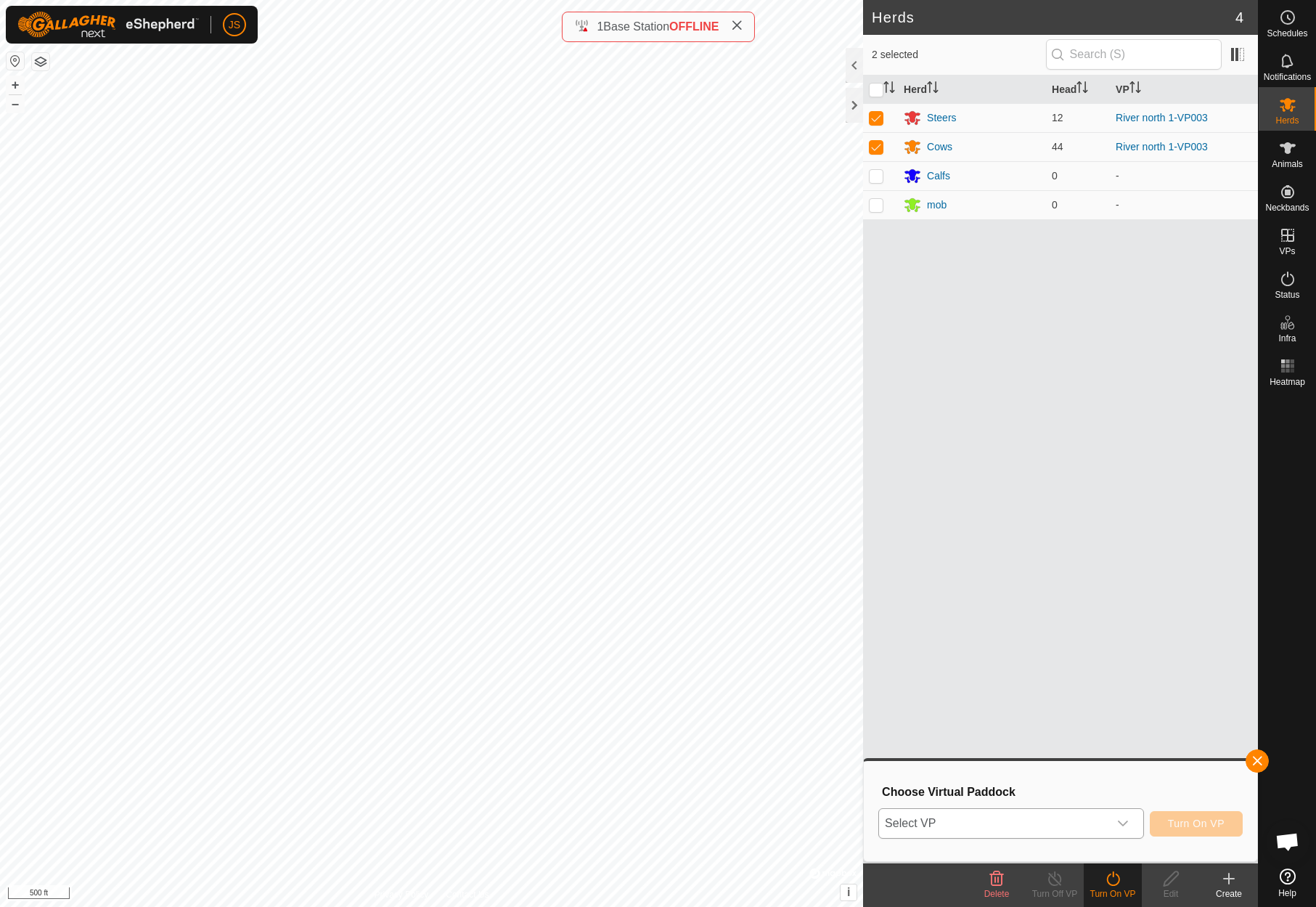
click at [1115, 819] on div "dropdown trigger" at bounding box center [1123, 823] width 29 height 29
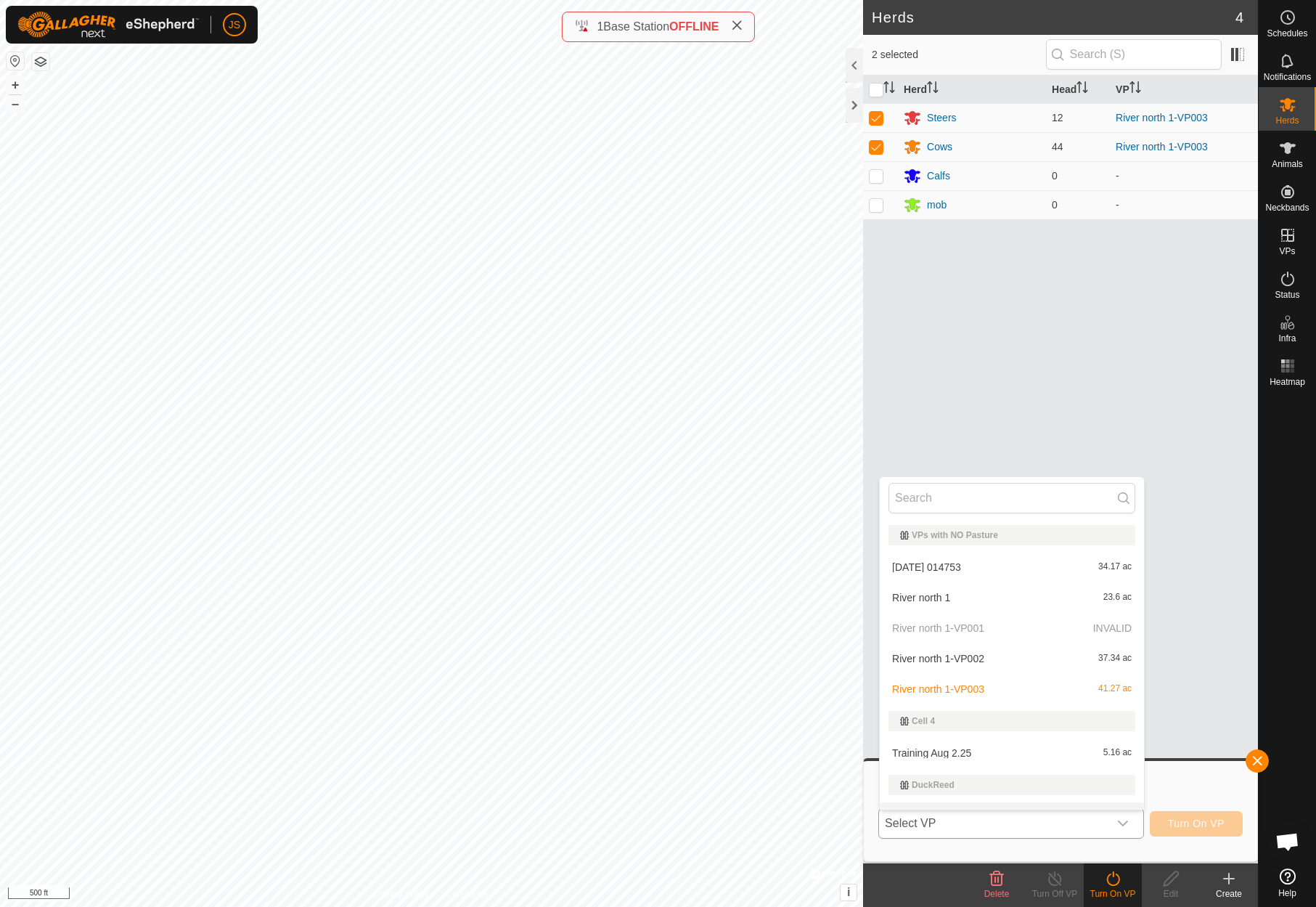
scroll to position [22, 0]
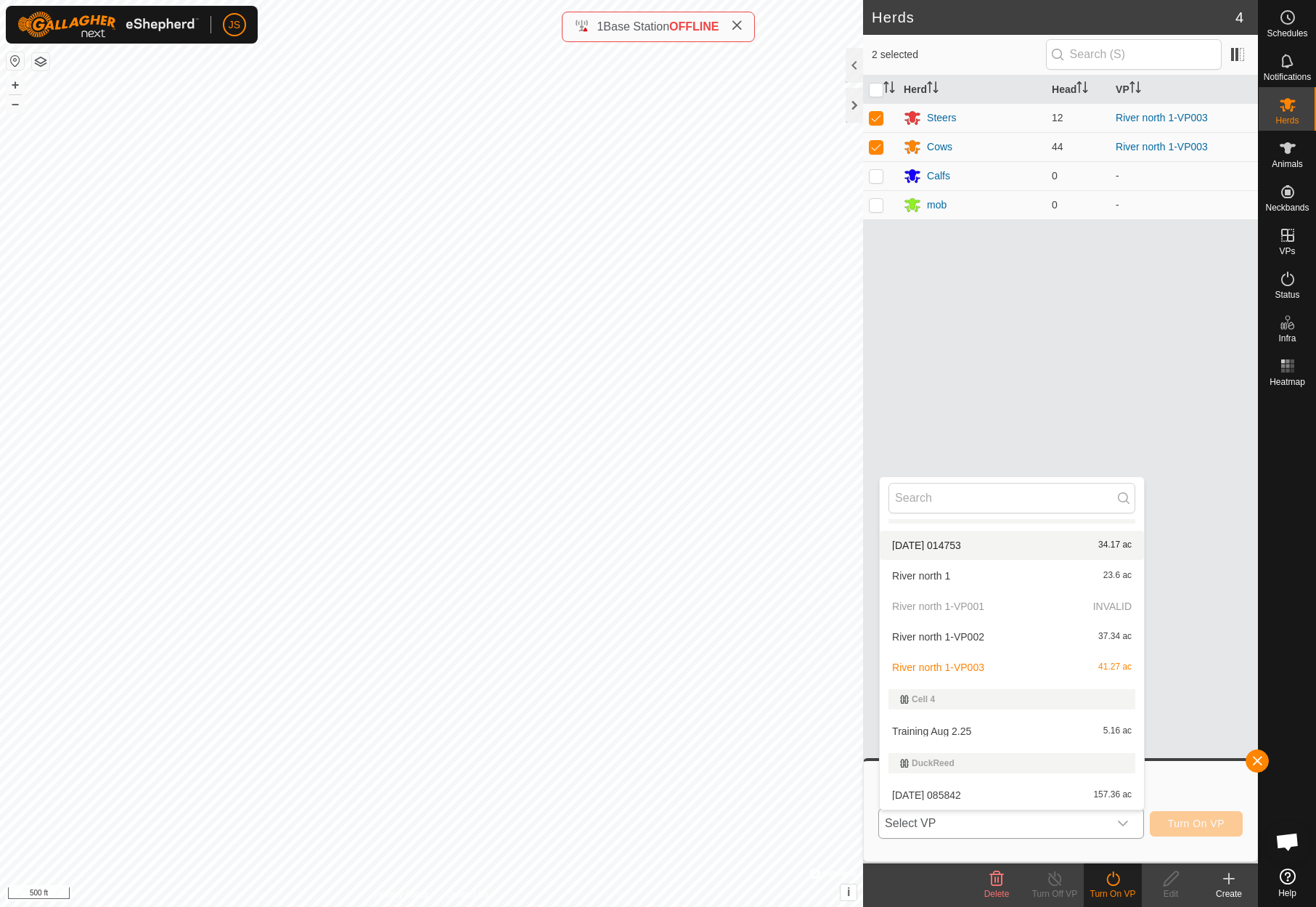
click at [942, 541] on li "2025-09-04 014753 34.17 ac" at bounding box center [1011, 545] width 264 height 29
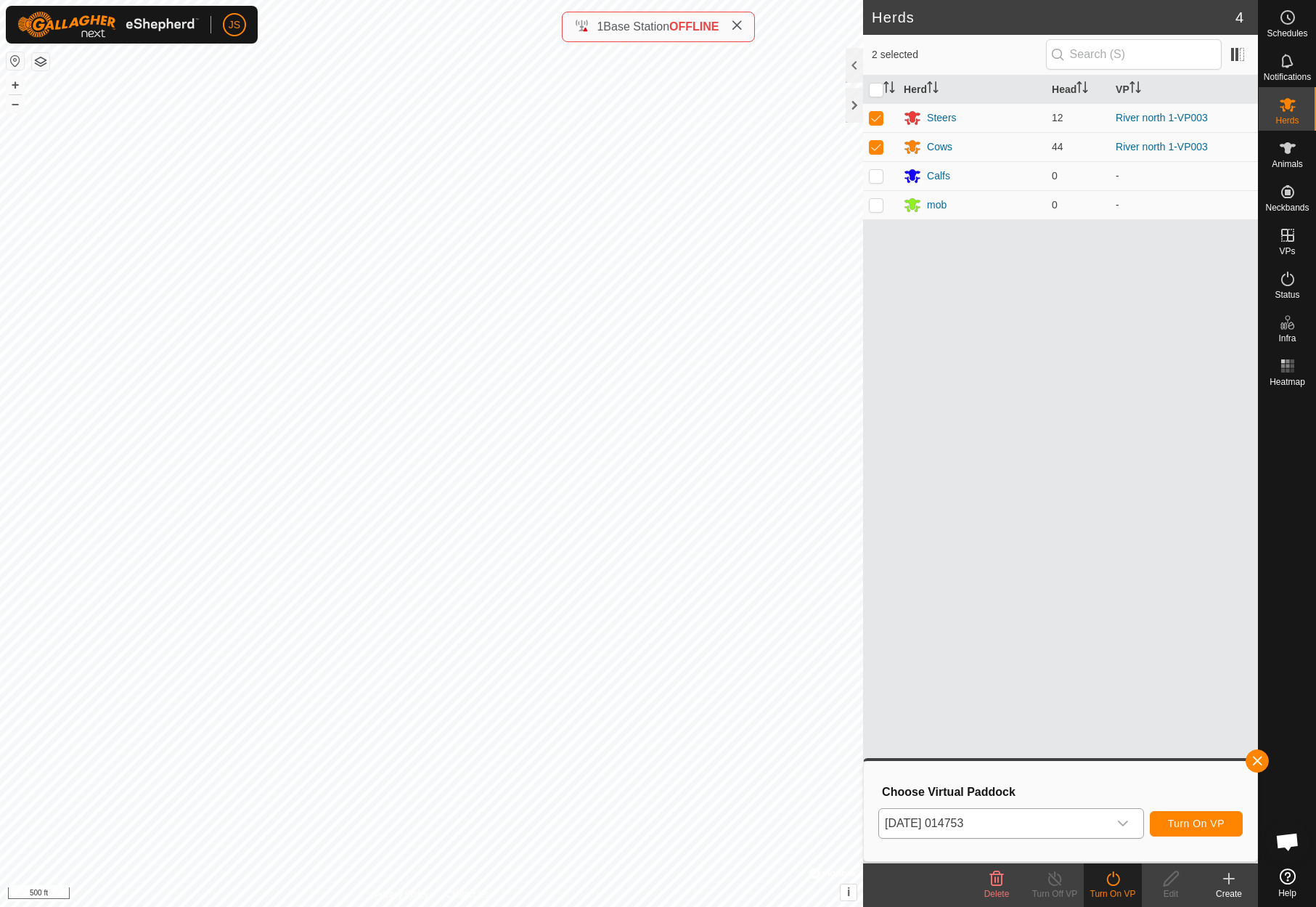
click at [1193, 819] on span "Turn On VP" at bounding box center [1195, 823] width 57 height 12
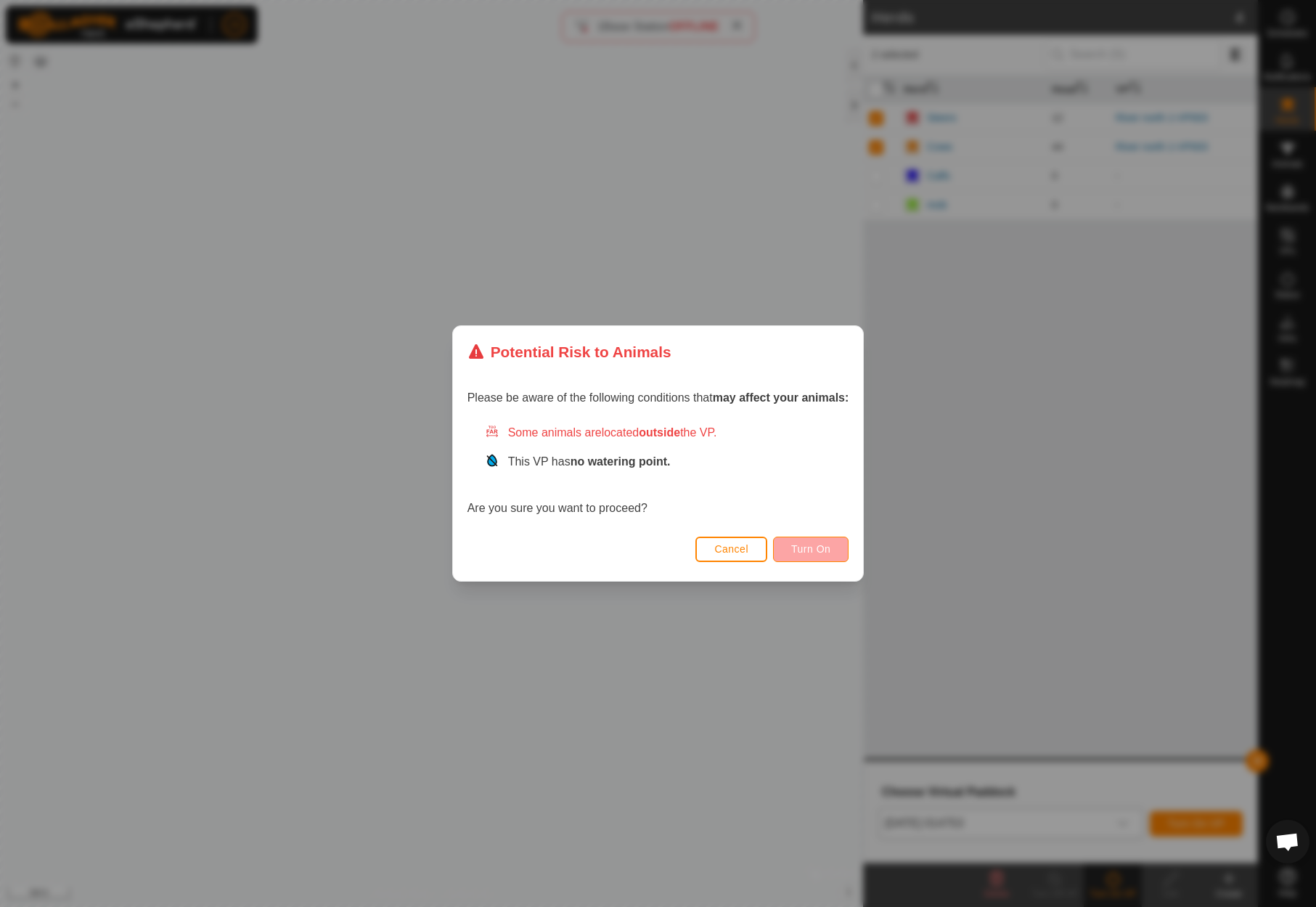
click at [813, 545] on span "Turn On" at bounding box center [811, 549] width 39 height 12
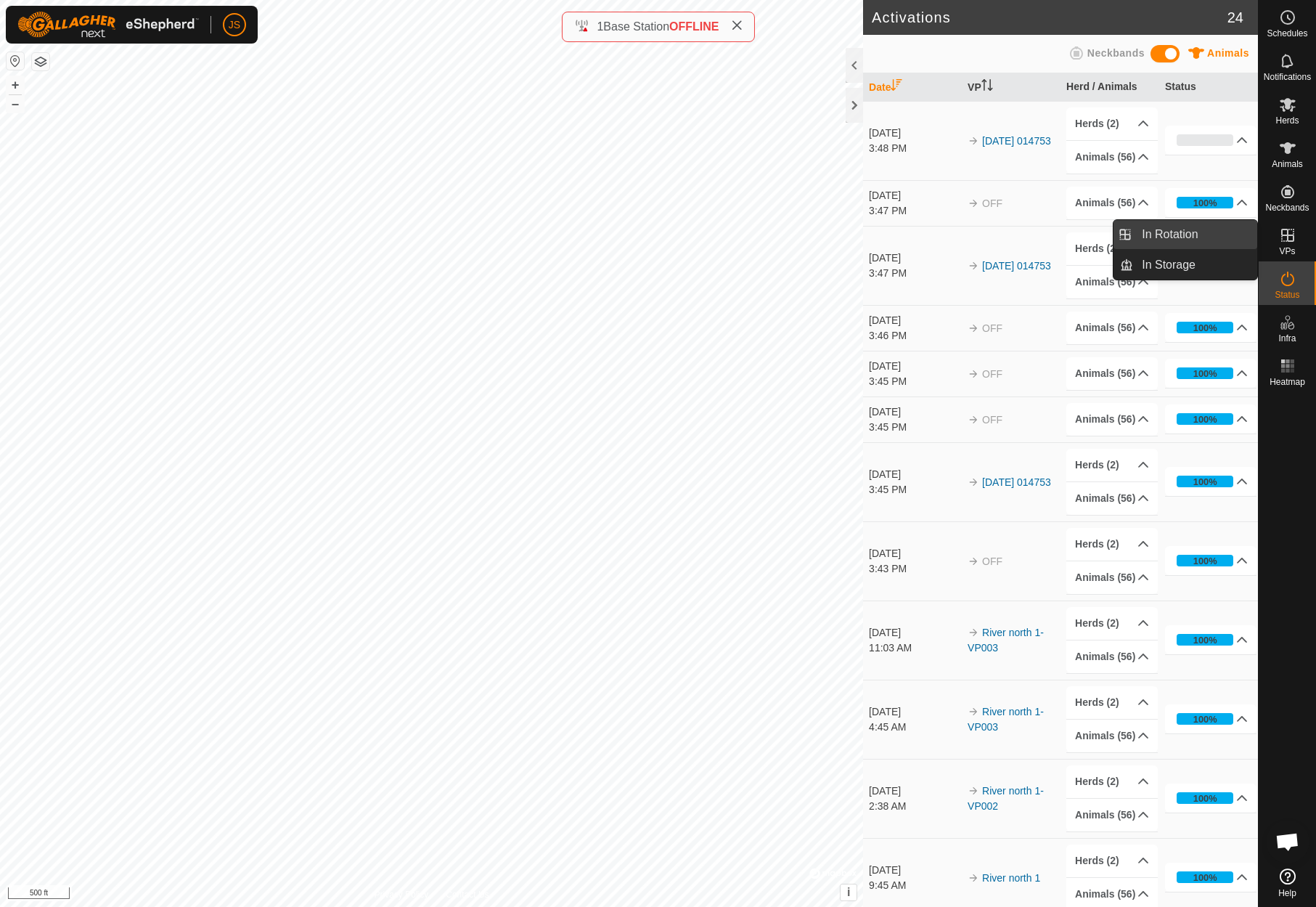
click at [1184, 233] on link "In Rotation" at bounding box center [1195, 235] width 124 height 29
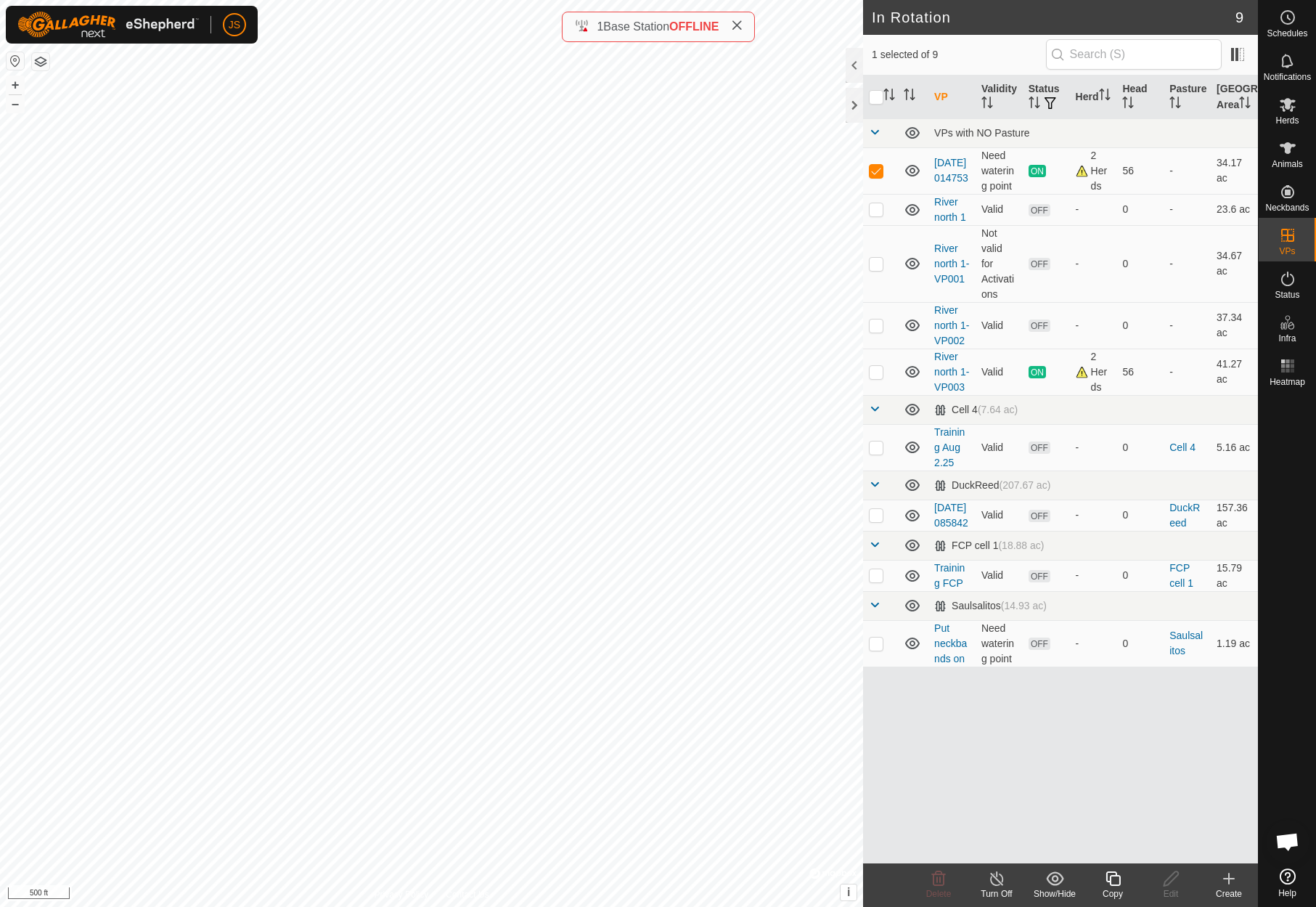
click at [1285, 876] on icon at bounding box center [1287, 876] width 16 height 16
checkbox input "false"
checkbox input "true"
click at [970, 382] on td "River north 1-VP003" at bounding box center [952, 371] width 47 height 46
click at [1286, 101] on icon at bounding box center [1287, 105] width 16 height 13
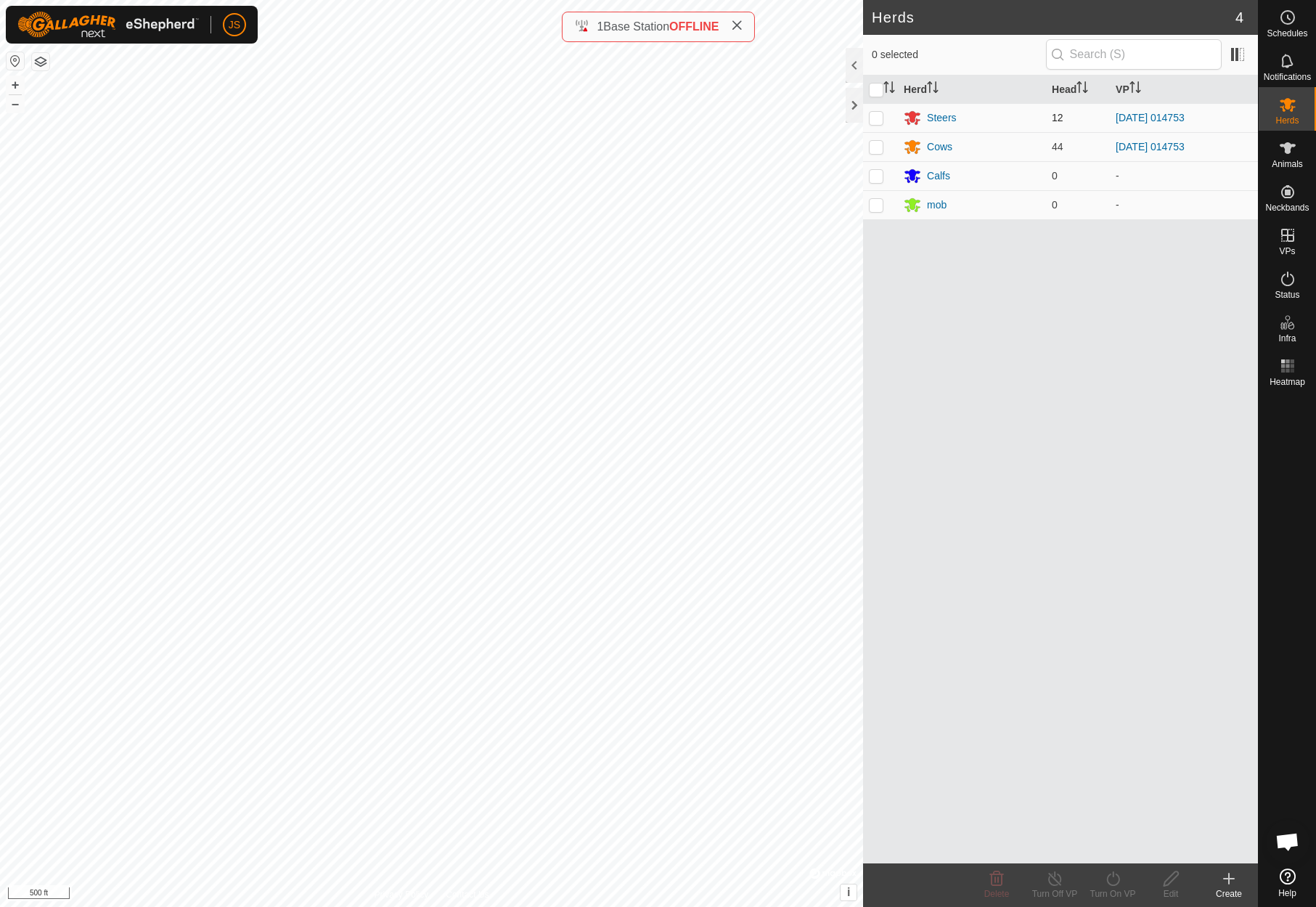
click at [876, 116] on p-checkbox at bounding box center [876, 117] width 14 height 12
checkbox input "true"
click at [876, 144] on p-checkbox at bounding box center [876, 147] width 14 height 12
checkbox input "true"
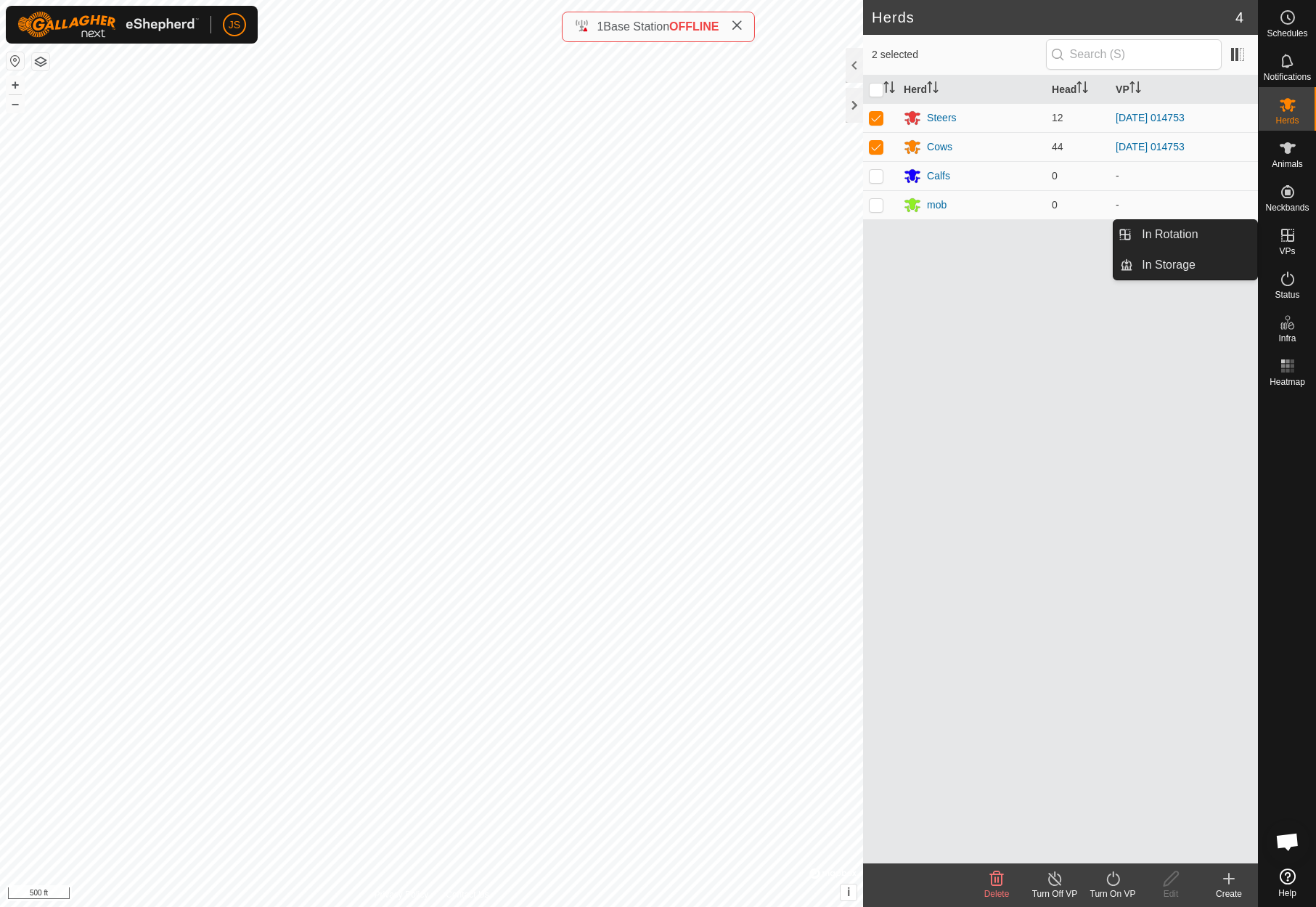
click at [1286, 235] on icon at bounding box center [1287, 235] width 13 height 13
click at [1183, 231] on link "In Rotation" at bounding box center [1195, 235] width 124 height 29
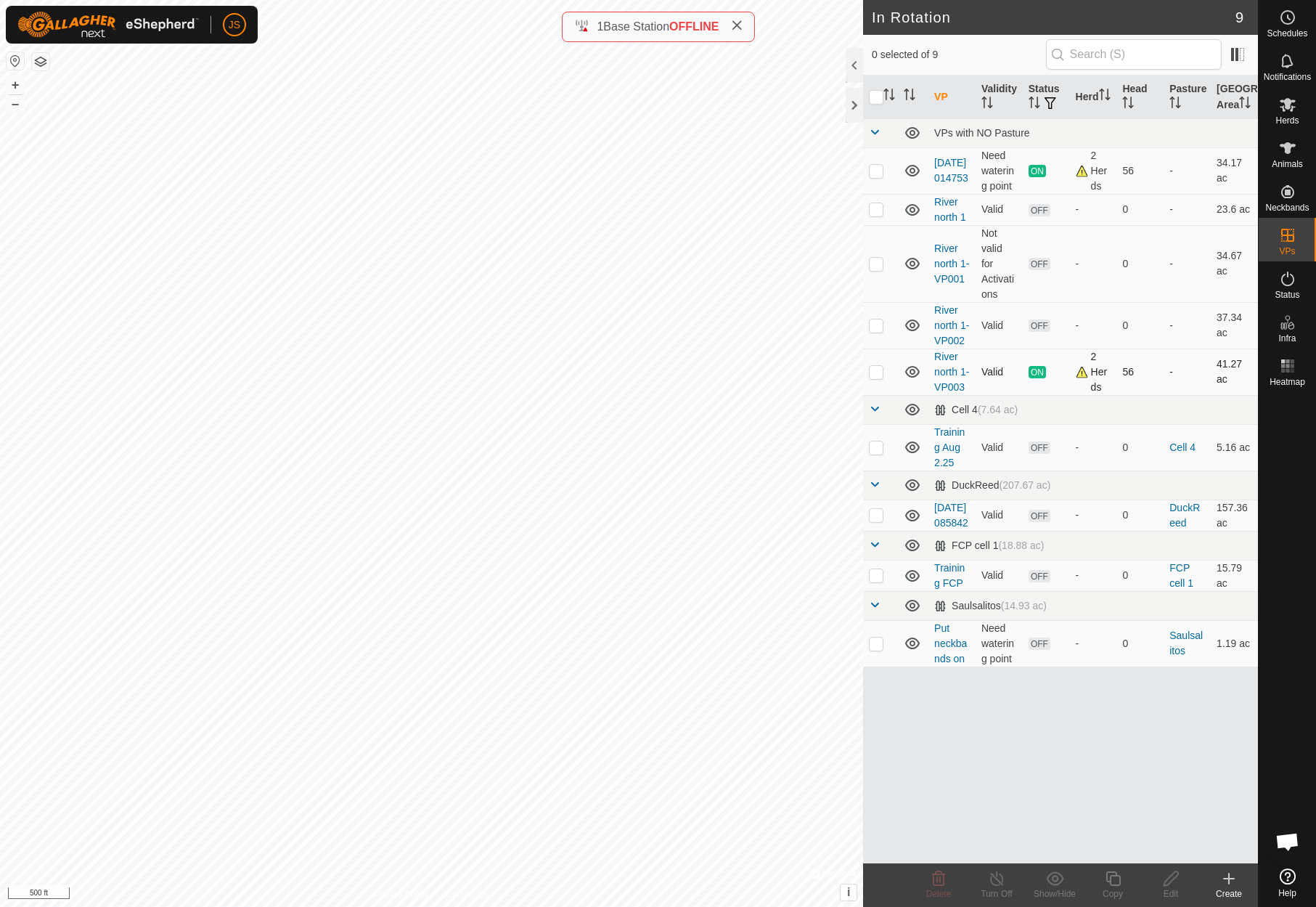
click at [876, 377] on p-checkbox at bounding box center [876, 372] width 14 height 12
checkbox input "true"
click at [995, 878] on icon at bounding box center [997, 878] width 19 height 18
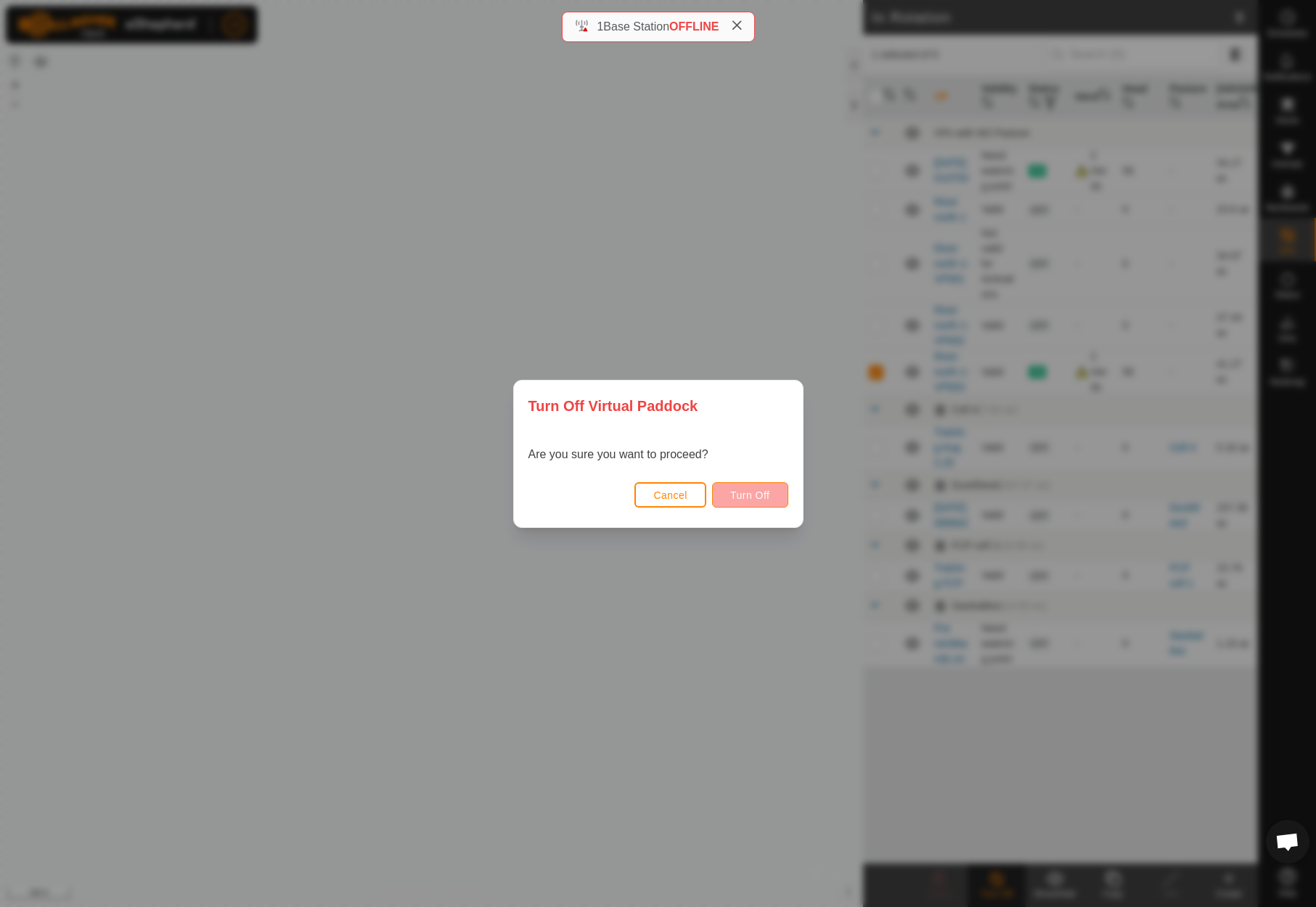
click at [754, 491] on span "Turn Off" at bounding box center [750, 495] width 40 height 12
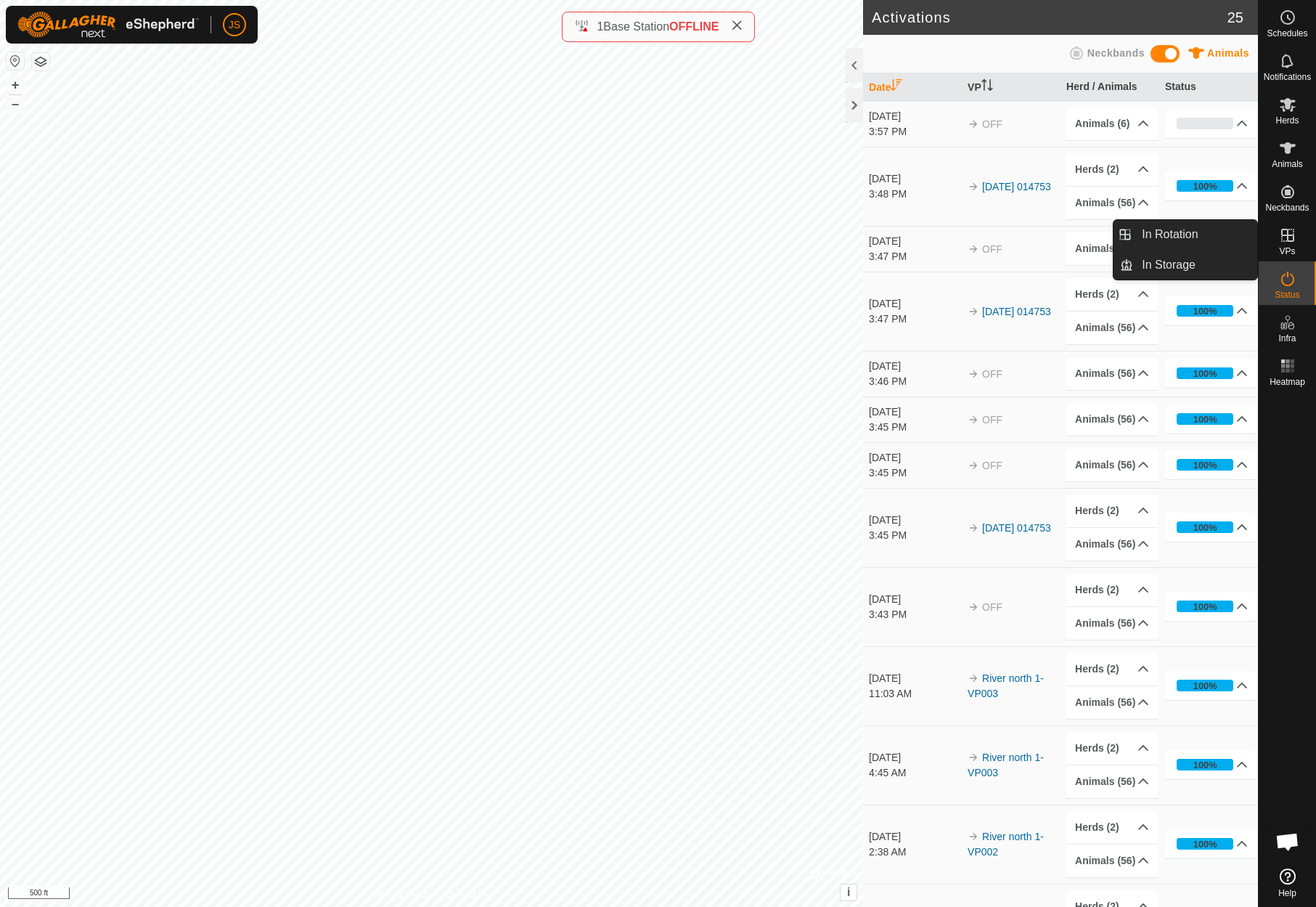
click at [1287, 234] on icon at bounding box center [1287, 235] width 13 height 13
click at [1193, 232] on link "In Rotation" at bounding box center [1195, 235] width 124 height 29
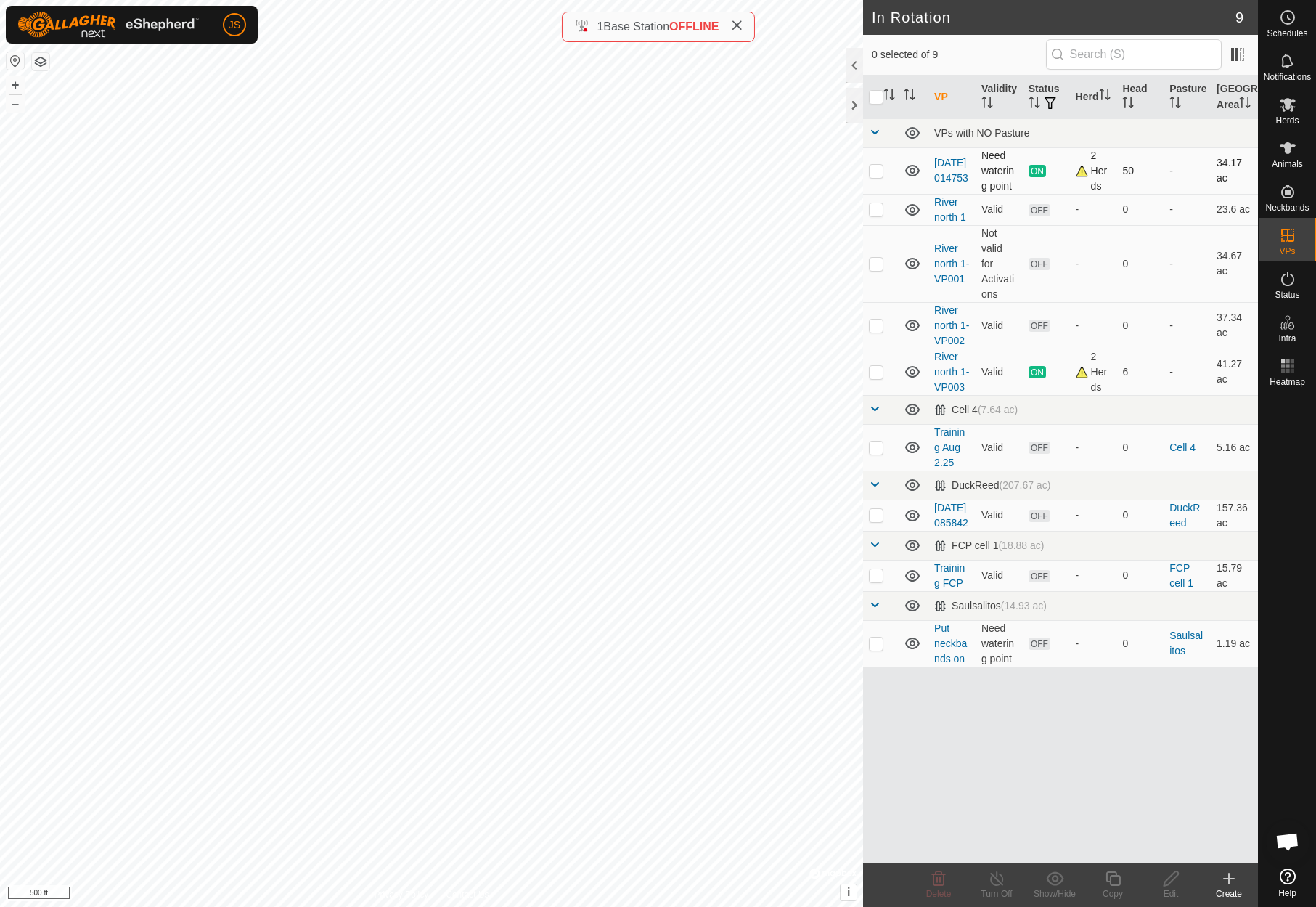
click at [874, 176] on p-checkbox at bounding box center [876, 170] width 14 height 12
checkbox input "true"
